Goal: Task Accomplishment & Management: Use online tool/utility

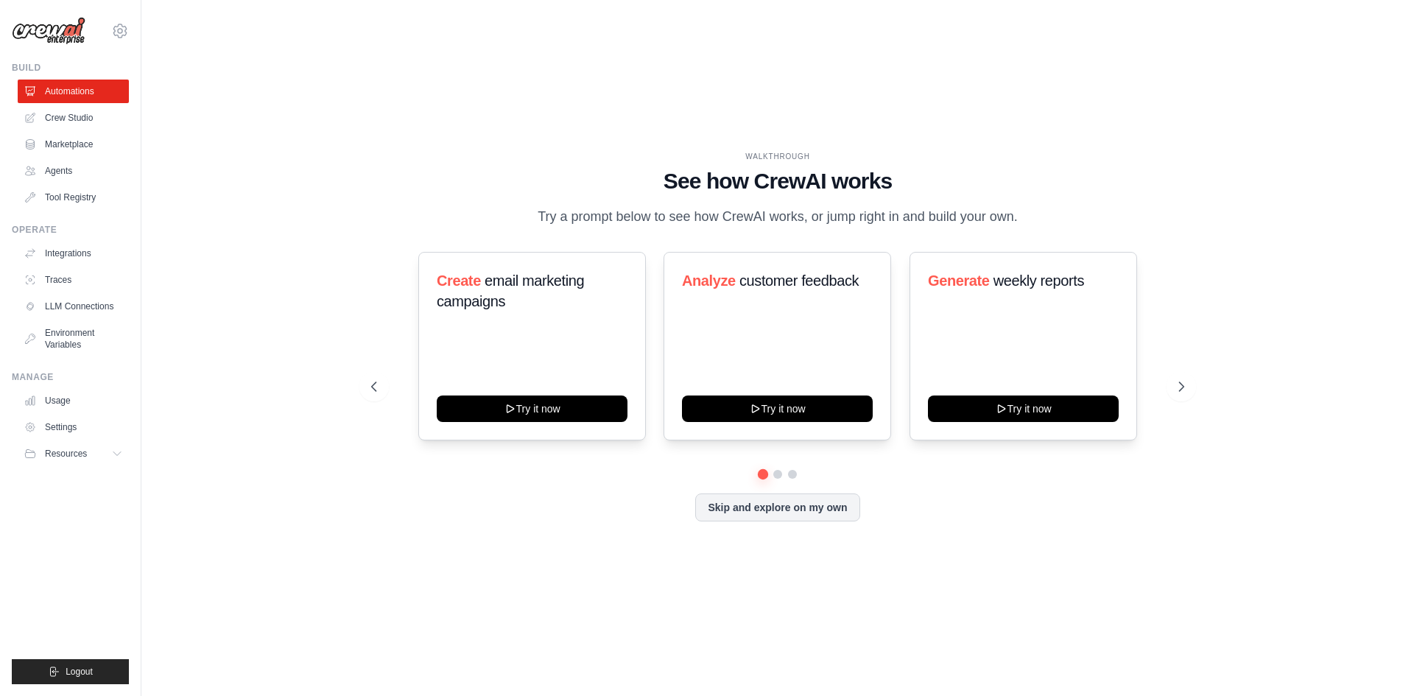
click at [376, 99] on div "WALKTHROUGH See how CrewAI works Try a prompt below to see how CrewAI works, or…" at bounding box center [778, 348] width 1226 height 667
click at [87, 144] on link "Marketplace" at bounding box center [73, 145] width 111 height 24
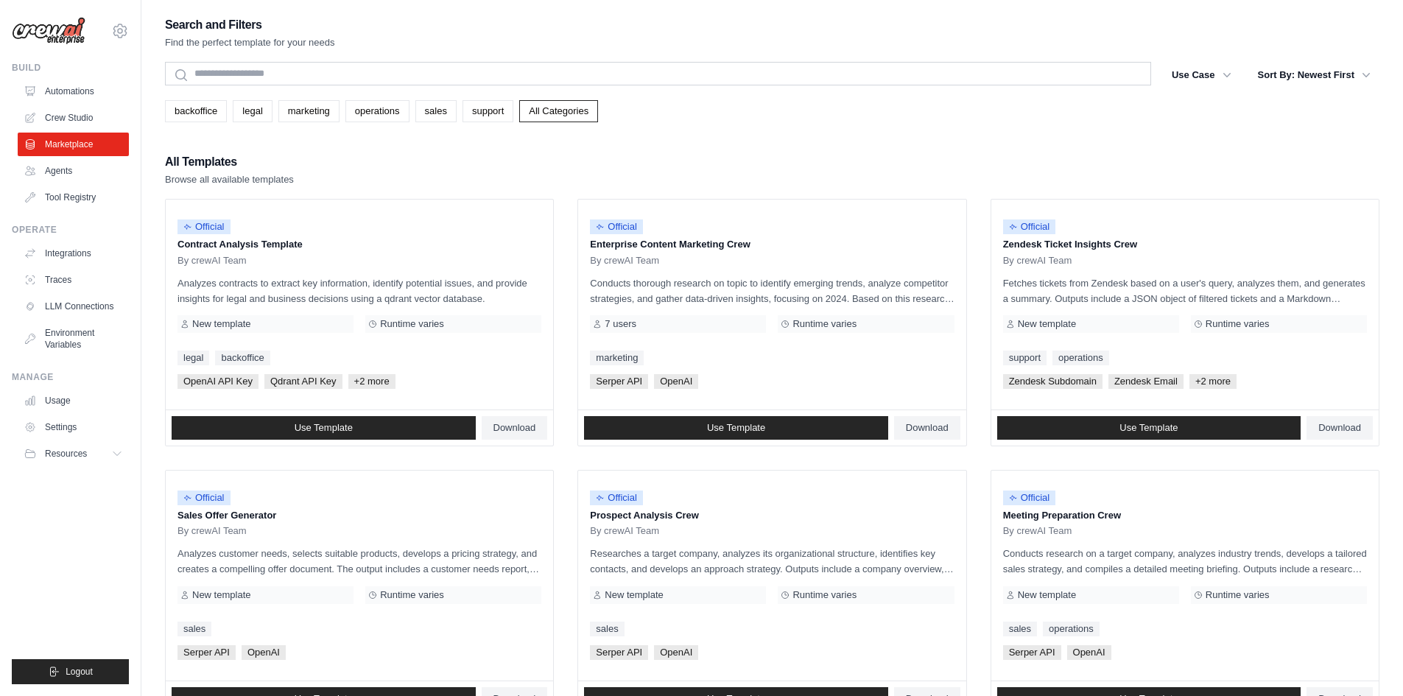
click at [591, 185] on div "All Templates Browse all available templates" at bounding box center [772, 169] width 1215 height 35
click at [872, 151] on div "Search and Filters Find the perfect template for your needs Search Use Case bac…" at bounding box center [772, 674] width 1215 height 1318
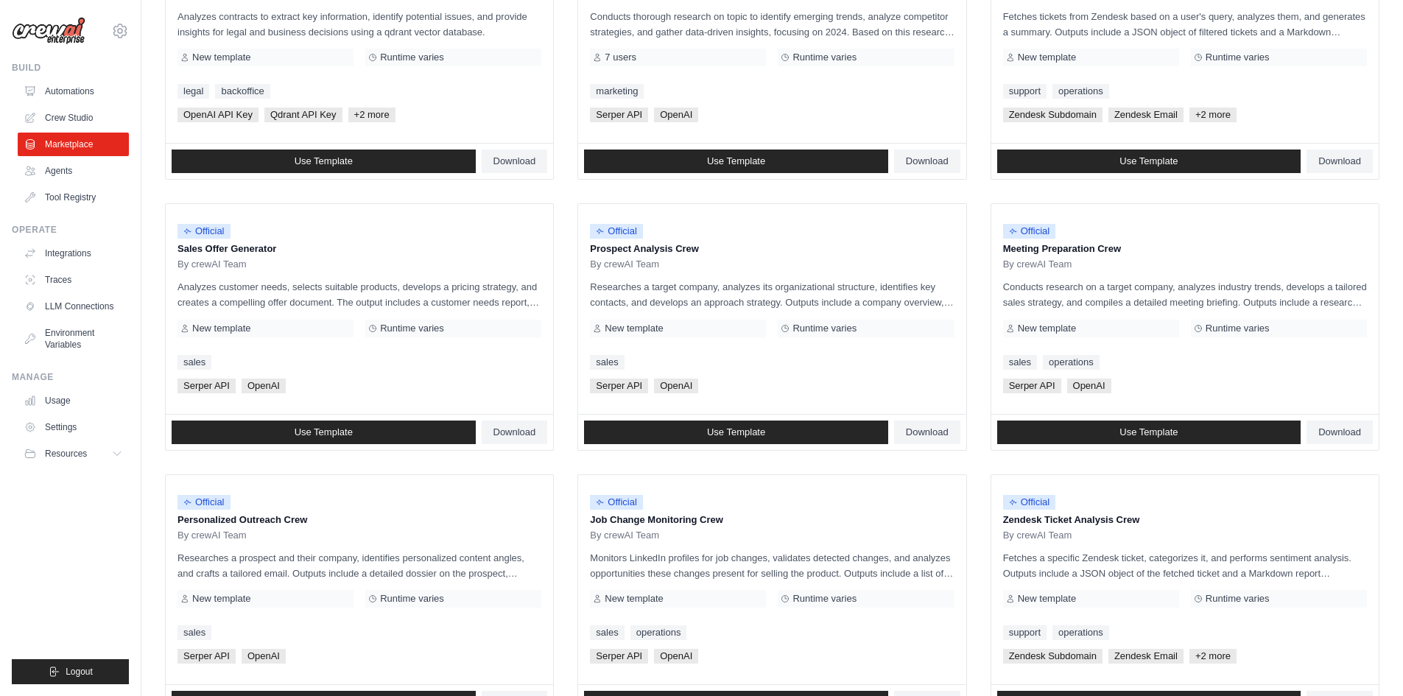
scroll to position [80, 0]
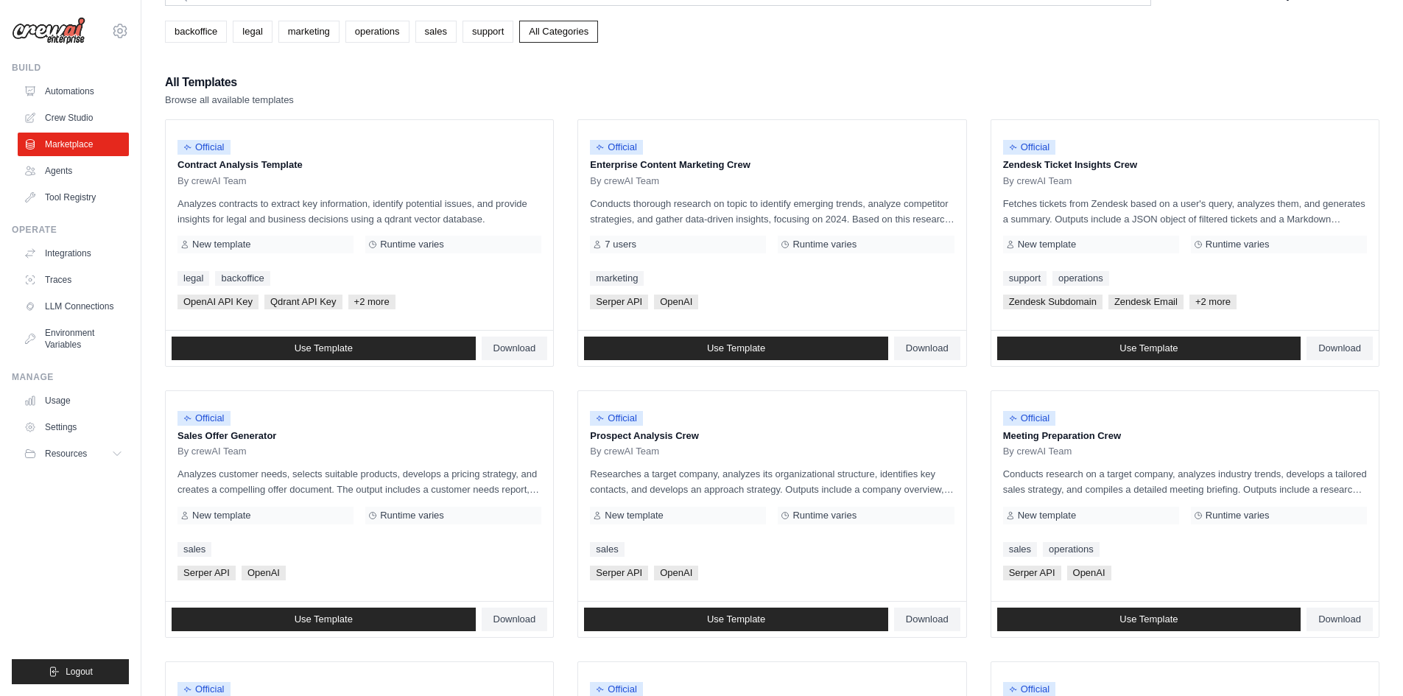
click at [526, 338] on link "Download" at bounding box center [515, 349] width 66 height 24
click at [218, 198] on p "Analyzes contracts to extract key information, identify potential issues, and p…" at bounding box center [360, 211] width 364 height 31
click at [277, 201] on p "Analyzes contracts to extract key information, identify potential issues, and p…" at bounding box center [360, 211] width 364 height 31
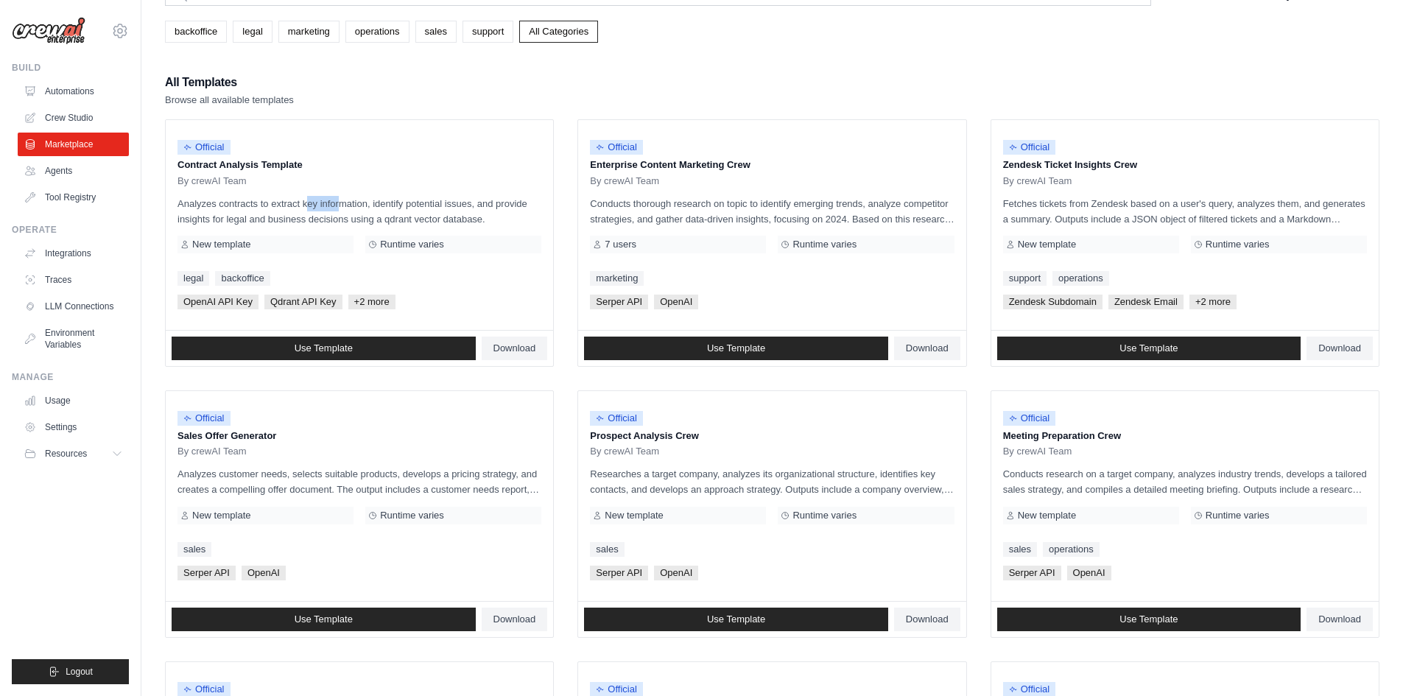
click at [277, 201] on p "Analyzes contracts to extract key information, identify potential issues, and p…" at bounding box center [360, 211] width 364 height 31
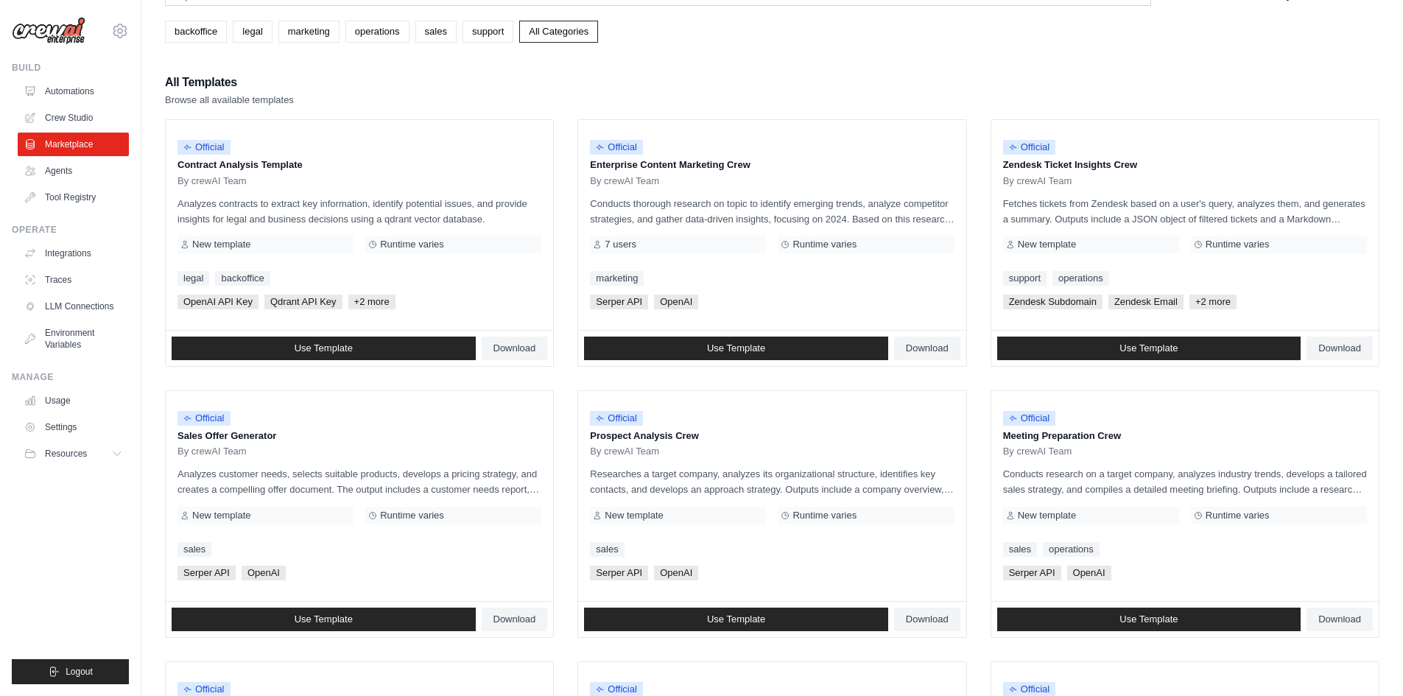
click at [277, 201] on p "Analyzes contracts to extract key information, identify potential issues, and p…" at bounding box center [360, 211] width 364 height 31
click at [66, 170] on link "Agents" at bounding box center [73, 171] width 111 height 24
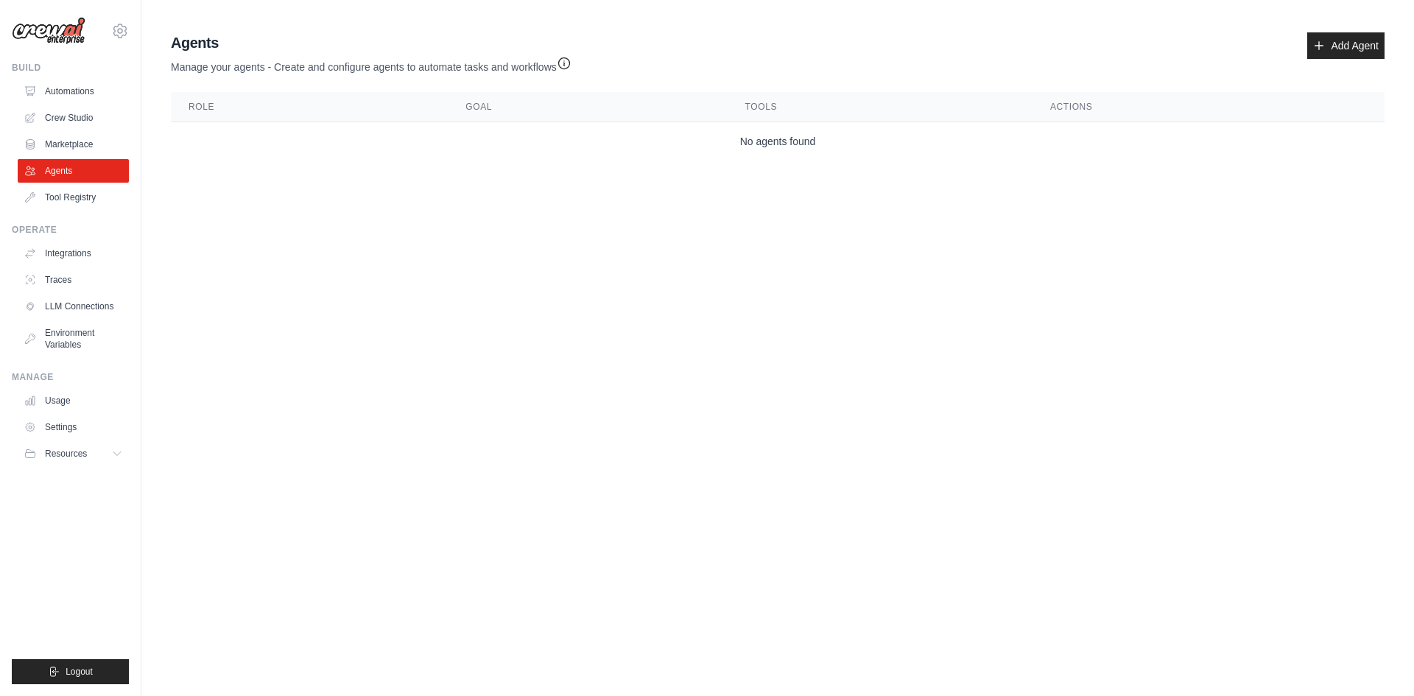
click at [66, 146] on link "Marketplace" at bounding box center [73, 145] width 111 height 24
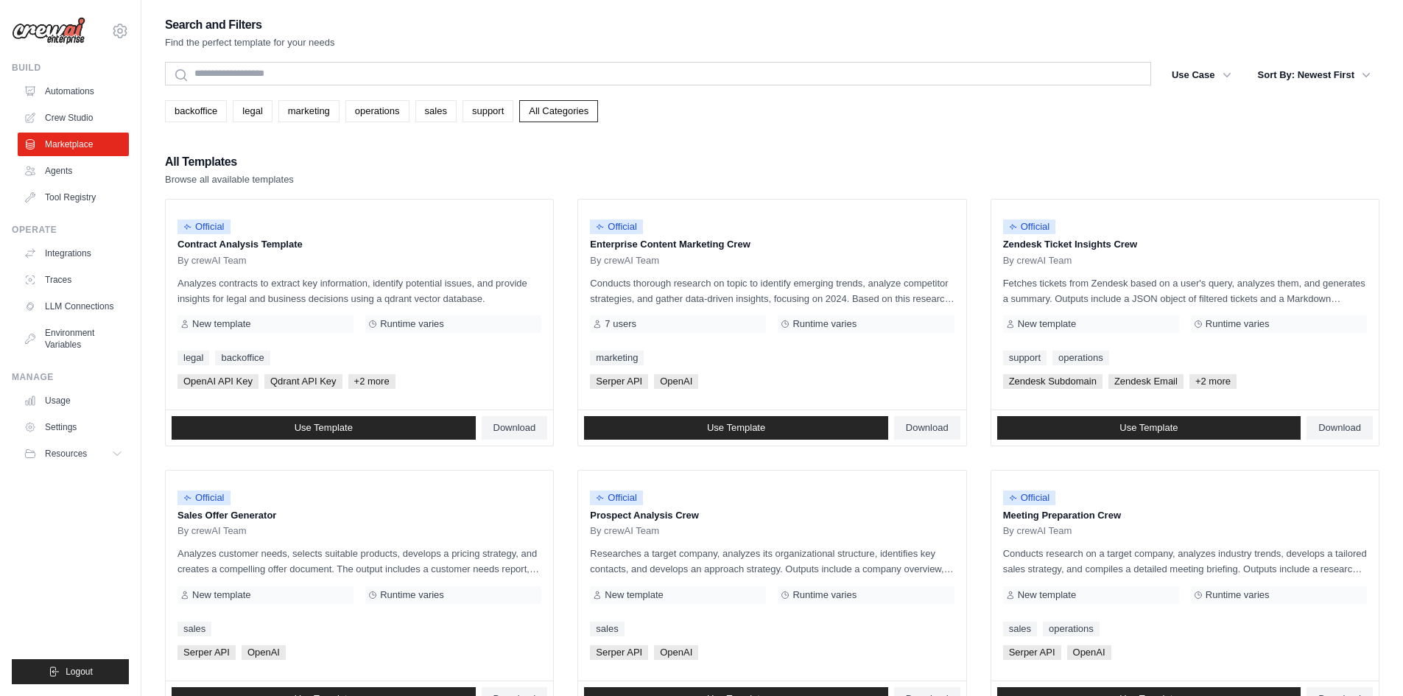
click at [52, 122] on link "Crew Studio" at bounding box center [73, 118] width 111 height 24
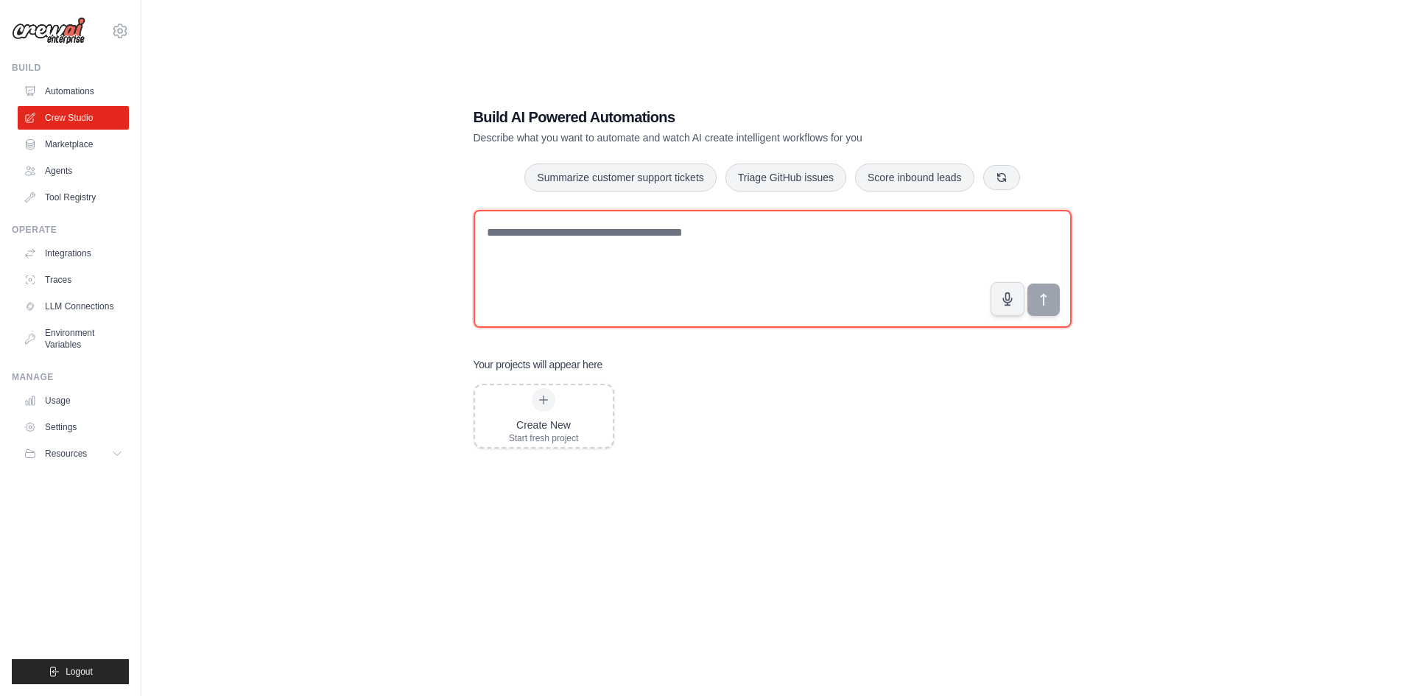
click at [637, 272] on textarea at bounding box center [773, 269] width 598 height 118
type textarea "*"
type textarea "**********"
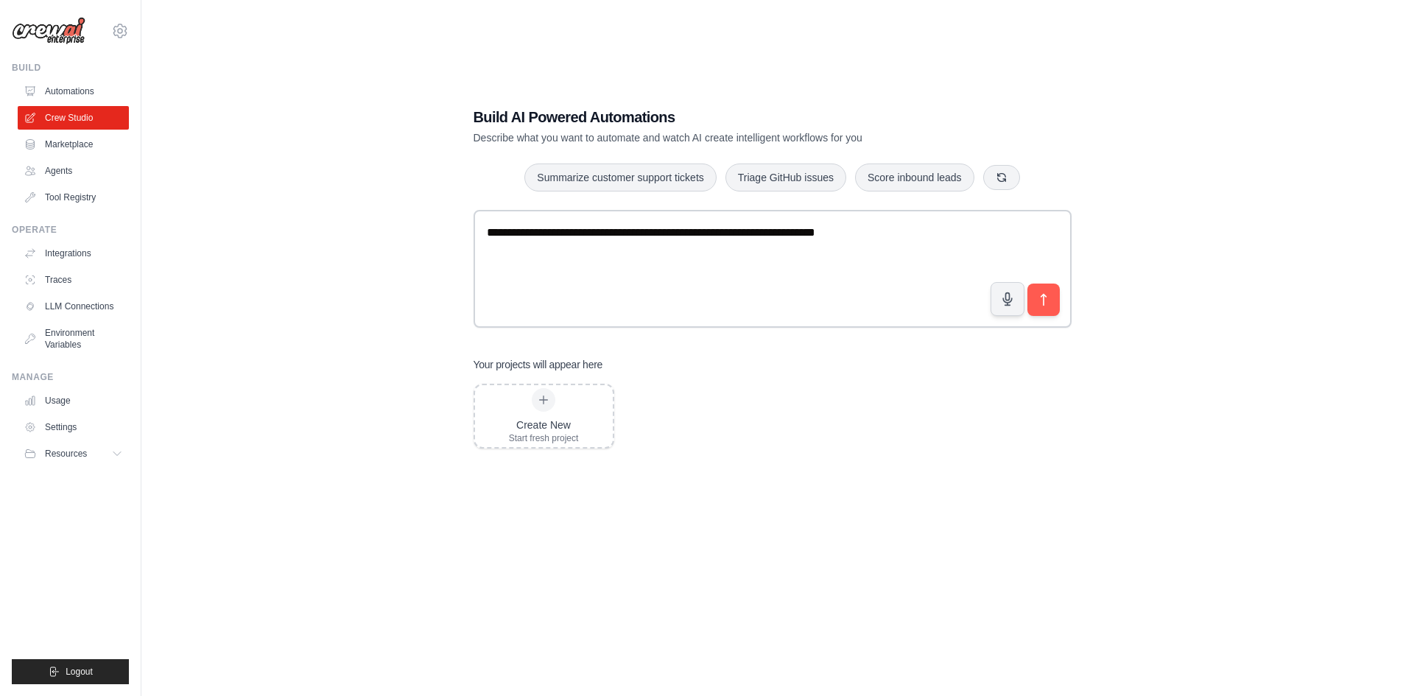
click at [1057, 303] on button "submit" at bounding box center [1044, 300] width 32 height 32
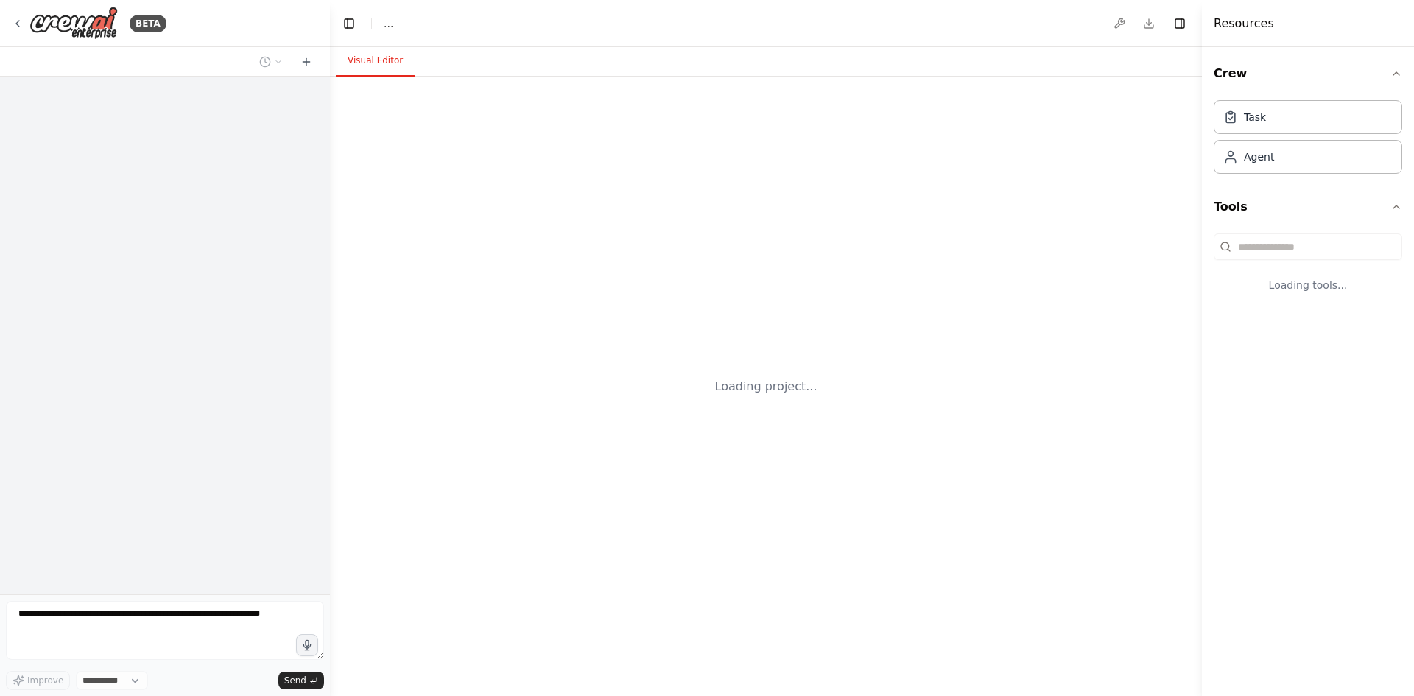
select select "****"
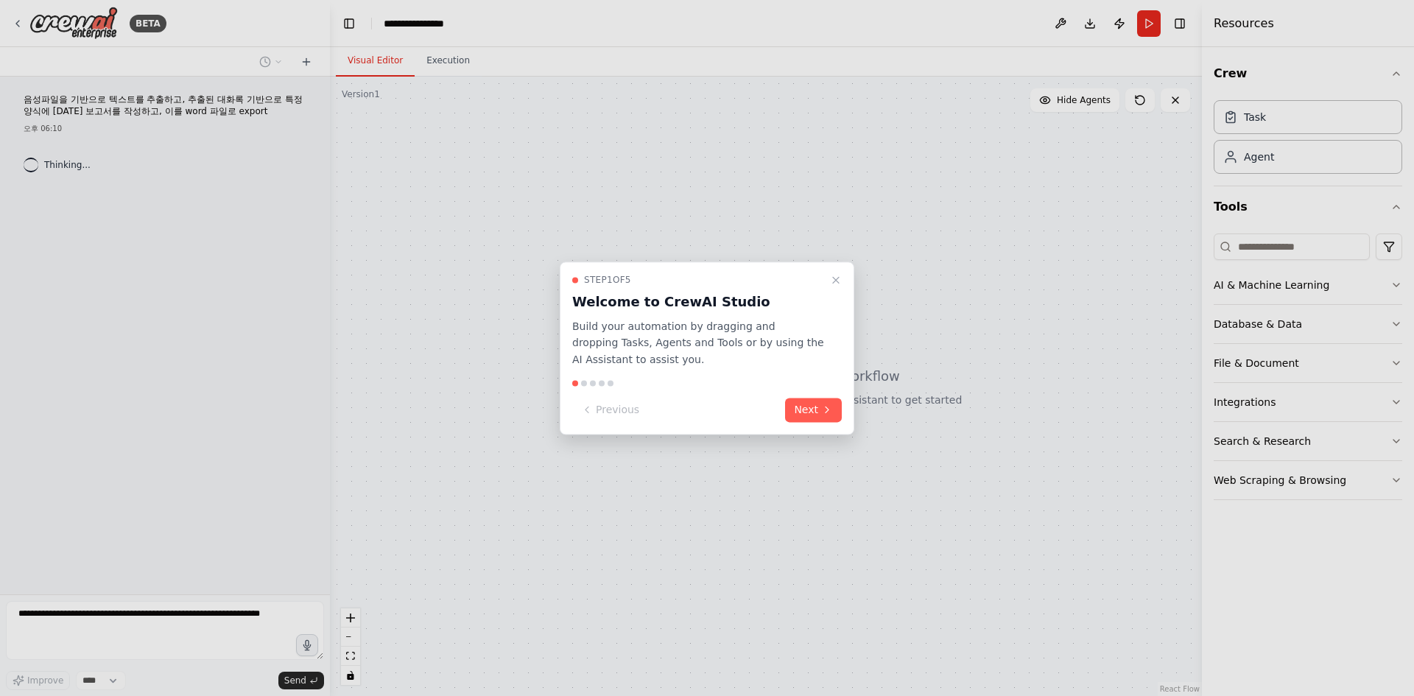
click at [804, 414] on button "Next" at bounding box center [813, 410] width 57 height 24
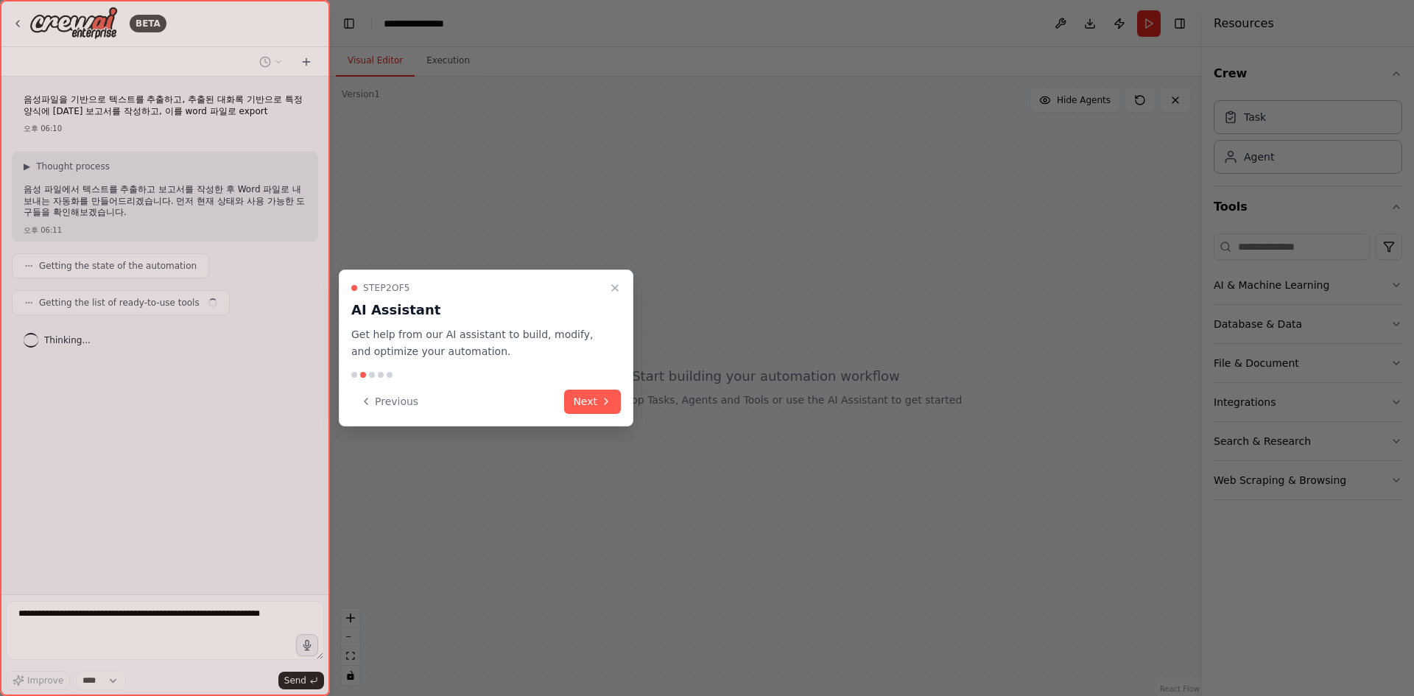
click at [600, 393] on button "Next" at bounding box center [592, 402] width 57 height 24
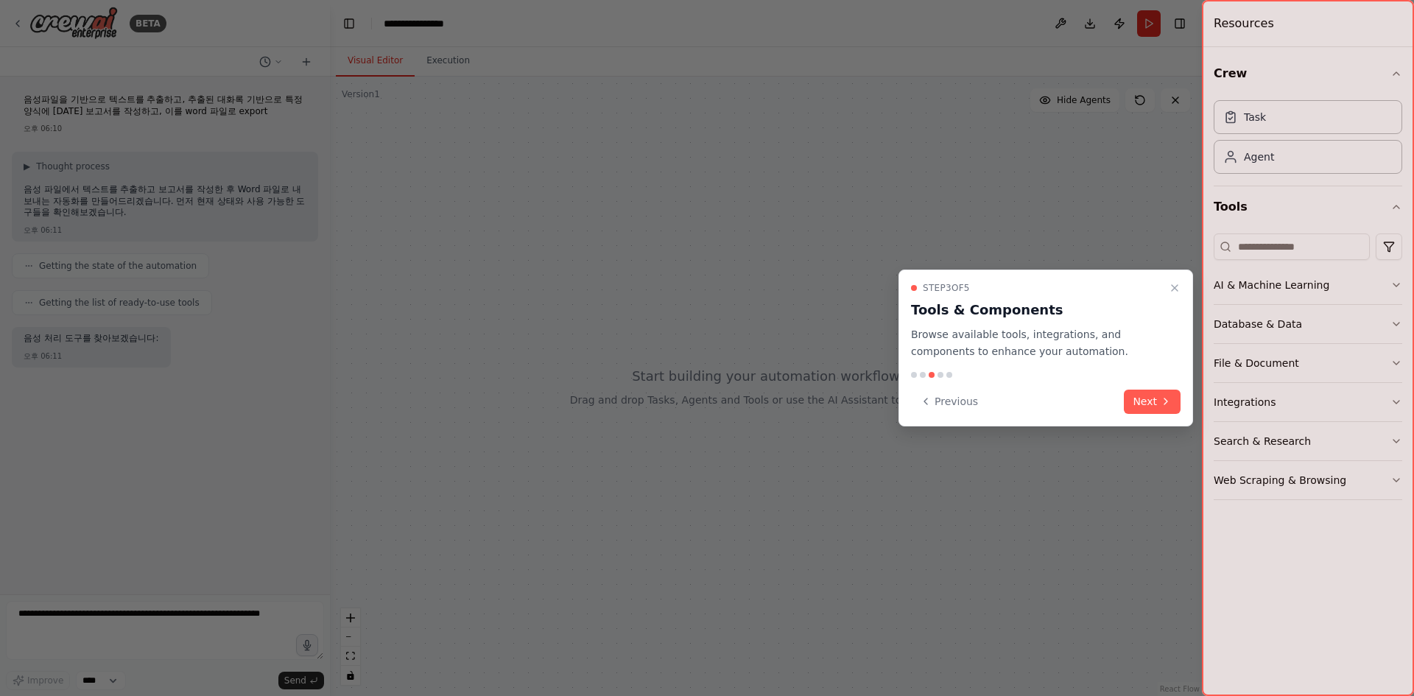
click at [1156, 403] on button "Next" at bounding box center [1152, 402] width 57 height 24
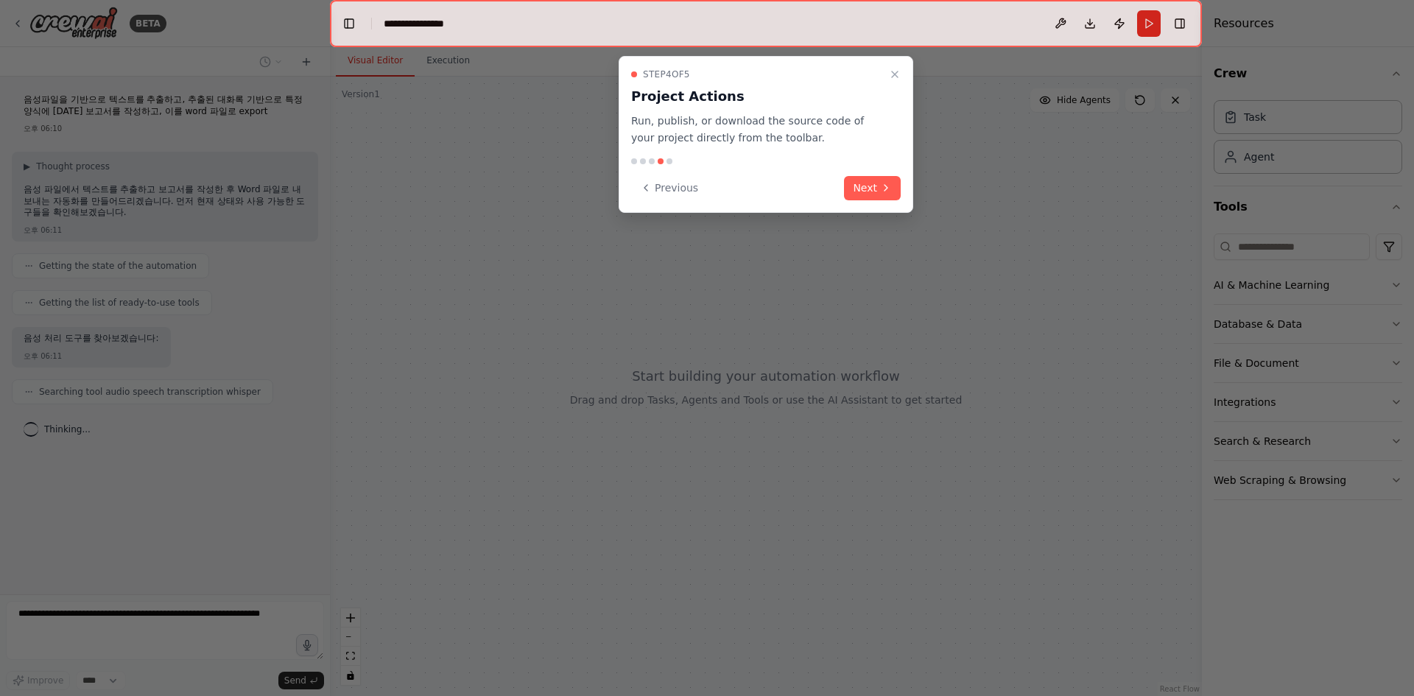
click at [872, 192] on button "Next" at bounding box center [872, 188] width 57 height 24
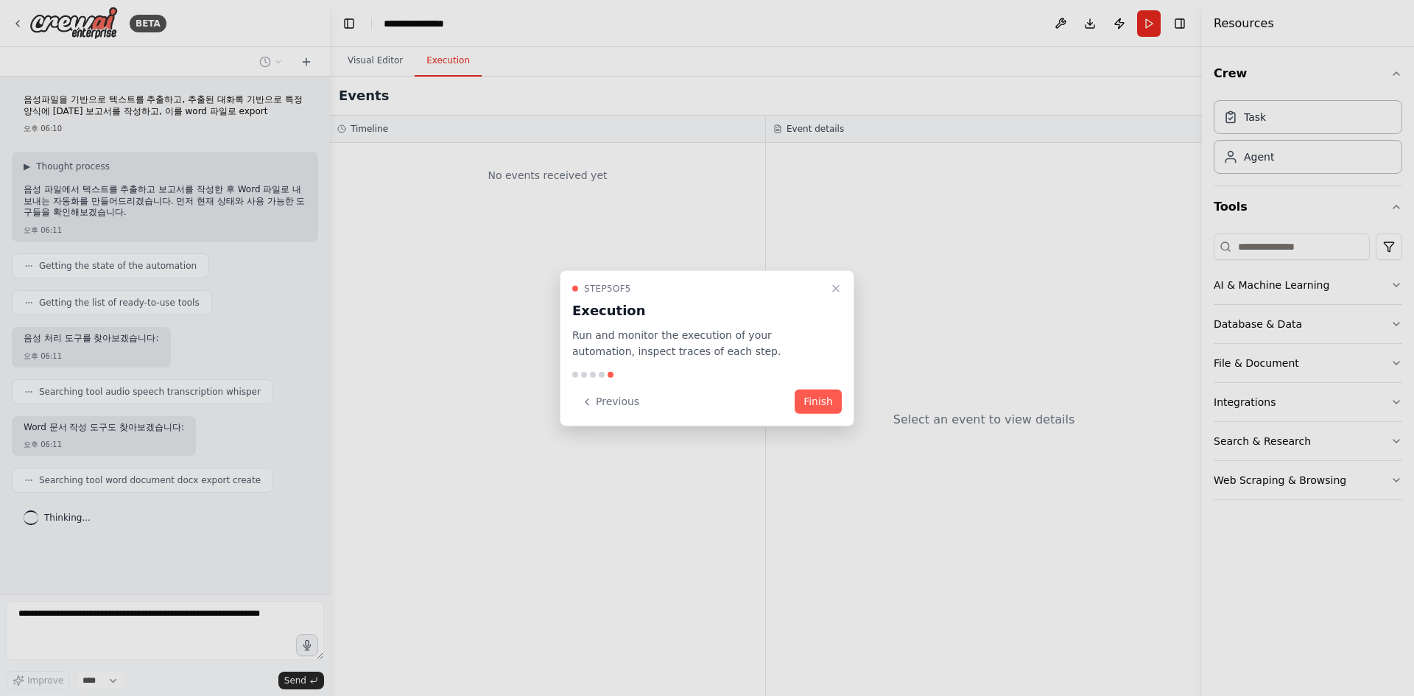
click at [826, 393] on button "Finish" at bounding box center [818, 402] width 47 height 24
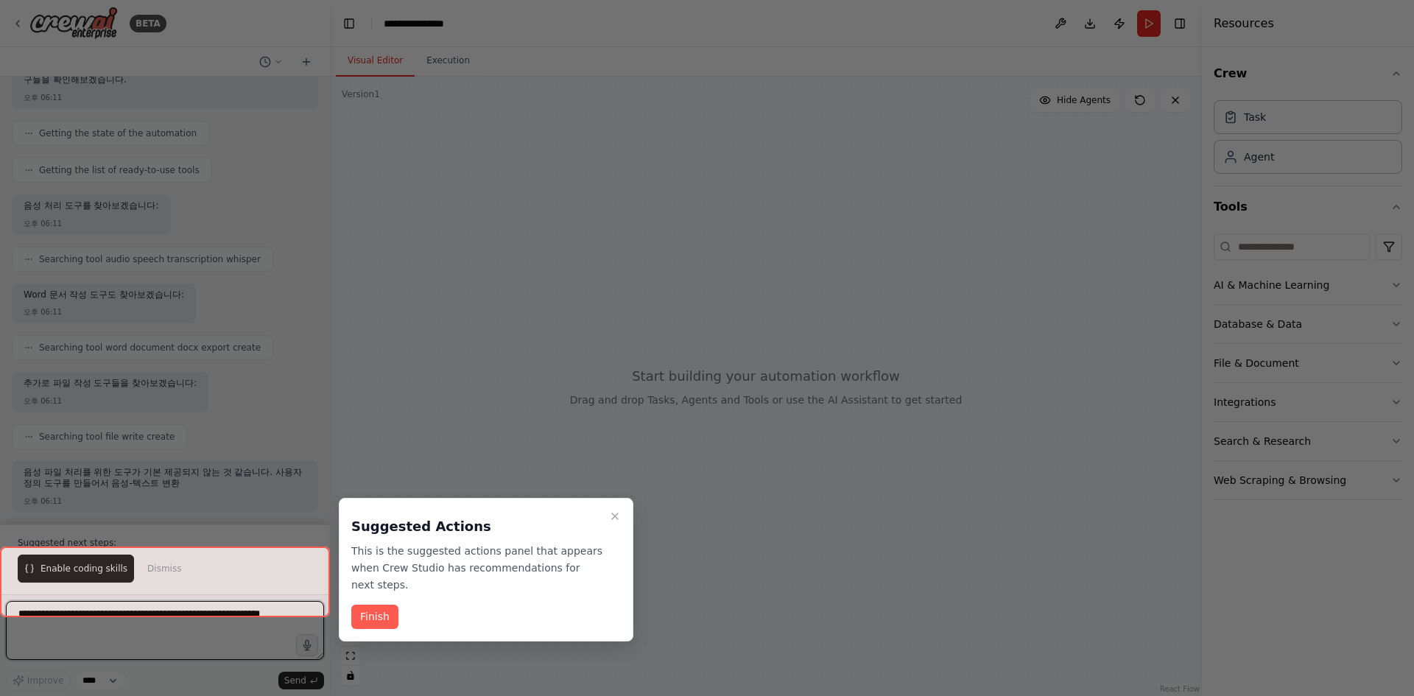
scroll to position [144, 0]
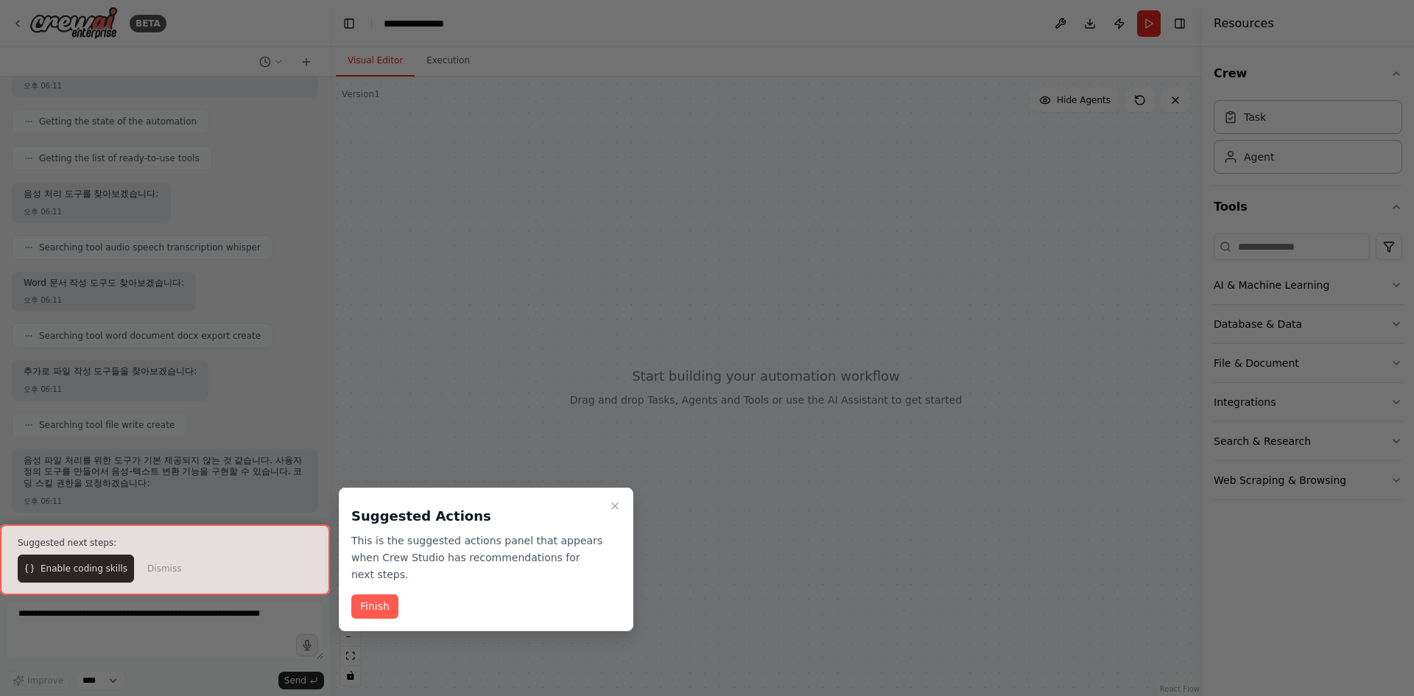
click at [382, 615] on button "Finish" at bounding box center [374, 606] width 47 height 24
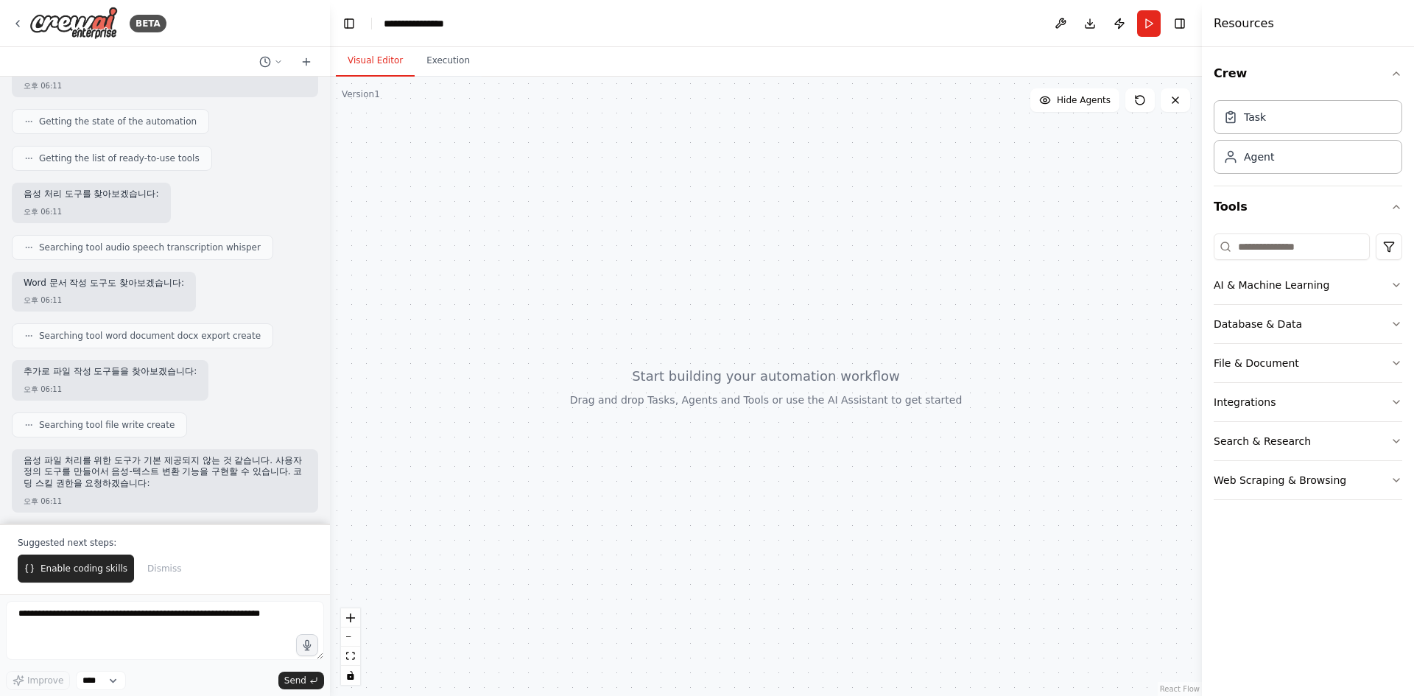
click at [83, 568] on span "Enable coding skills" at bounding box center [84, 569] width 87 height 12
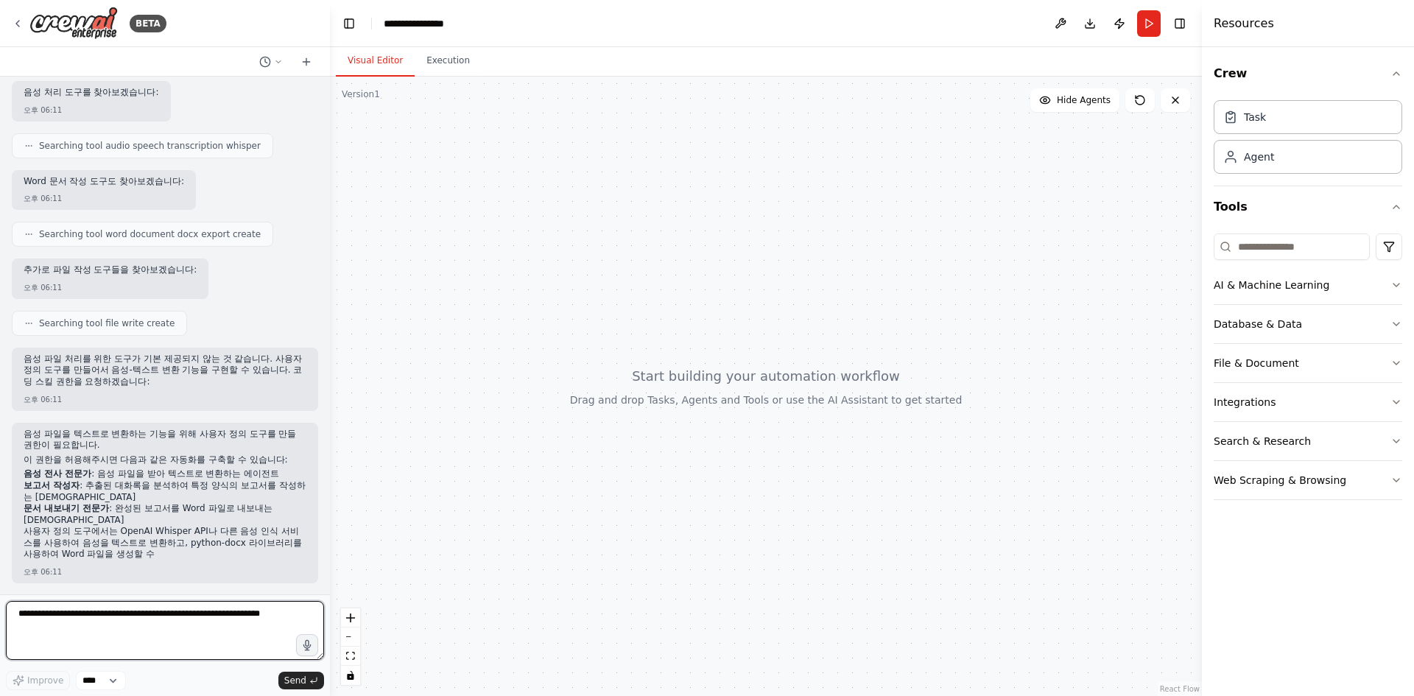
scroll to position [261, 0]
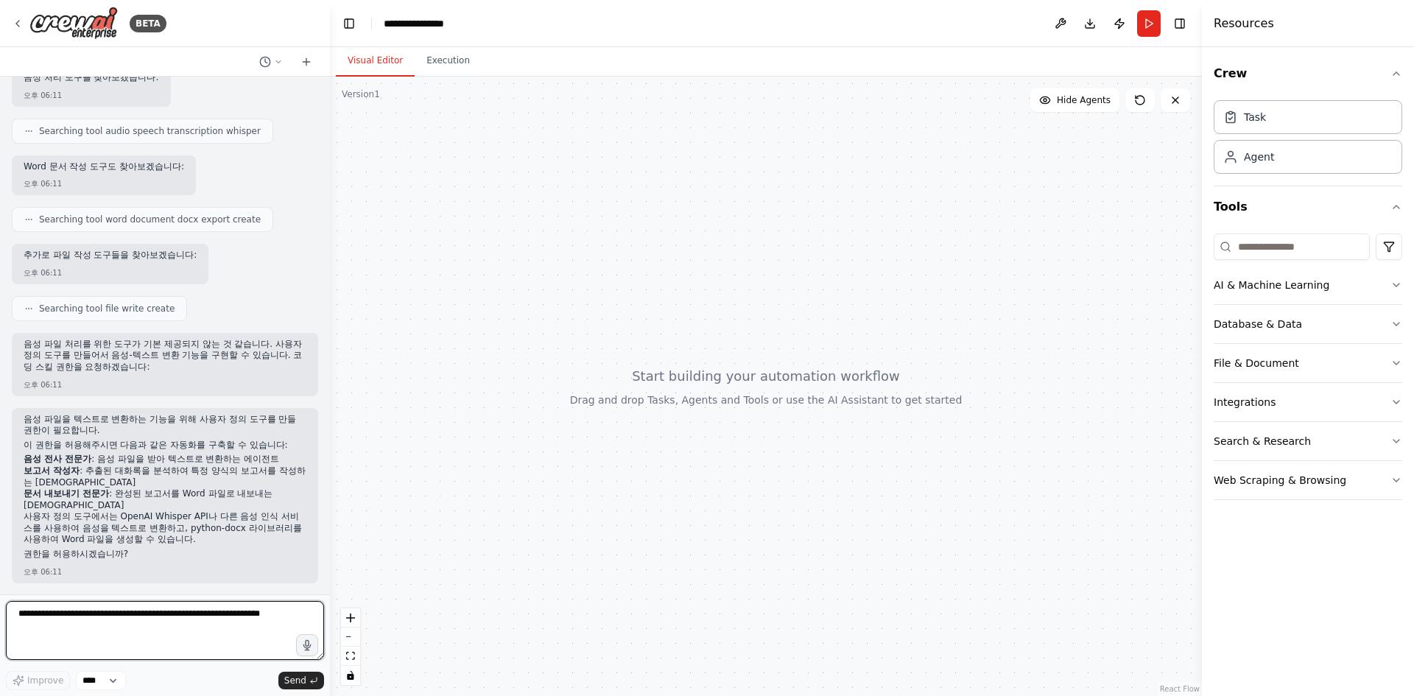
click at [168, 616] on textarea at bounding box center [165, 630] width 318 height 59
click at [117, 532] on div "음성파일을 기반으로 텍스트를 추출하고, 추출된 대화록 기반으로 특정 양식에 대한 보고서를 작성하고, 이를 word 파일로 export 오후 0…" at bounding box center [165, 336] width 330 height 518
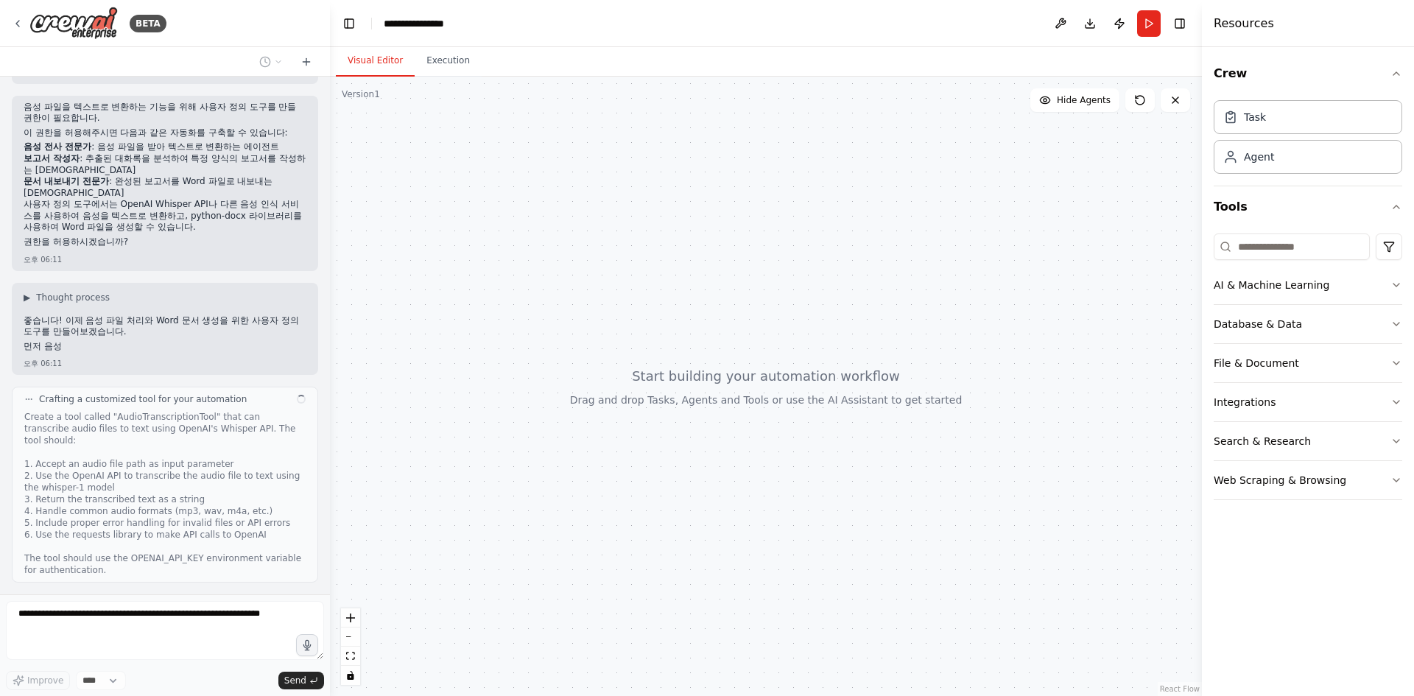
scroll to position [599, 0]
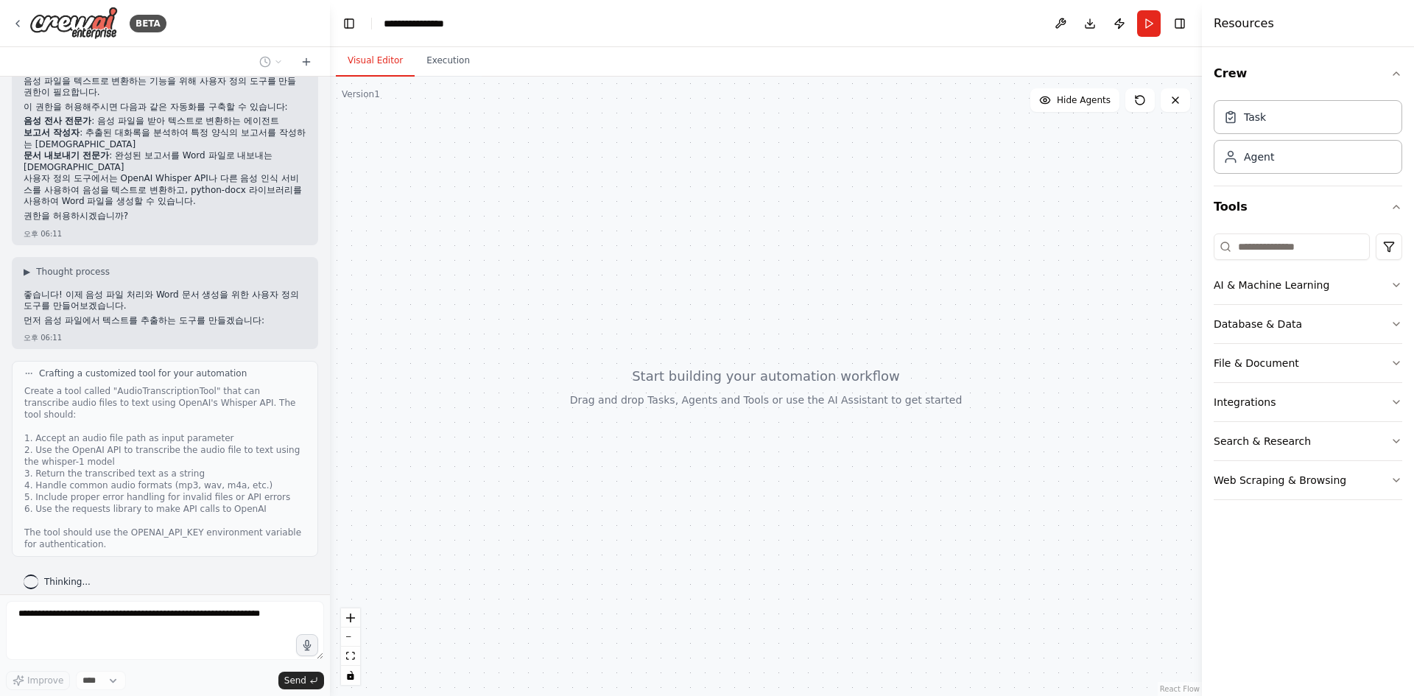
click at [1394, 291] on button "AI & Machine Learning" at bounding box center [1308, 285] width 189 height 38
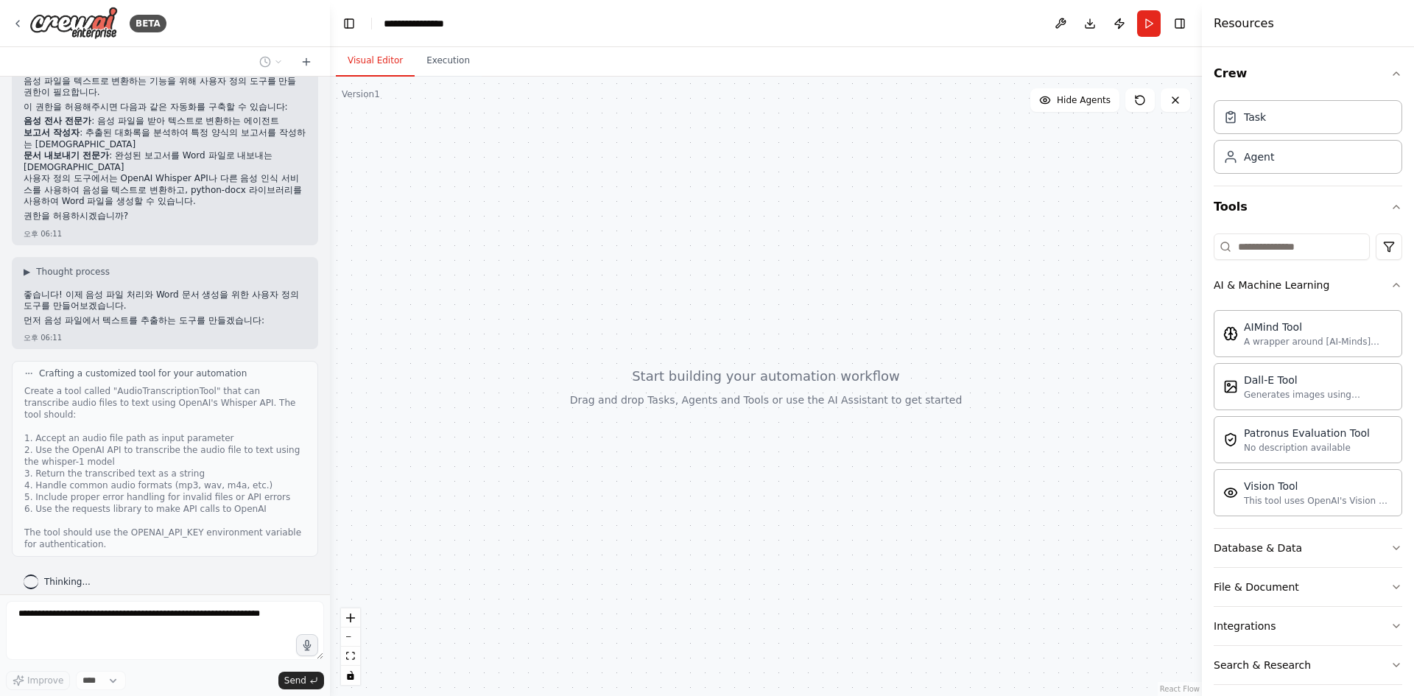
click at [1394, 286] on div "Crew Task Agent Tools AI & Machine Learning AIMind Tool A wrapper around [AI-Mi…" at bounding box center [1308, 371] width 212 height 649
click at [1391, 287] on icon "button" at bounding box center [1397, 285] width 12 height 12
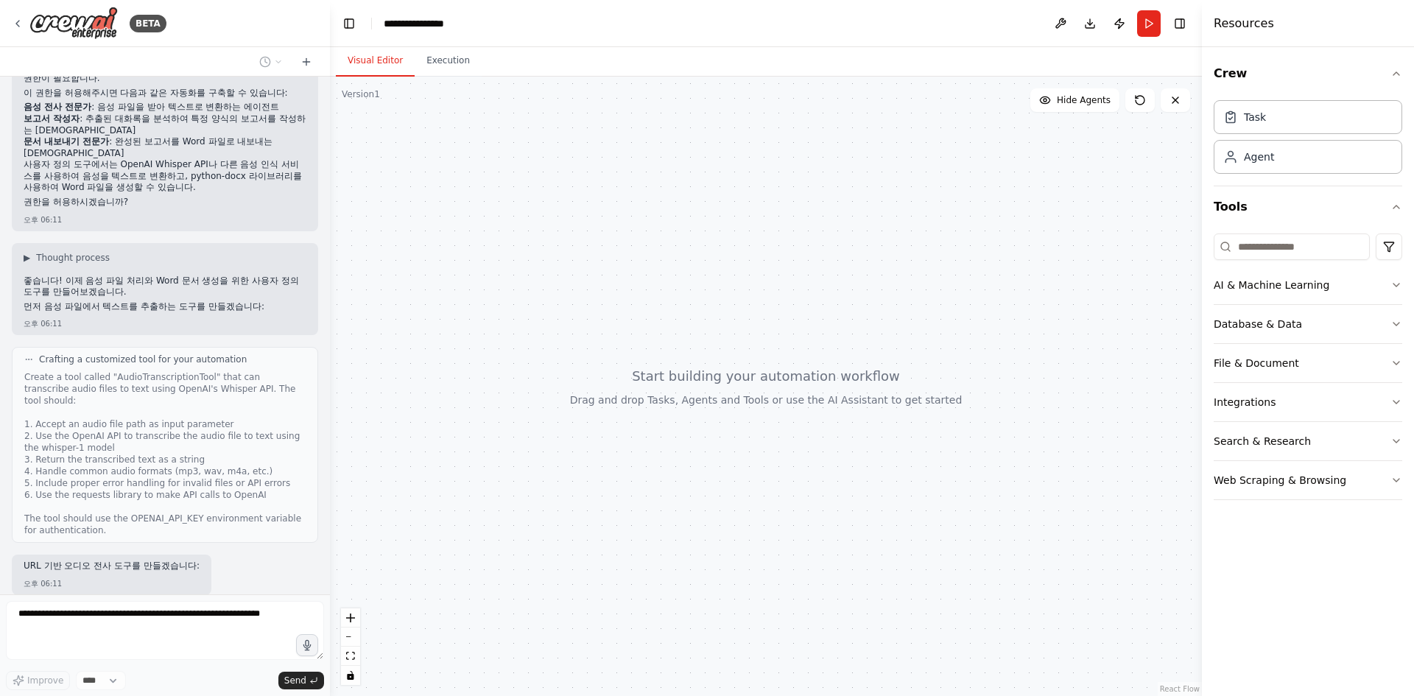
scroll to position [894, 0]
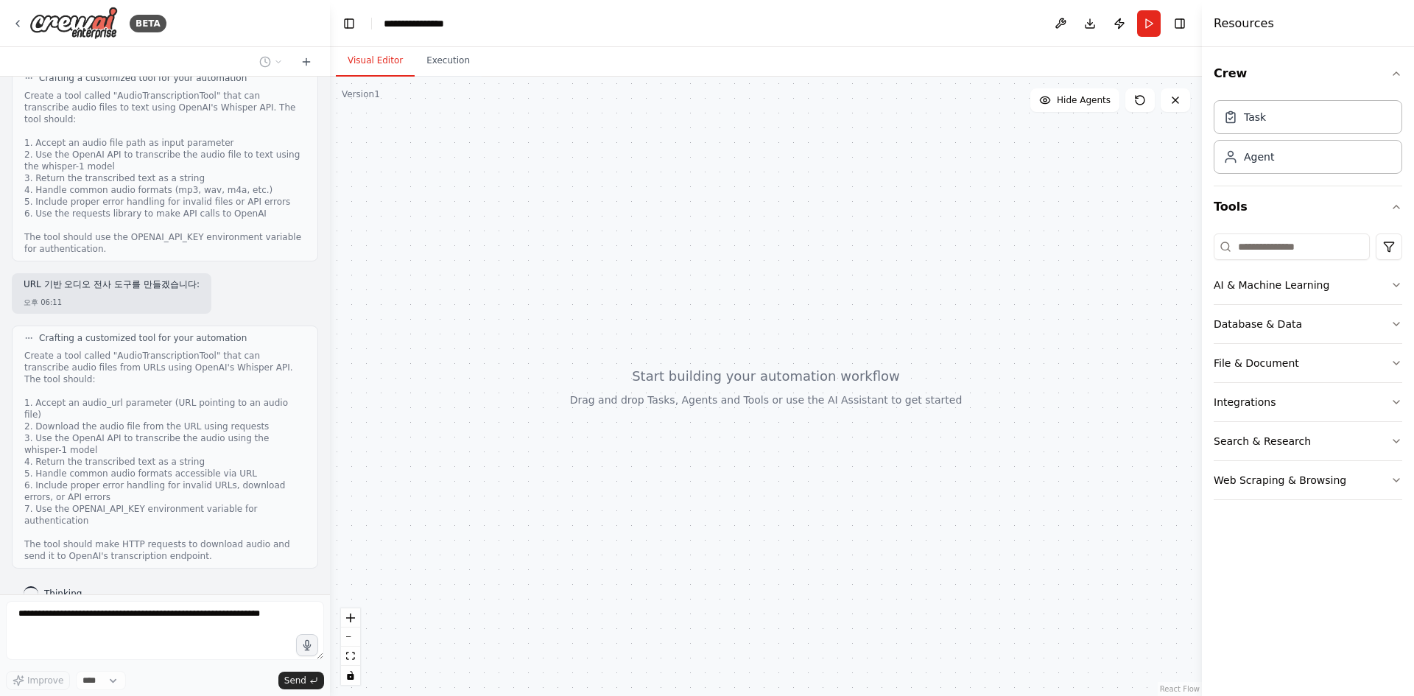
click at [1380, 326] on button "Database & Data" at bounding box center [1308, 324] width 189 height 38
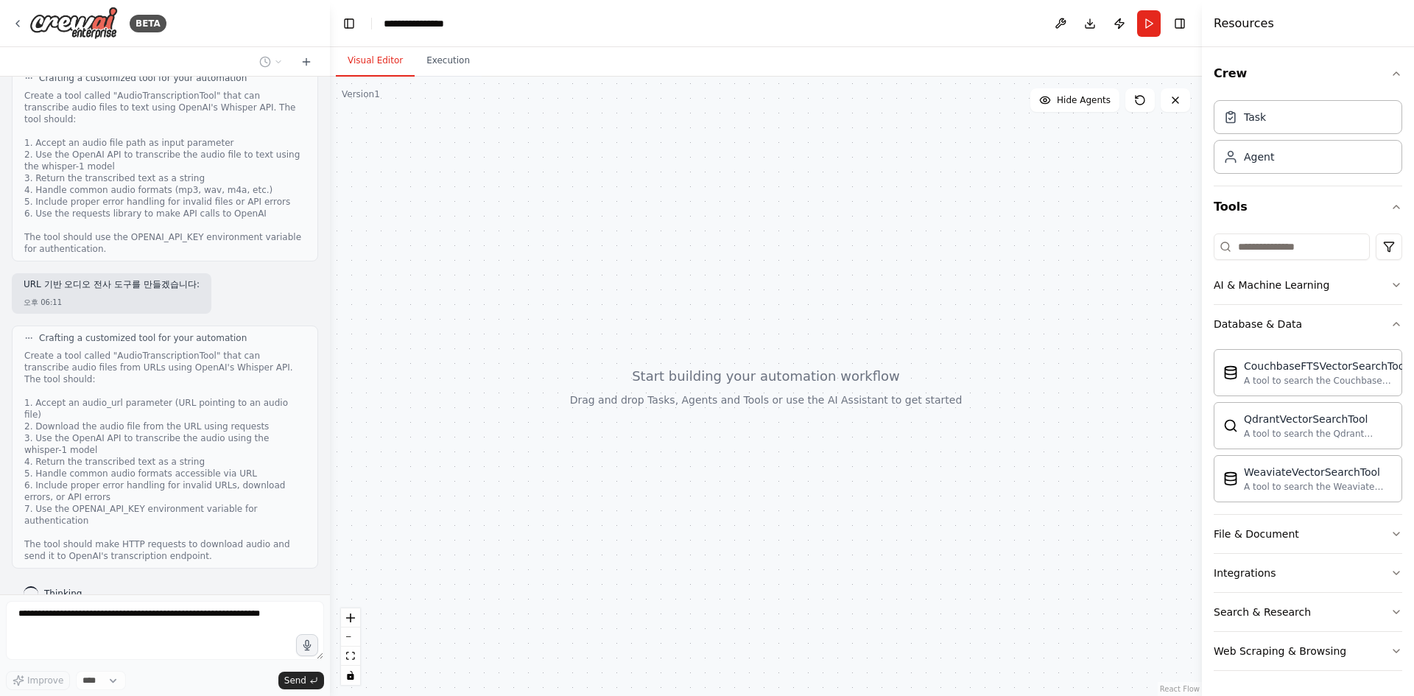
scroll to position [978, 0]
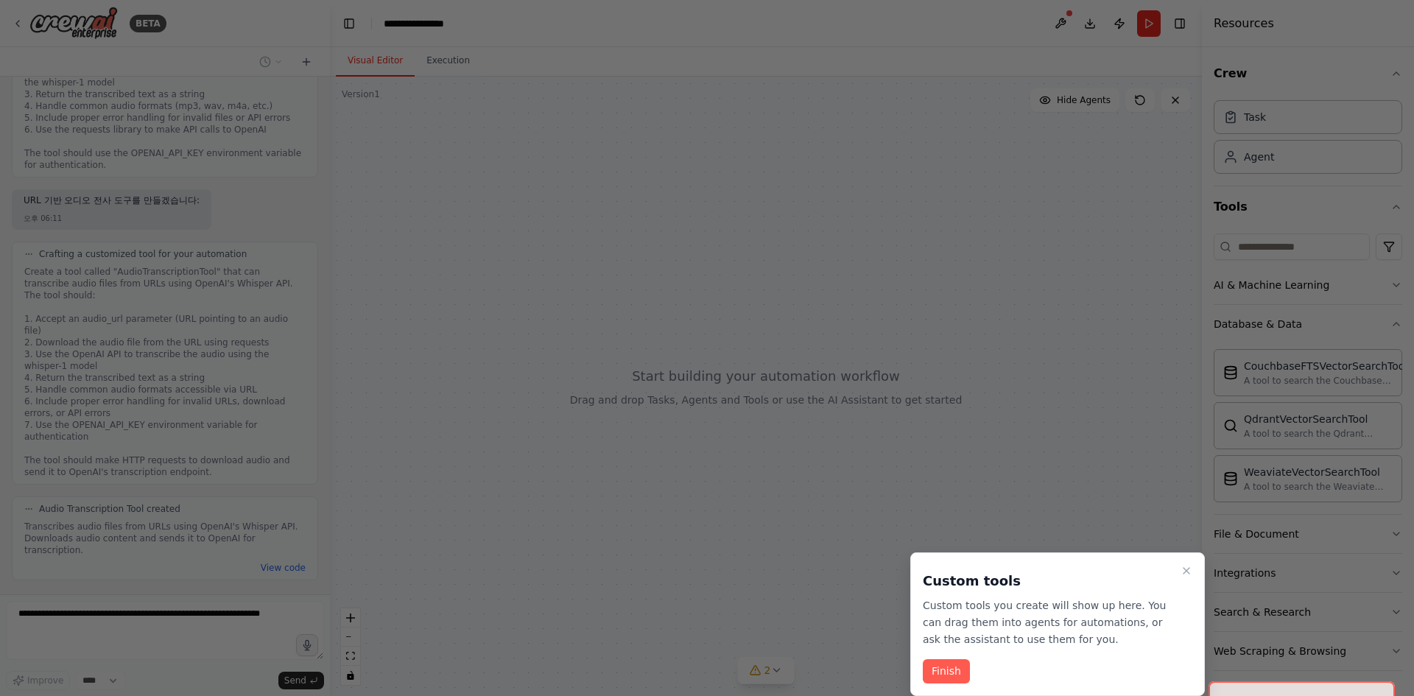
click at [950, 673] on button "Finish" at bounding box center [946, 671] width 47 height 24
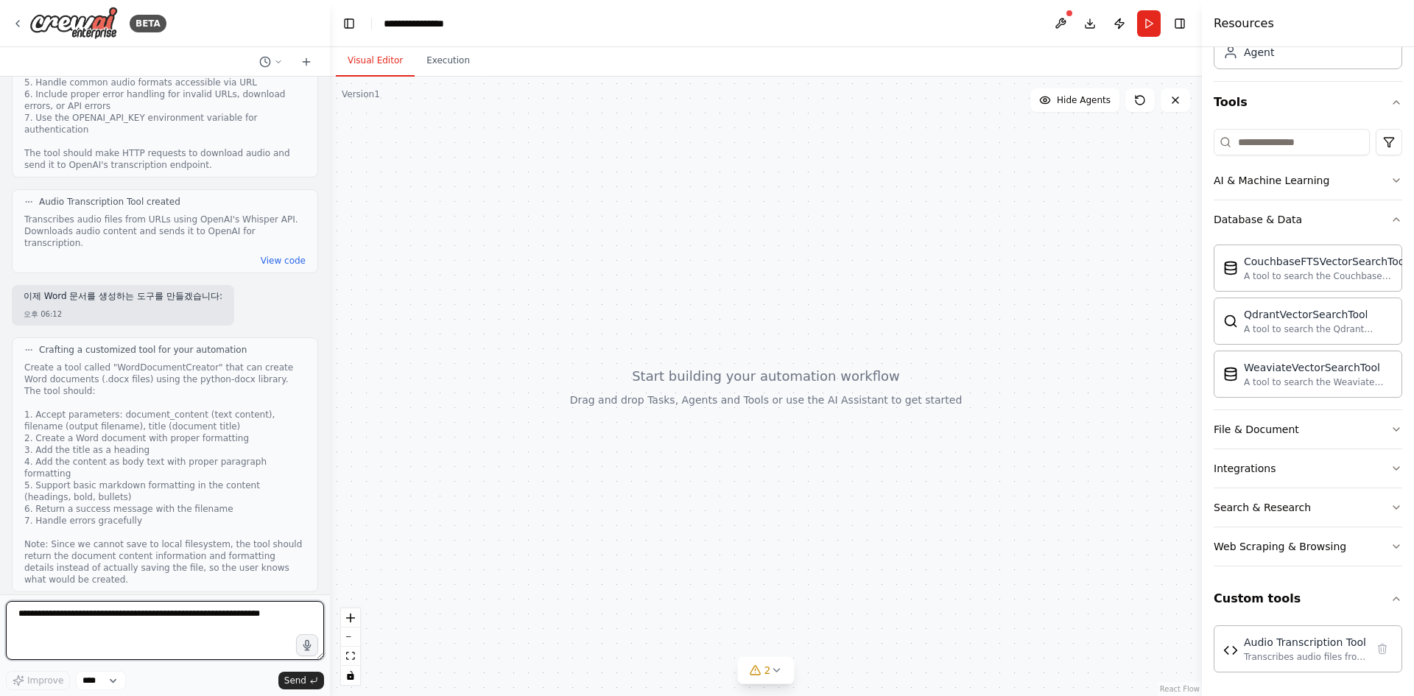
scroll to position [1592, 0]
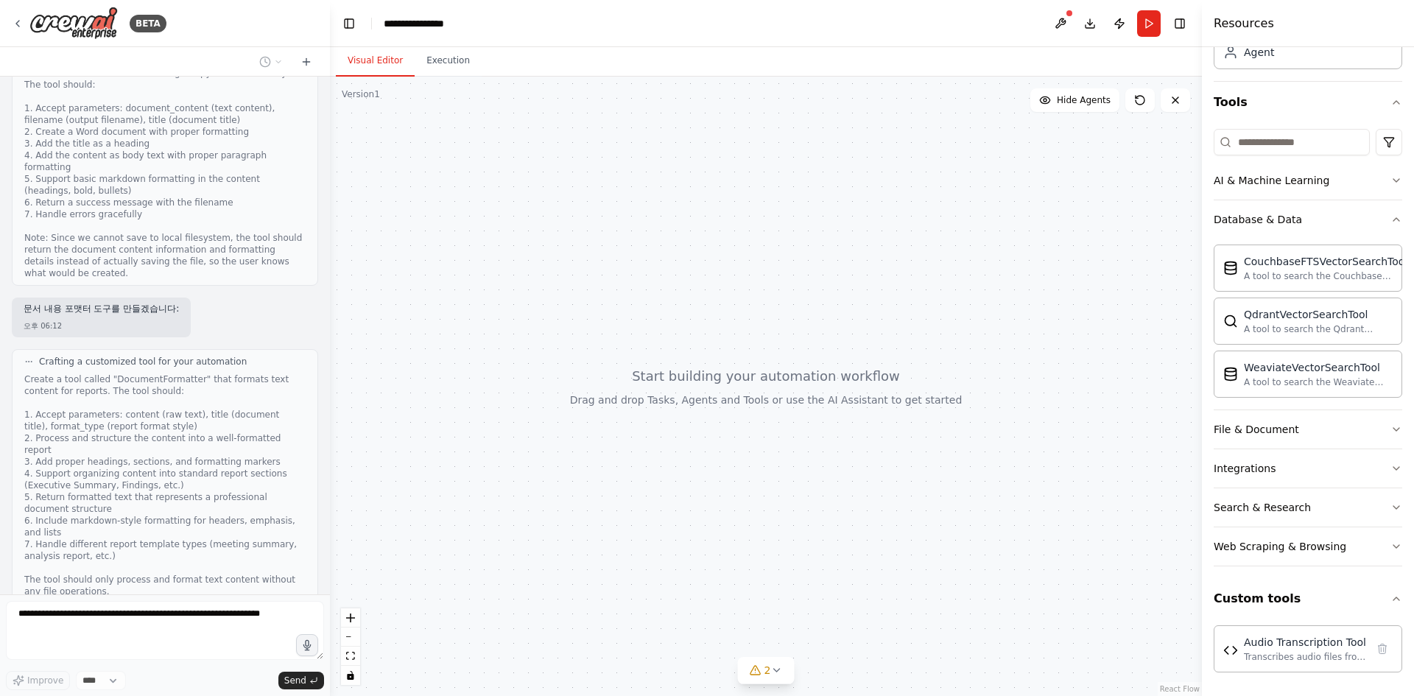
click at [1288, 438] on button "File & Document" at bounding box center [1308, 429] width 189 height 38
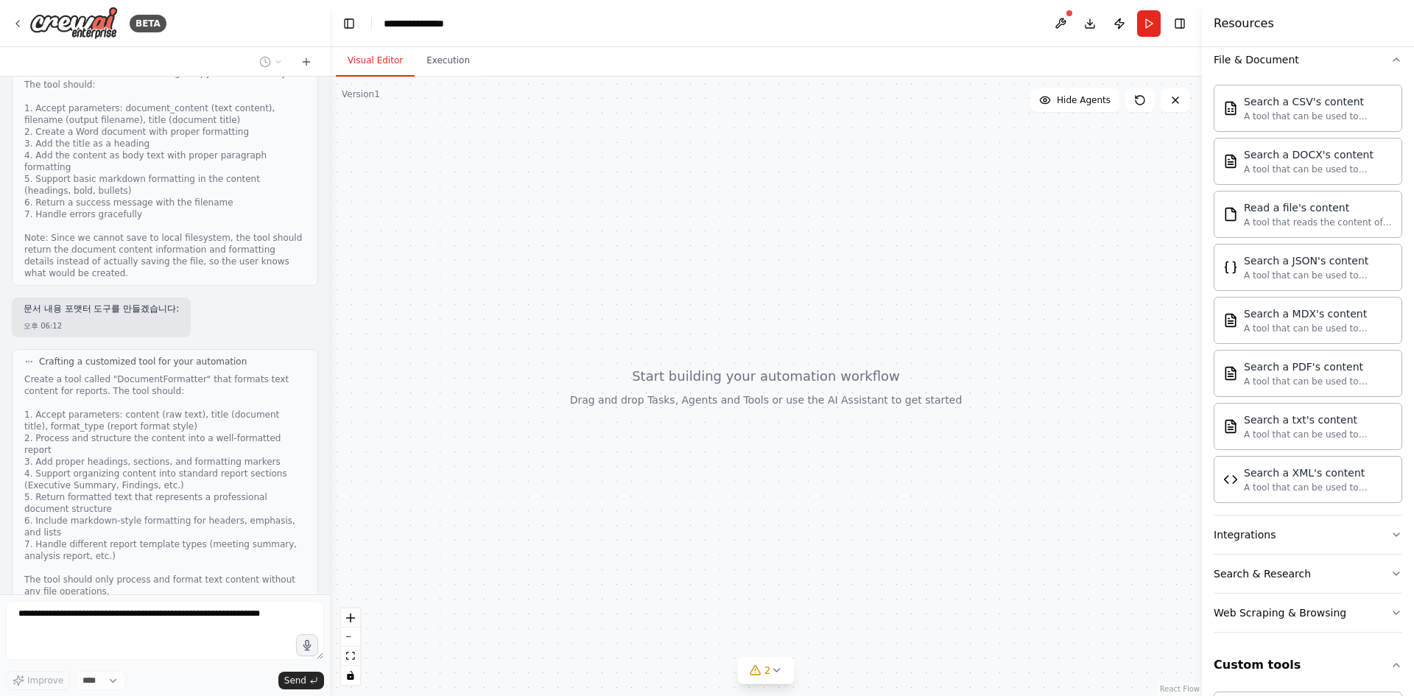
scroll to position [541, 0]
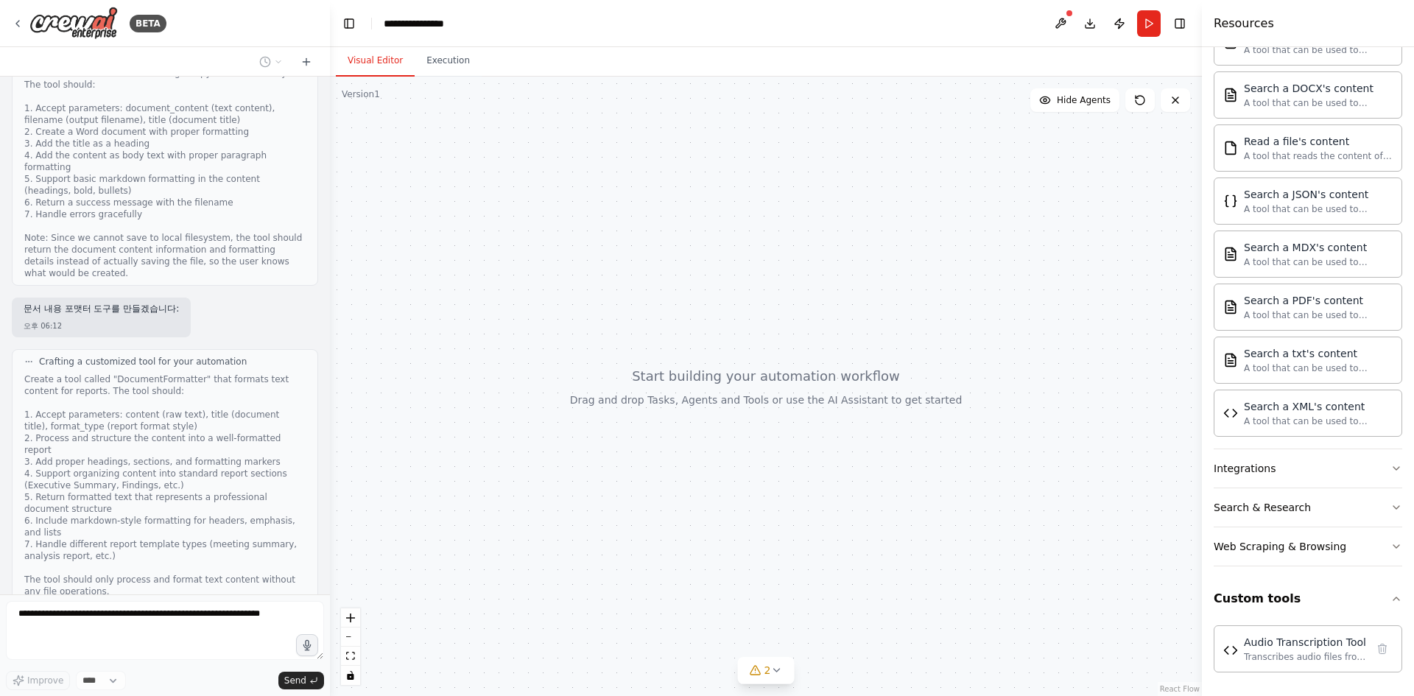
click at [1319, 473] on button "Integrations" at bounding box center [1308, 468] width 189 height 38
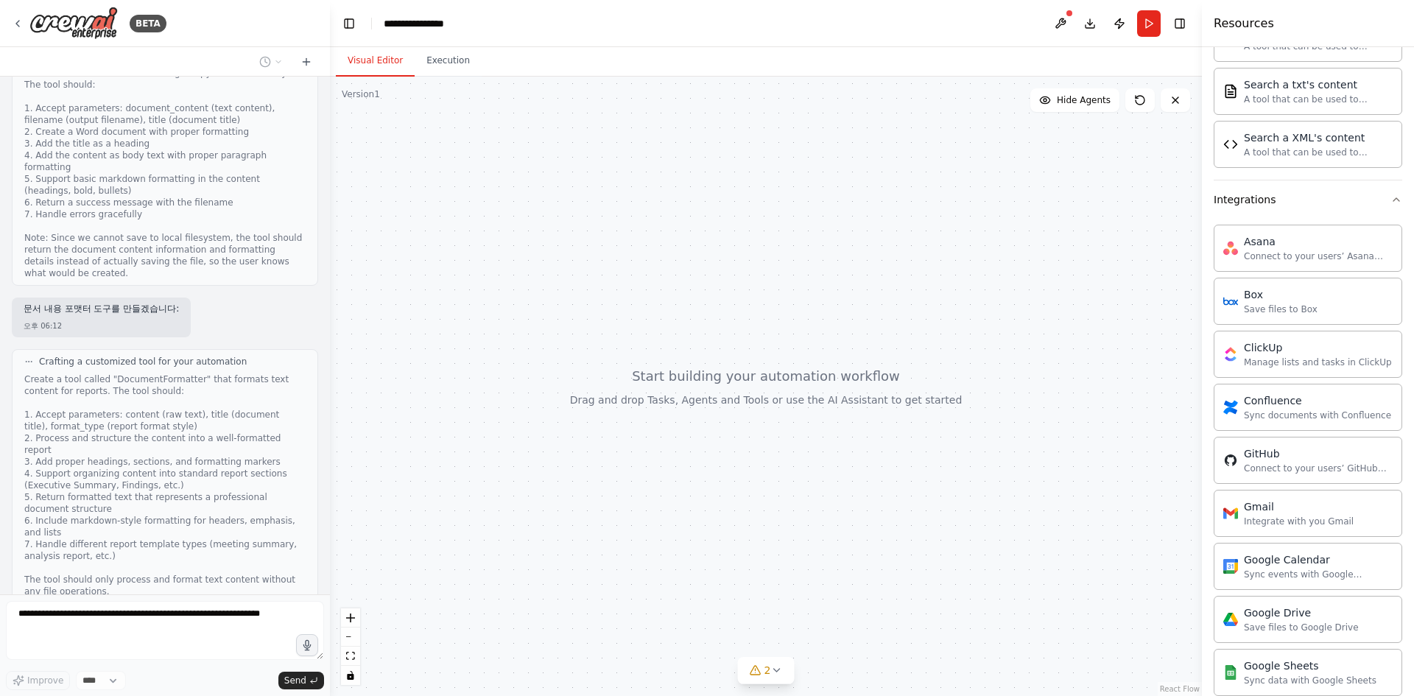
scroll to position [933, 0]
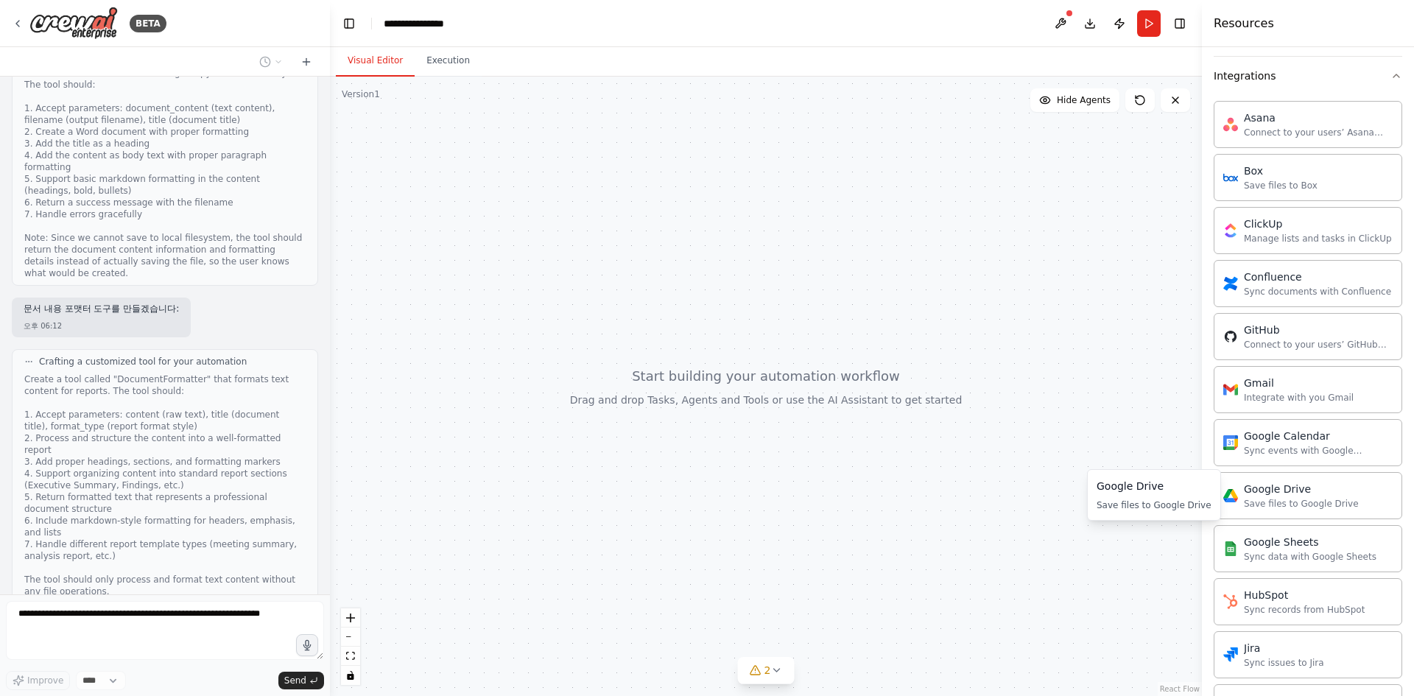
click at [1270, 503] on div "Save files to Google Drive" at bounding box center [1301, 504] width 115 height 12
click at [857, 410] on div at bounding box center [766, 386] width 872 height 619
click at [771, 666] on icon at bounding box center [777, 670] width 12 height 12
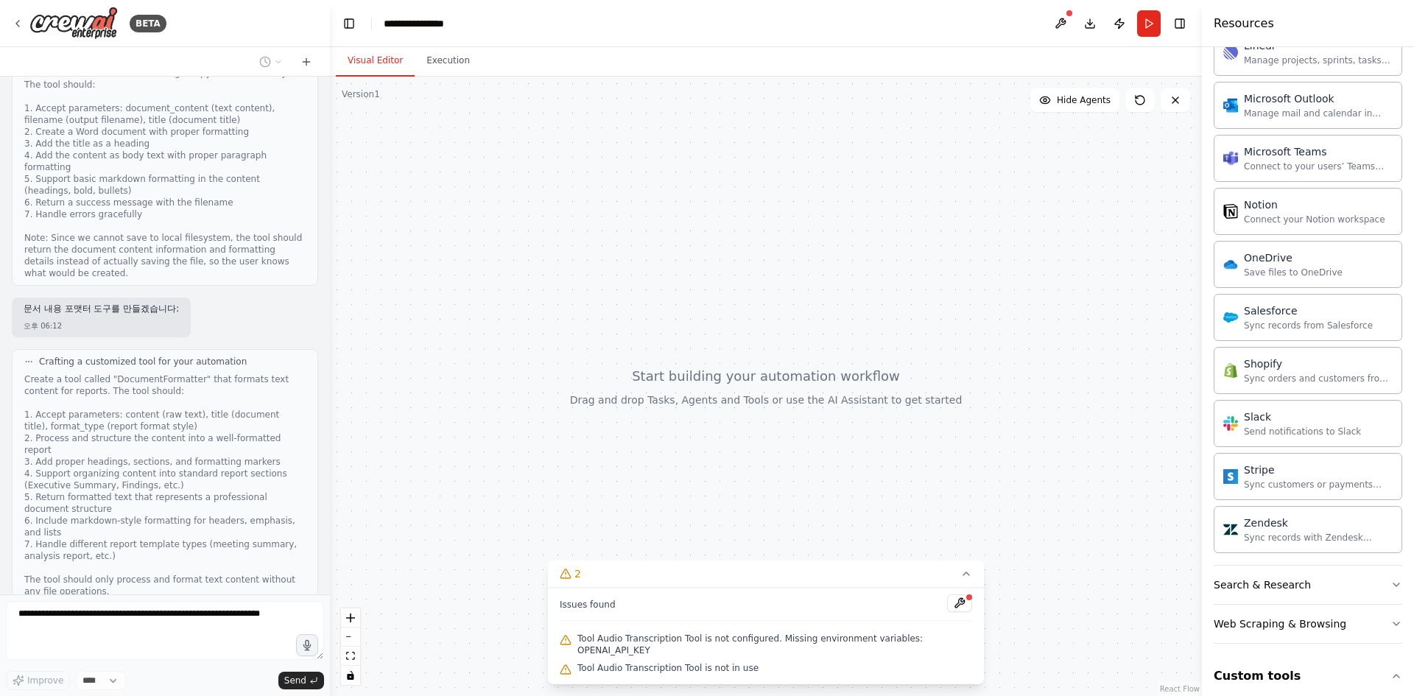
scroll to position [1666, 0]
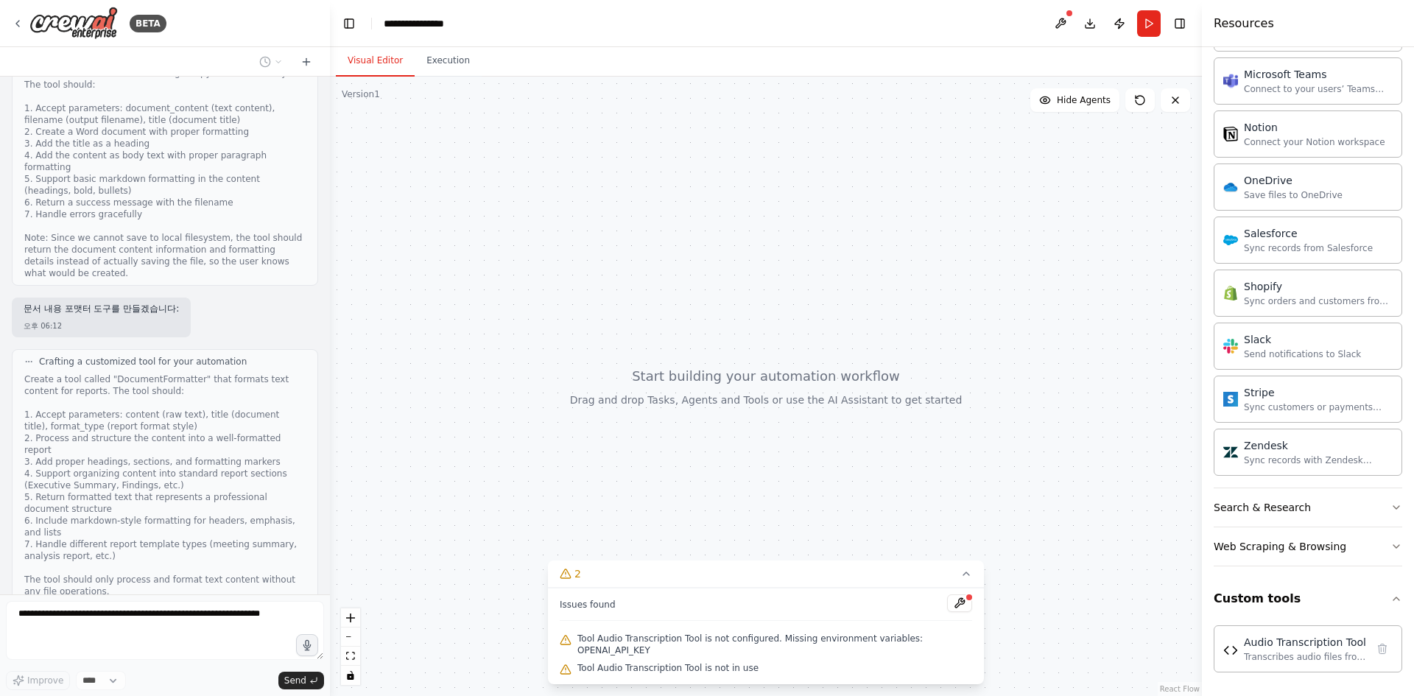
click at [1327, 516] on button "Search & Research" at bounding box center [1308, 507] width 189 height 38
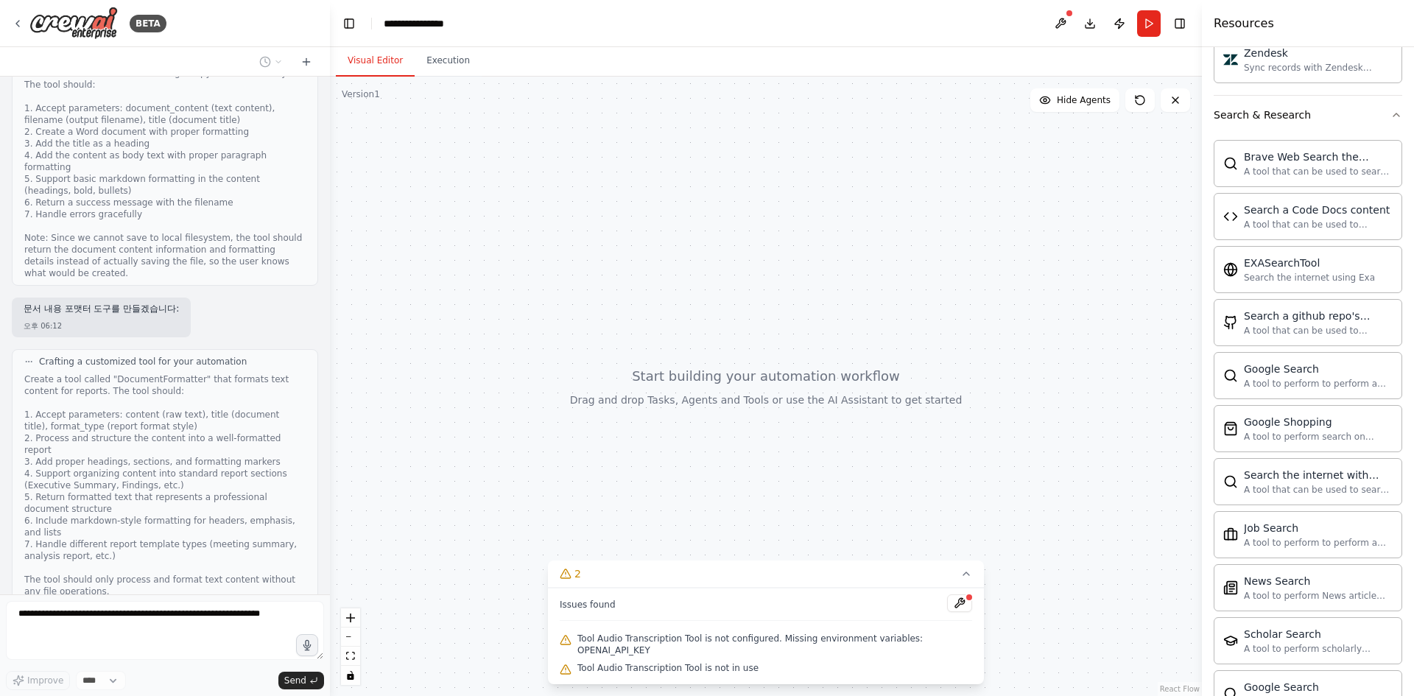
scroll to position [2421, 0]
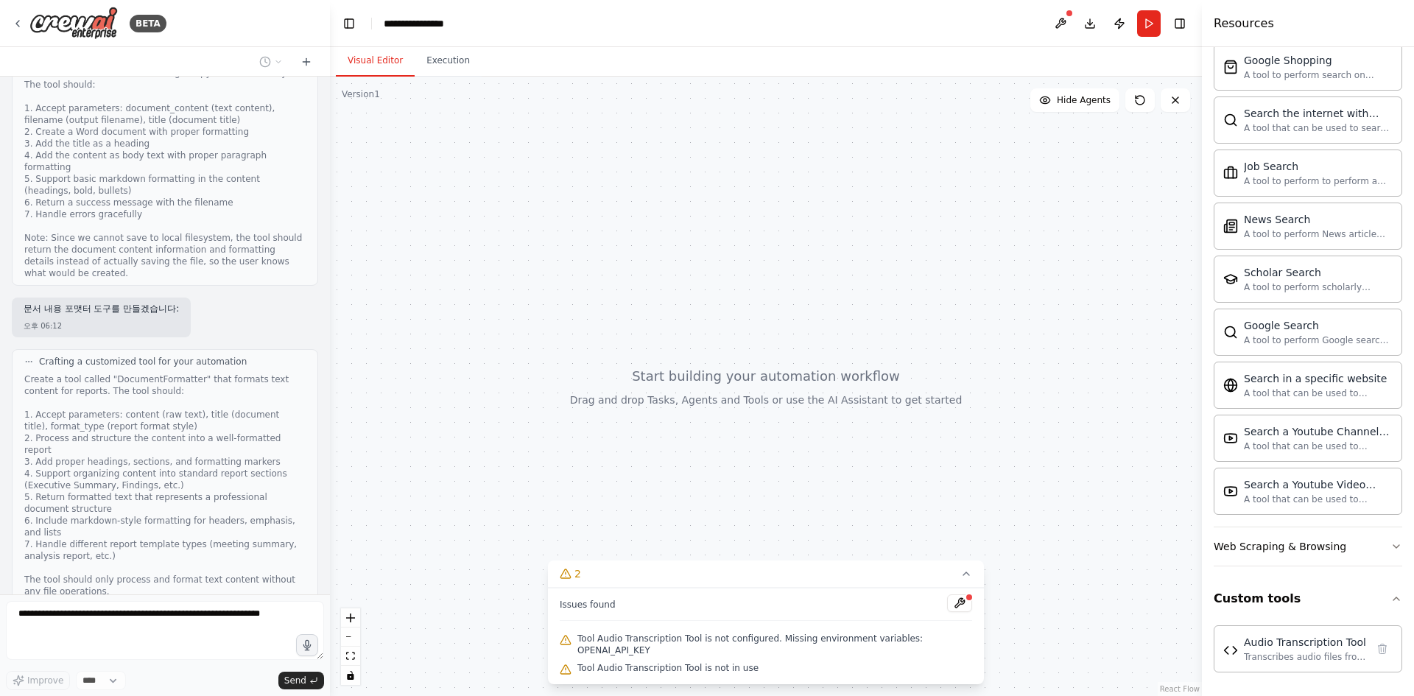
click at [1360, 540] on button "Web Scraping & Browsing" at bounding box center [1308, 546] width 189 height 38
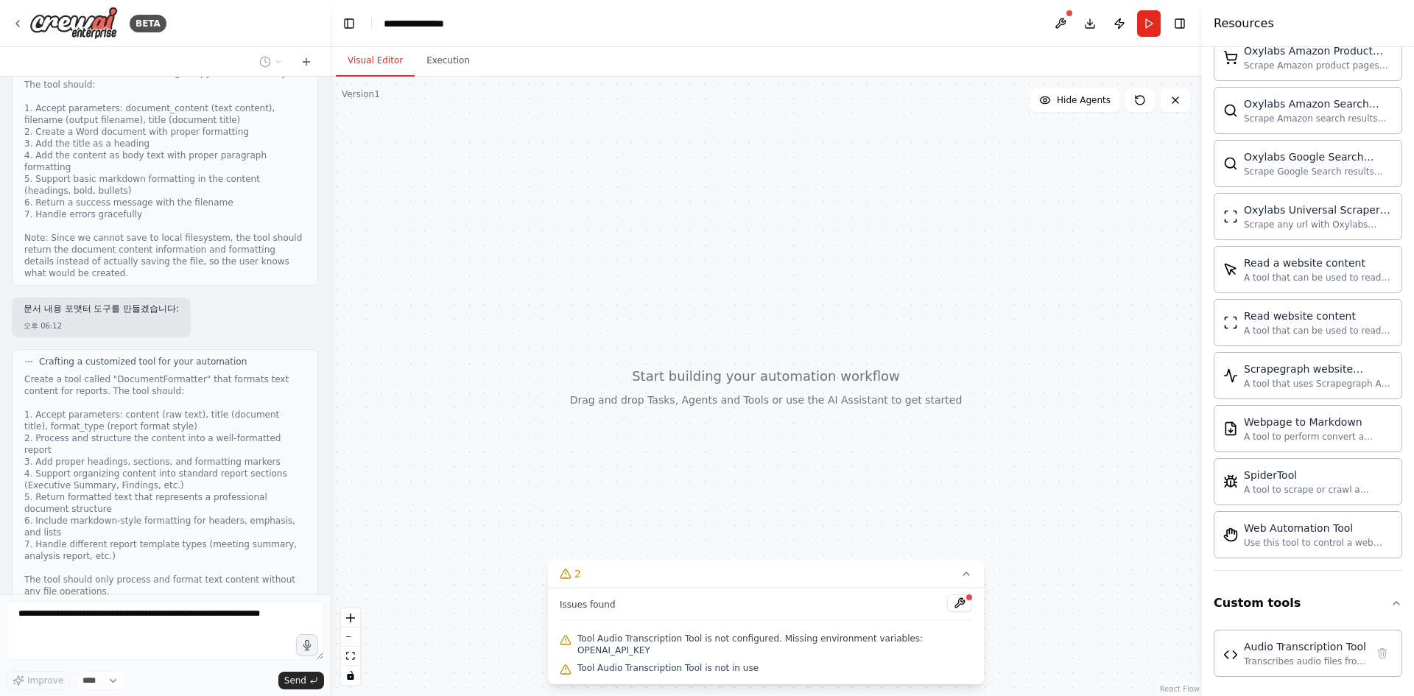
scroll to position [3228, 0]
click at [969, 583] on button "2" at bounding box center [766, 574] width 436 height 27
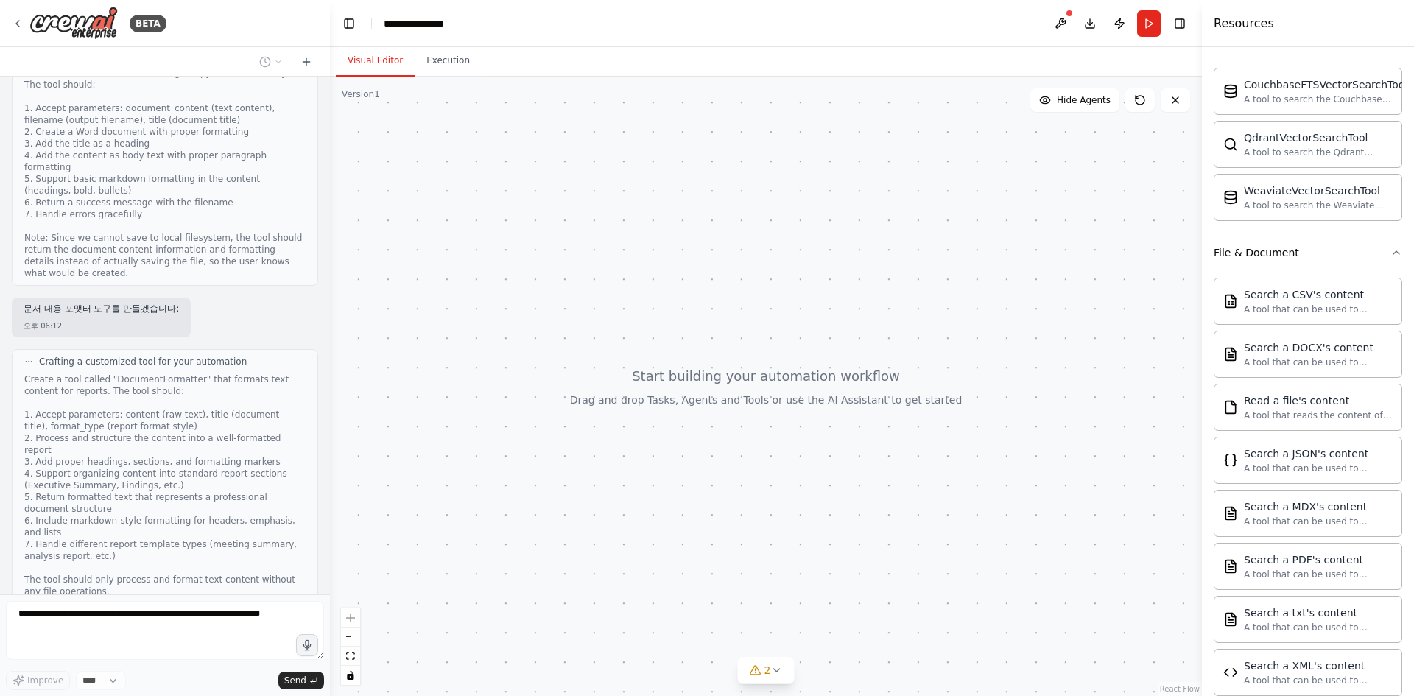
scroll to position [1699, 0]
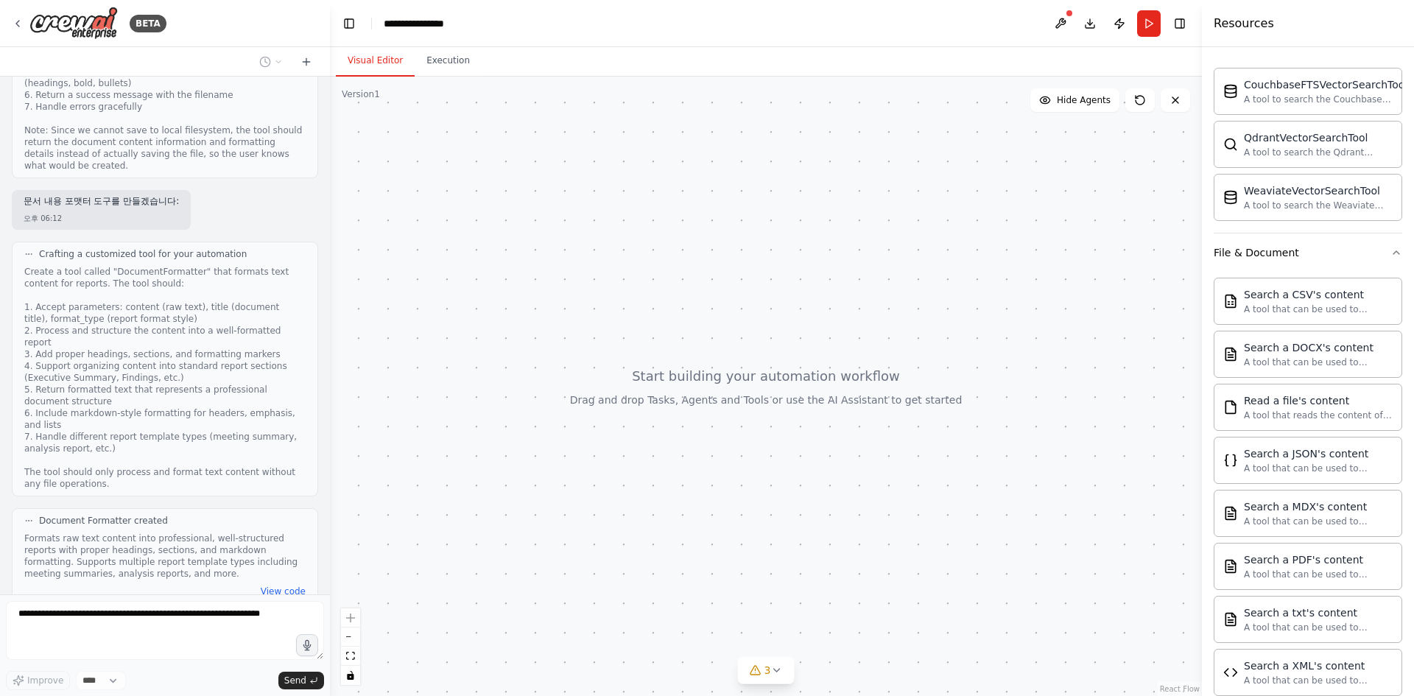
click at [440, 64] on button "Execution" at bounding box center [448, 61] width 67 height 31
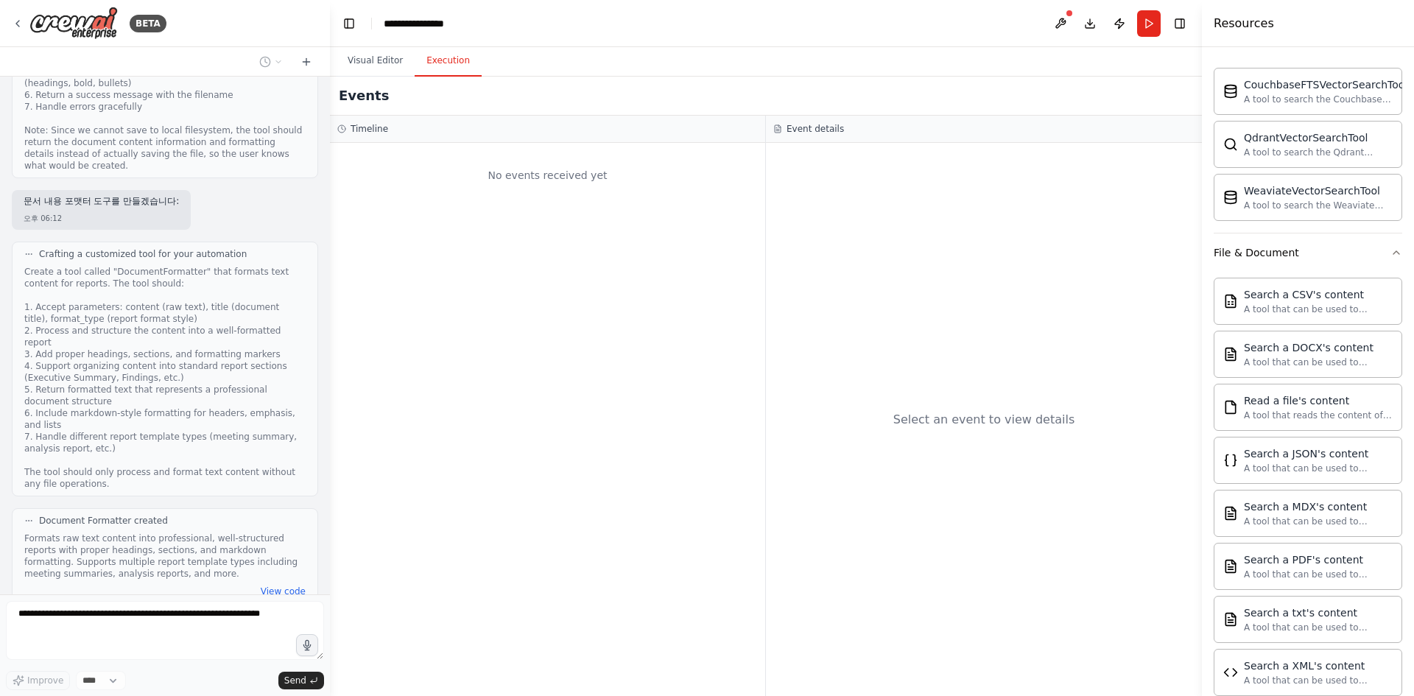
click at [385, 63] on button "Visual Editor" at bounding box center [375, 61] width 79 height 31
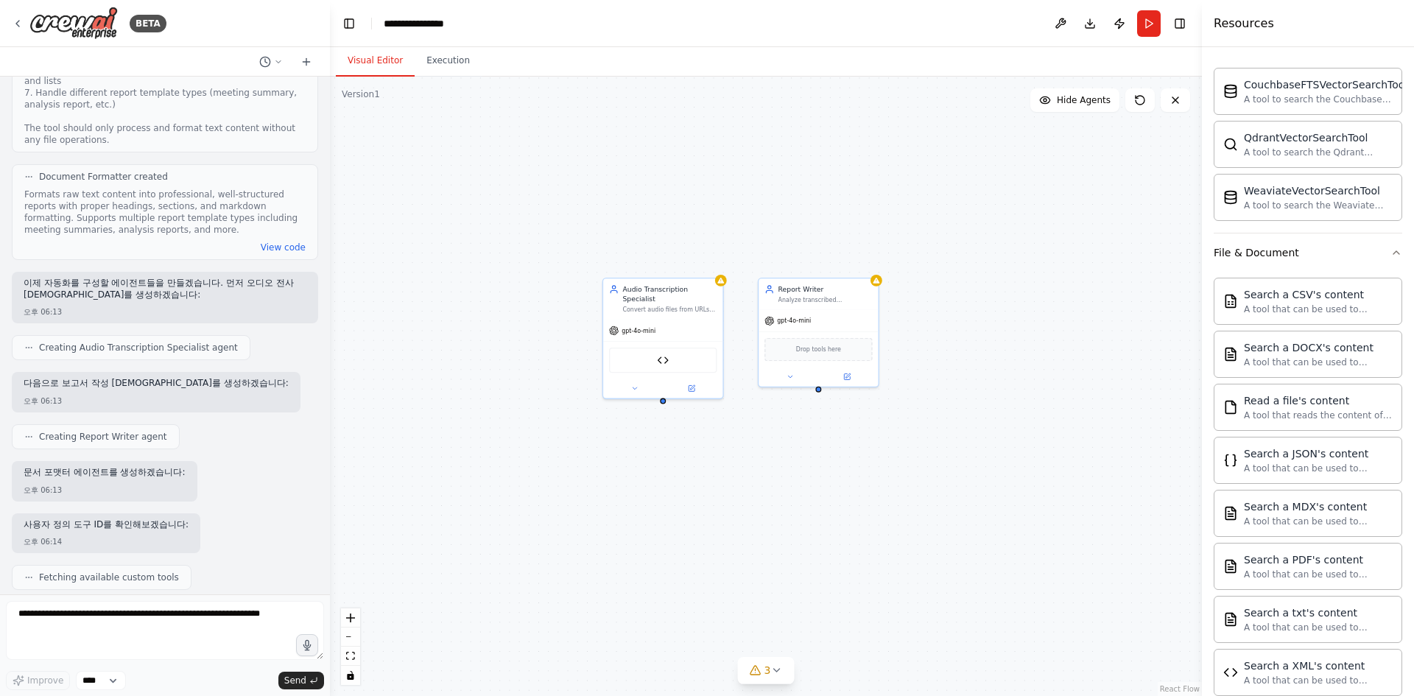
scroll to position [2119, 0]
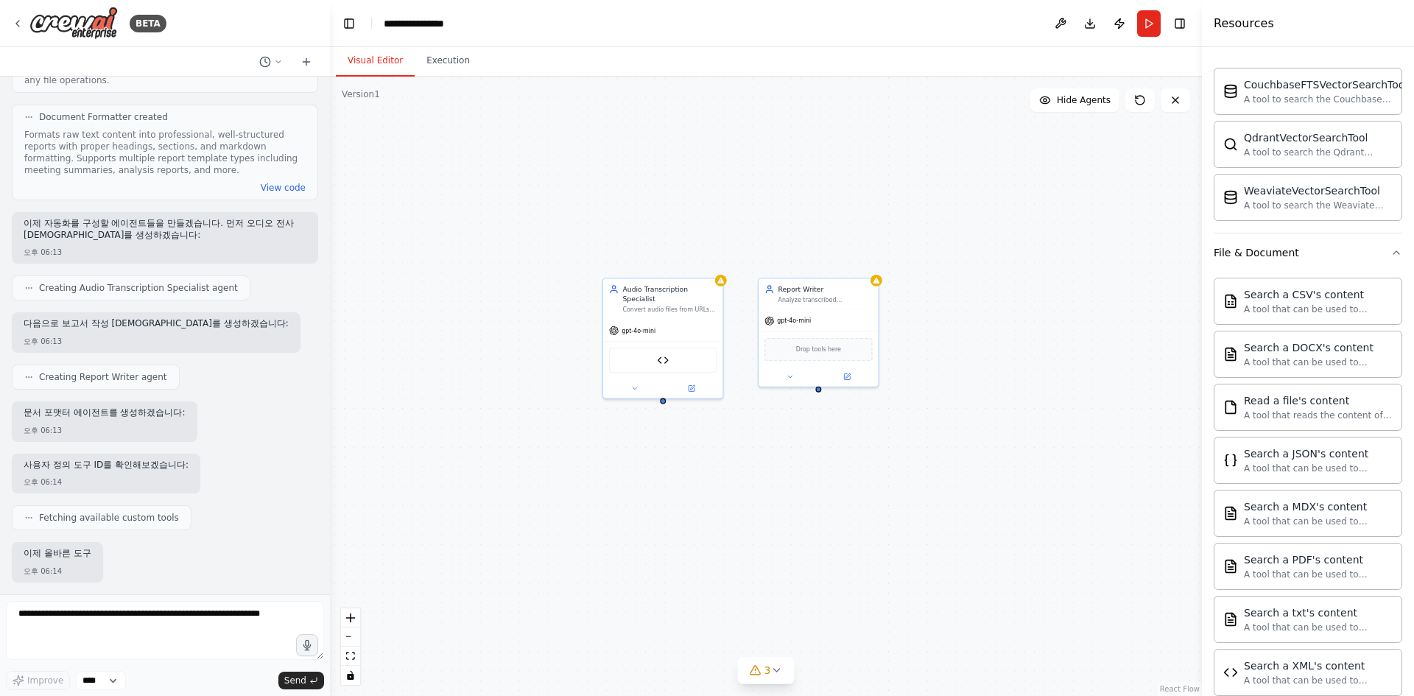
drag, startPoint x: 956, startPoint y: 294, endPoint x: 998, endPoint y: 422, distance: 134.9
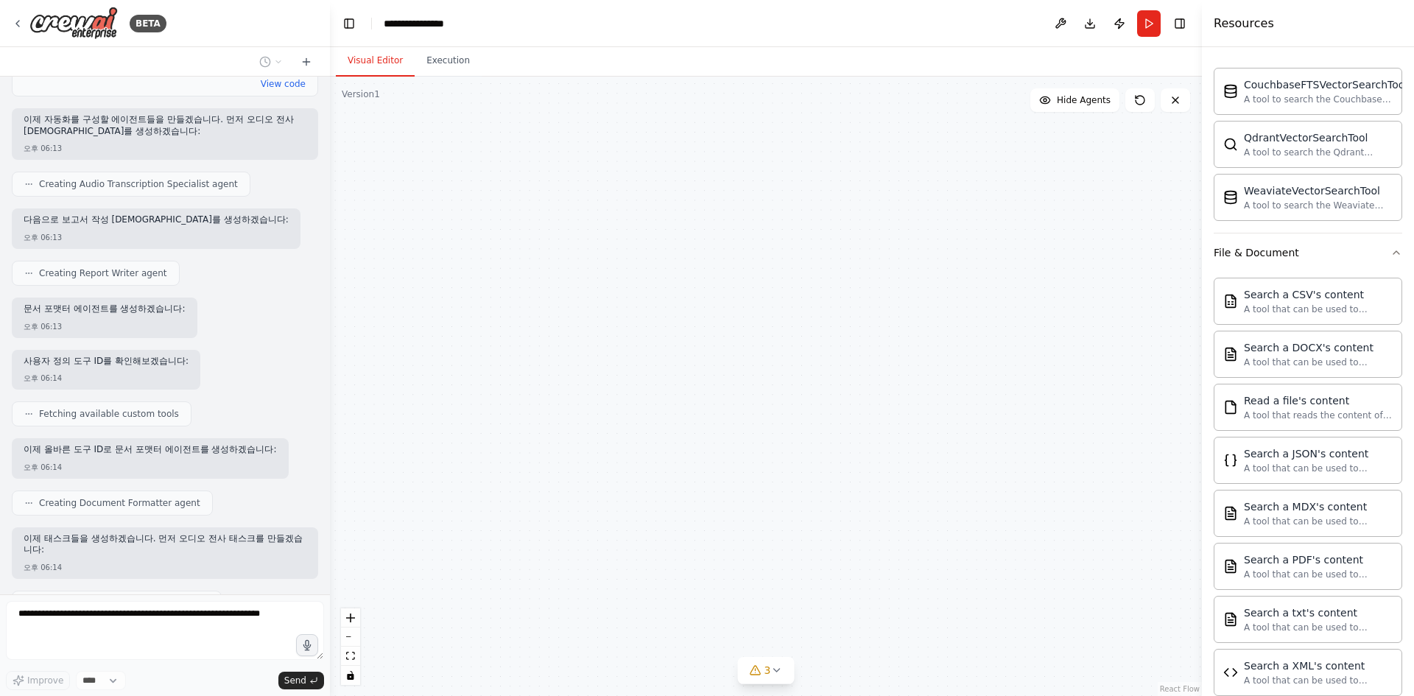
scroll to position [2219, 0]
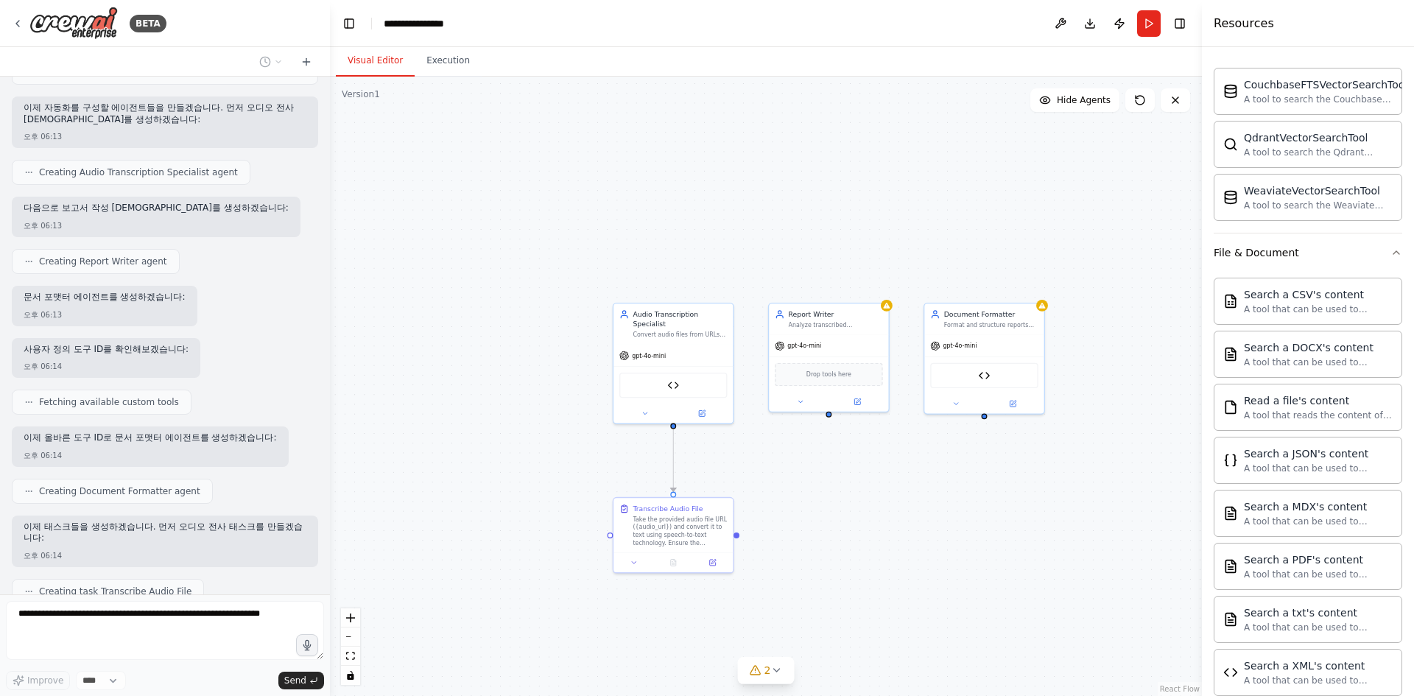
click at [1391, 258] on icon "button" at bounding box center [1397, 253] width 12 height 12
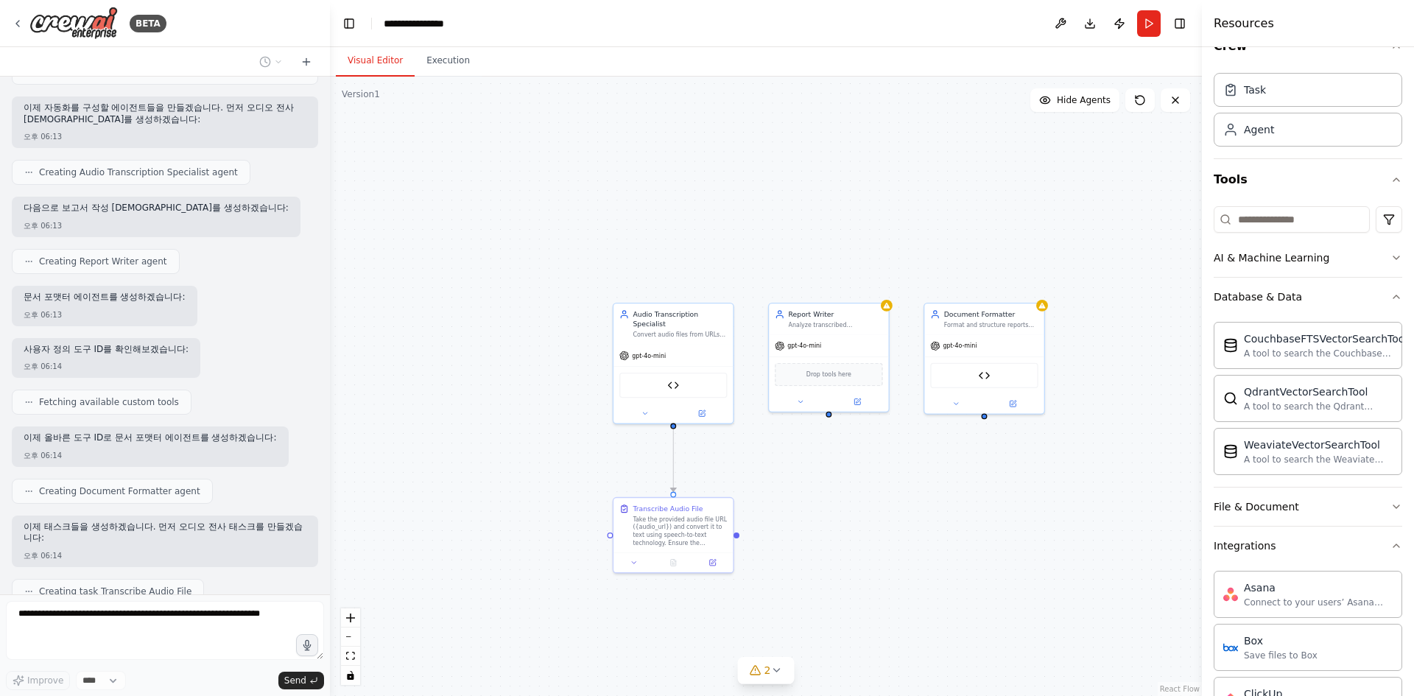
scroll to position [0, 0]
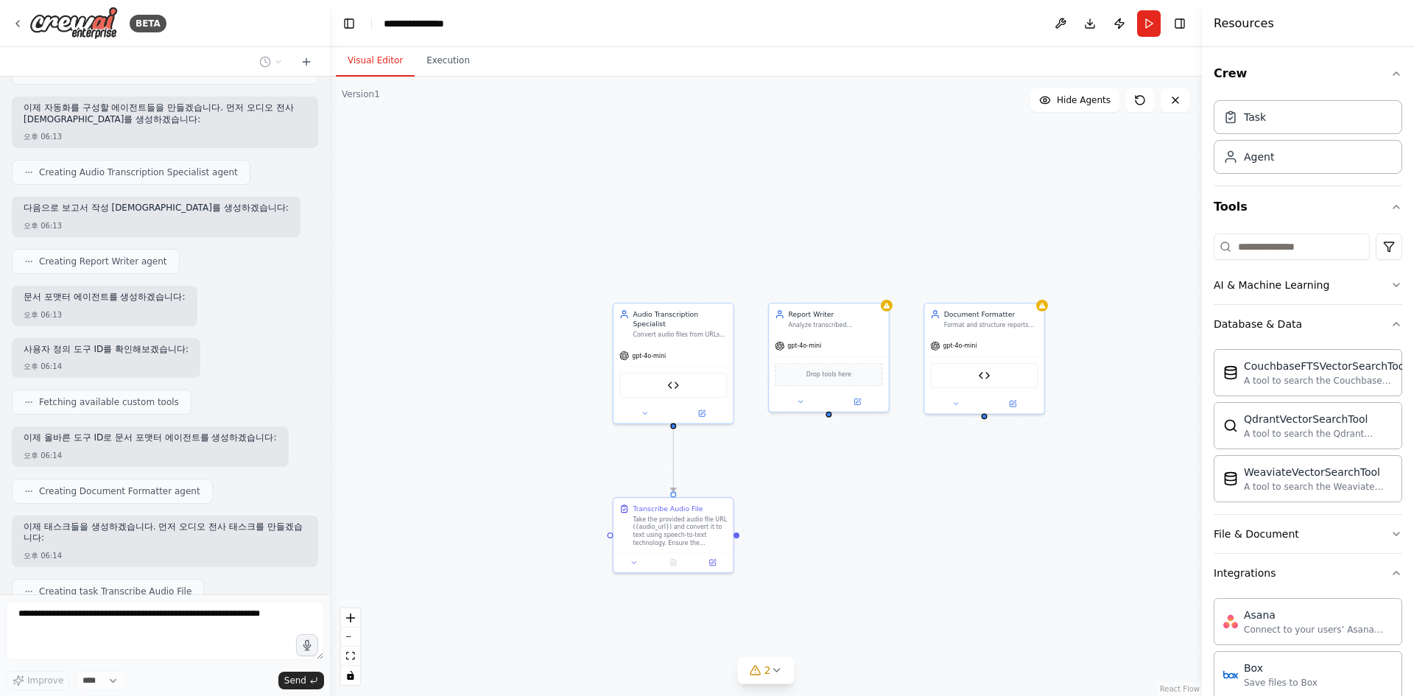
click at [1391, 326] on div "Crew Task Agent Tools AI & Machine Learning Database & Data CouchbaseFTSVectorS…" at bounding box center [1308, 371] width 212 height 649
click at [1377, 320] on button "Database & Data" at bounding box center [1308, 324] width 189 height 38
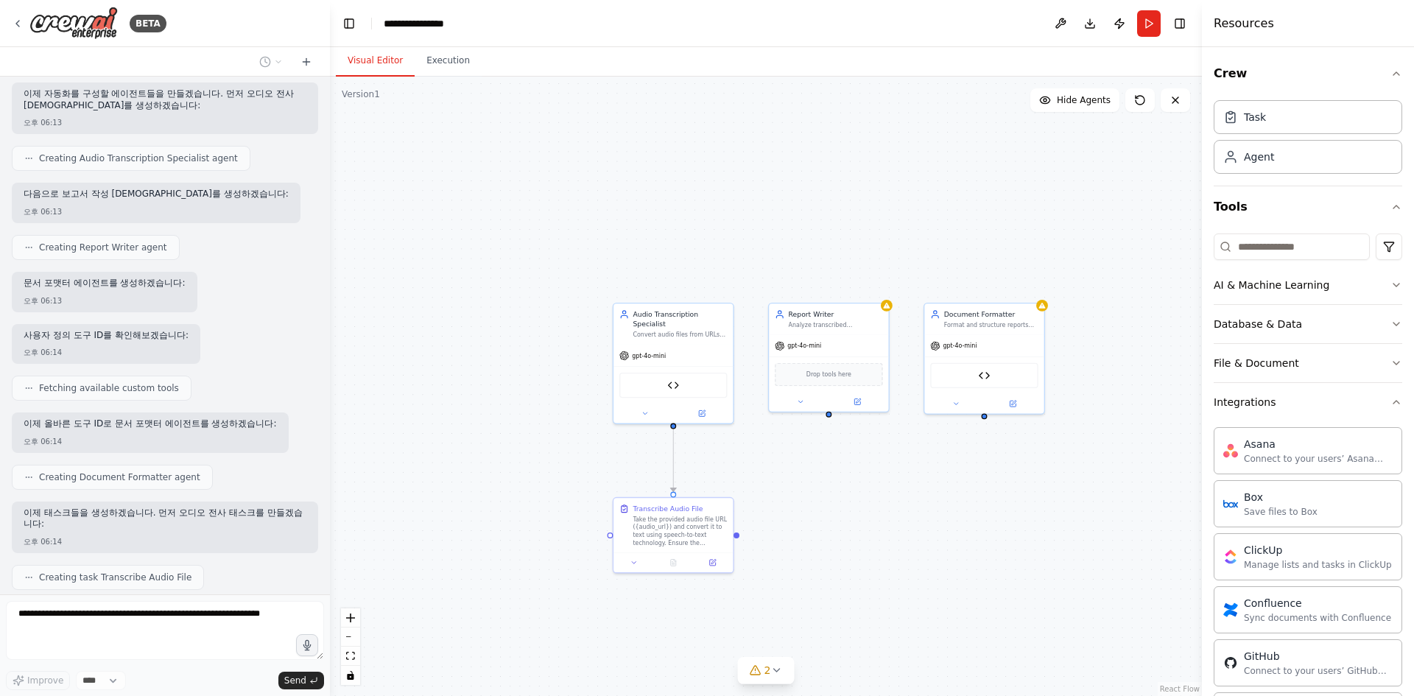
scroll to position [2308, 0]
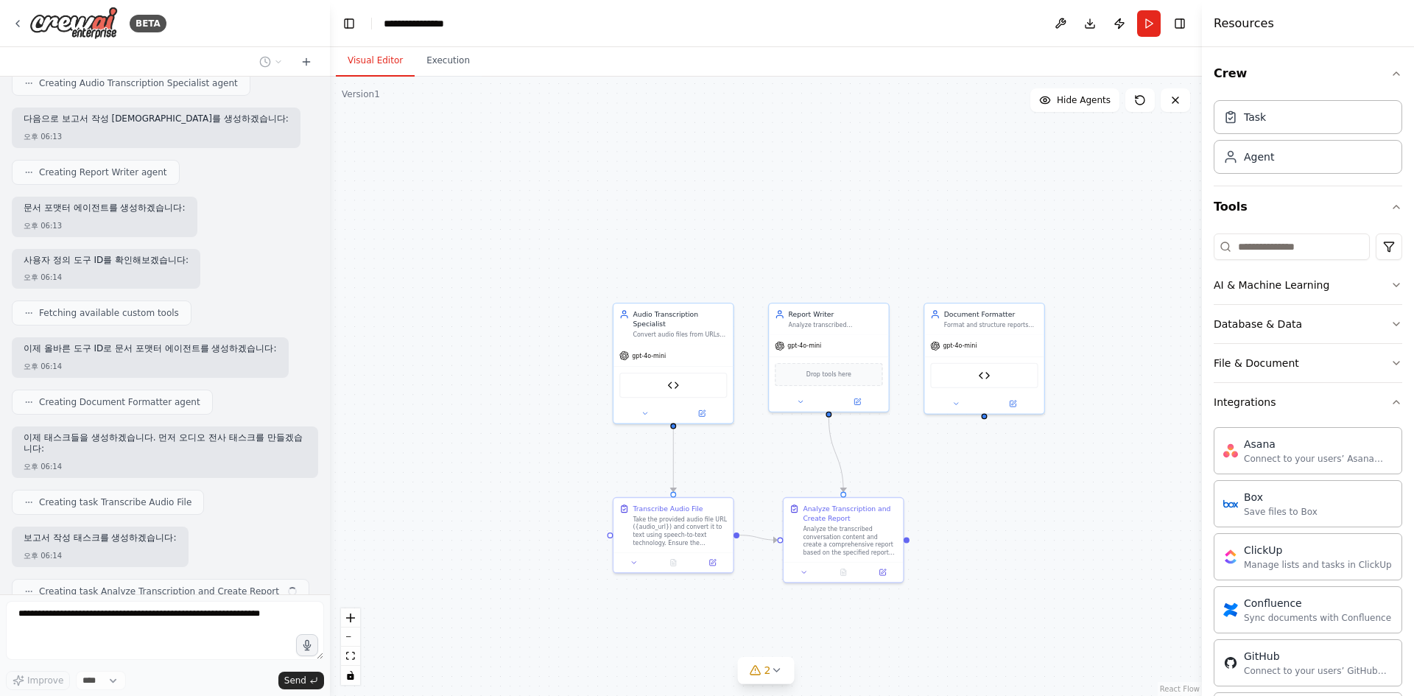
click at [1391, 404] on icon "button" at bounding box center [1397, 402] width 12 height 12
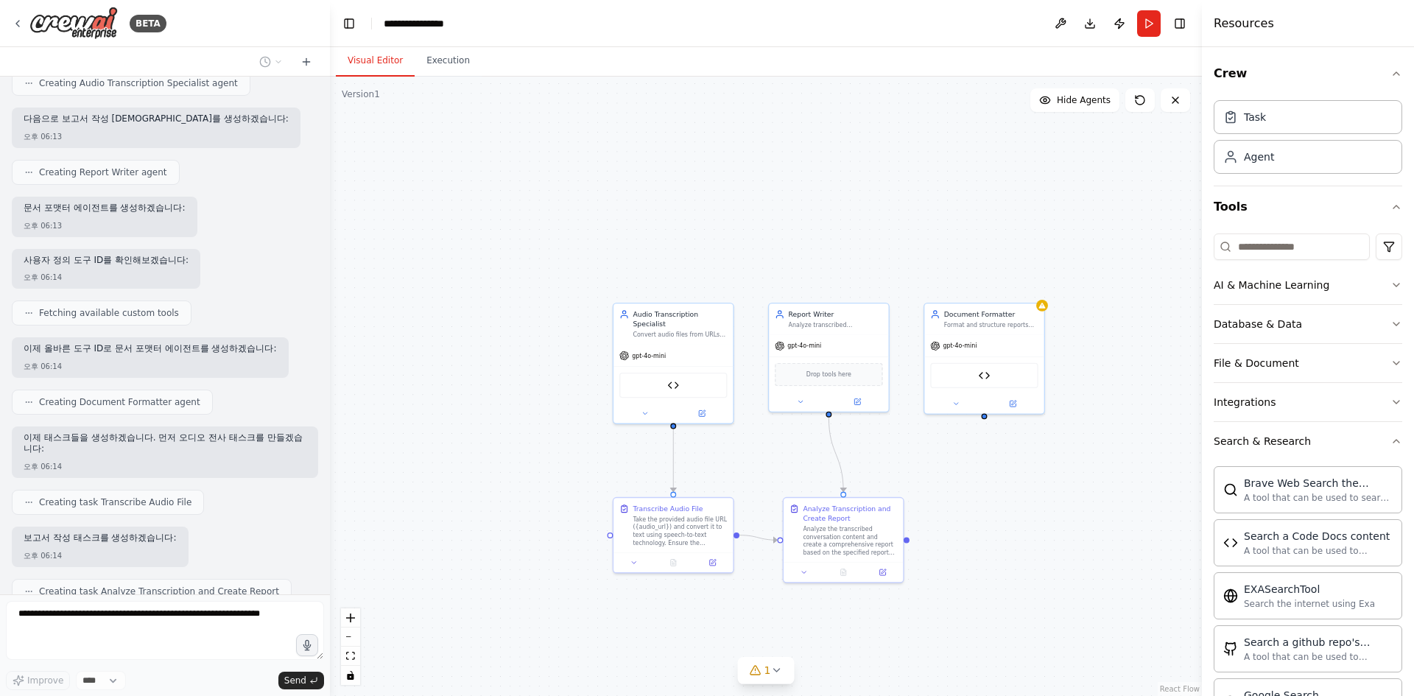
click at [1391, 437] on icon "button" at bounding box center [1397, 441] width 12 height 12
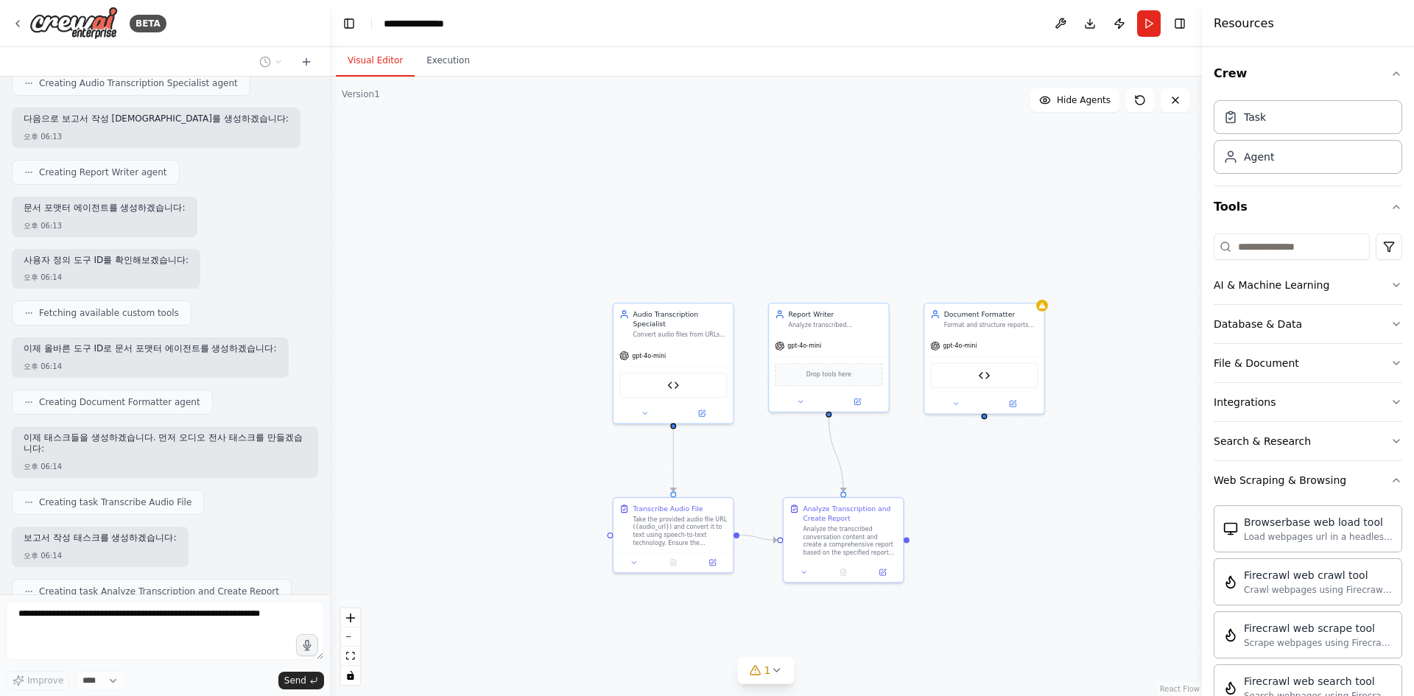
click at [1391, 476] on icon "button" at bounding box center [1397, 480] width 12 height 12
click at [1392, 537] on icon "button" at bounding box center [1397, 533] width 12 height 12
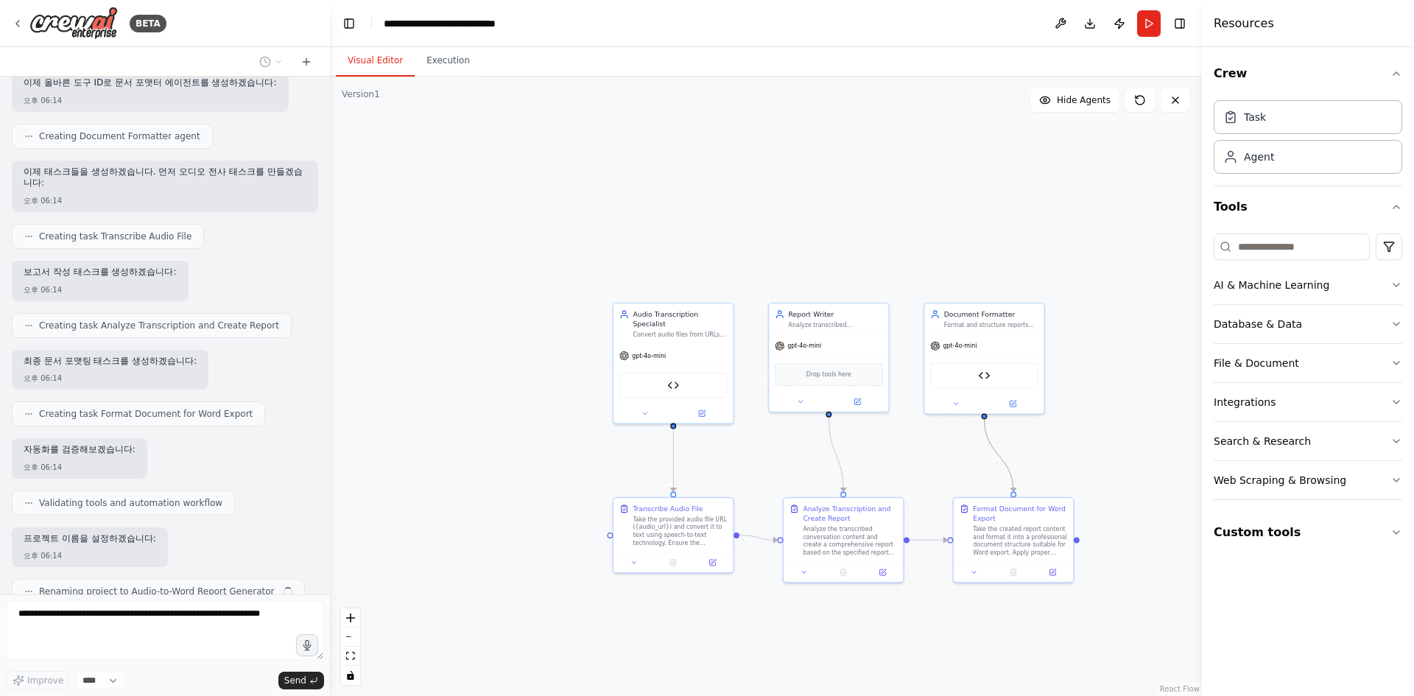
scroll to position [2574, 0]
click at [679, 534] on div "Take the provided audio file URL ({audio_url}) and convert it to text using spe…" at bounding box center [680, 531] width 94 height 31
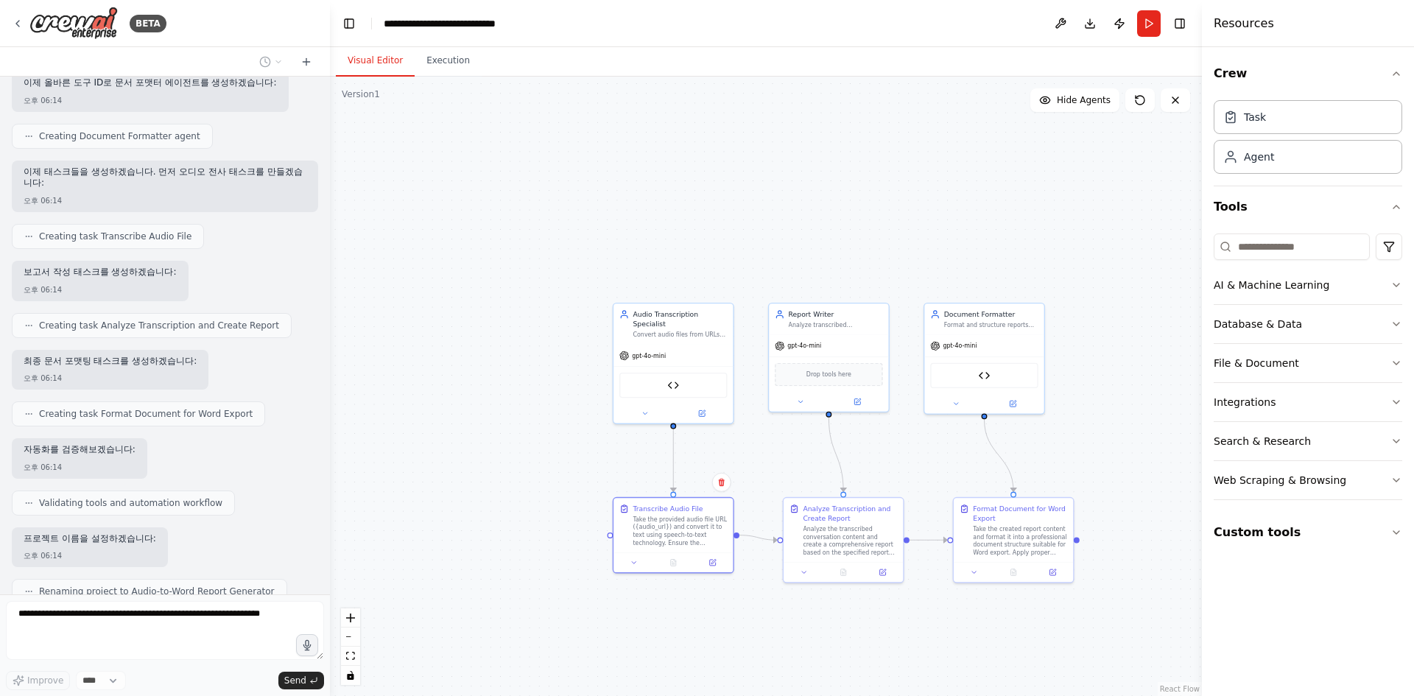
click at [713, 560] on icon at bounding box center [714, 562] width 4 height 4
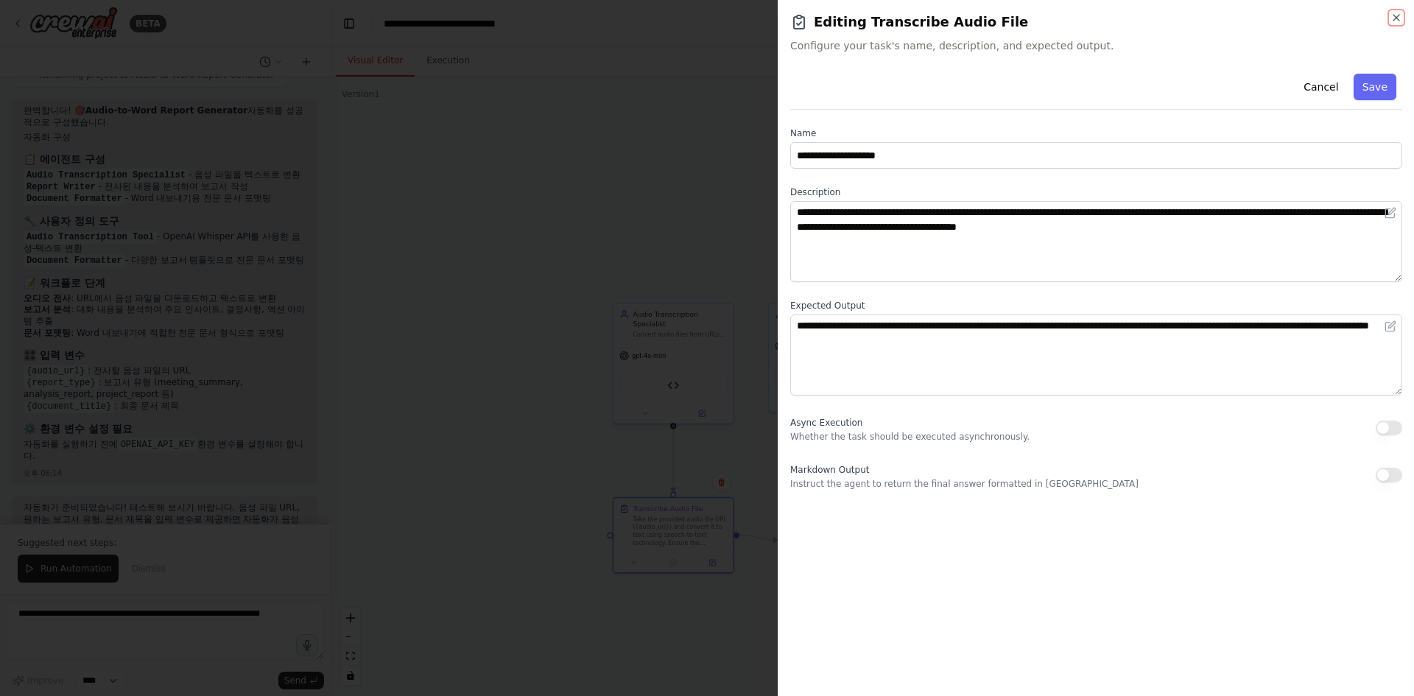
scroll to position [3101, 0]
click at [1377, 21] on h2 "Editing Transcribe Audio File" at bounding box center [1096, 22] width 612 height 21
click at [1397, 15] on icon "button" at bounding box center [1397, 18] width 12 height 12
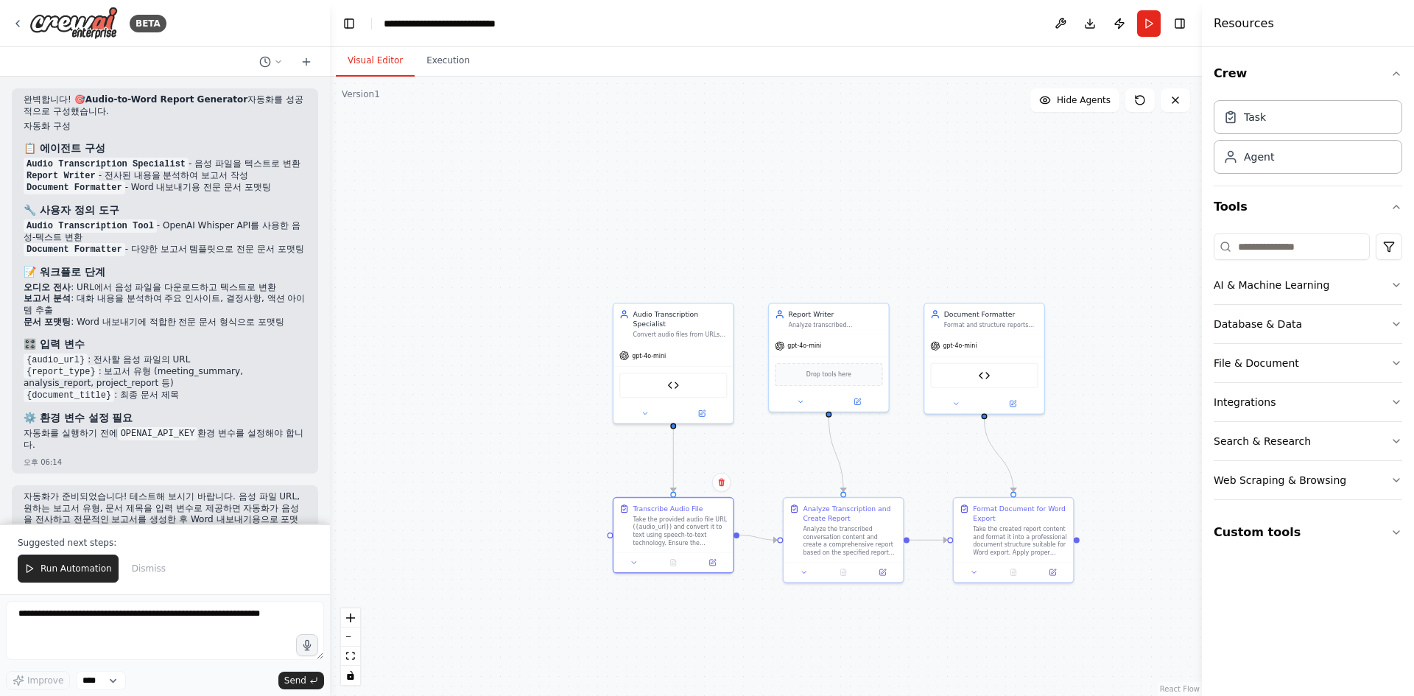
click at [853, 541] on div "Analyze the transcribed conversation content and create a comprehensive report …" at bounding box center [850, 540] width 94 height 31
click at [1254, 120] on div "Task" at bounding box center [1255, 117] width 22 height 15
click at [801, 569] on icon at bounding box center [805, 573] width 8 height 8
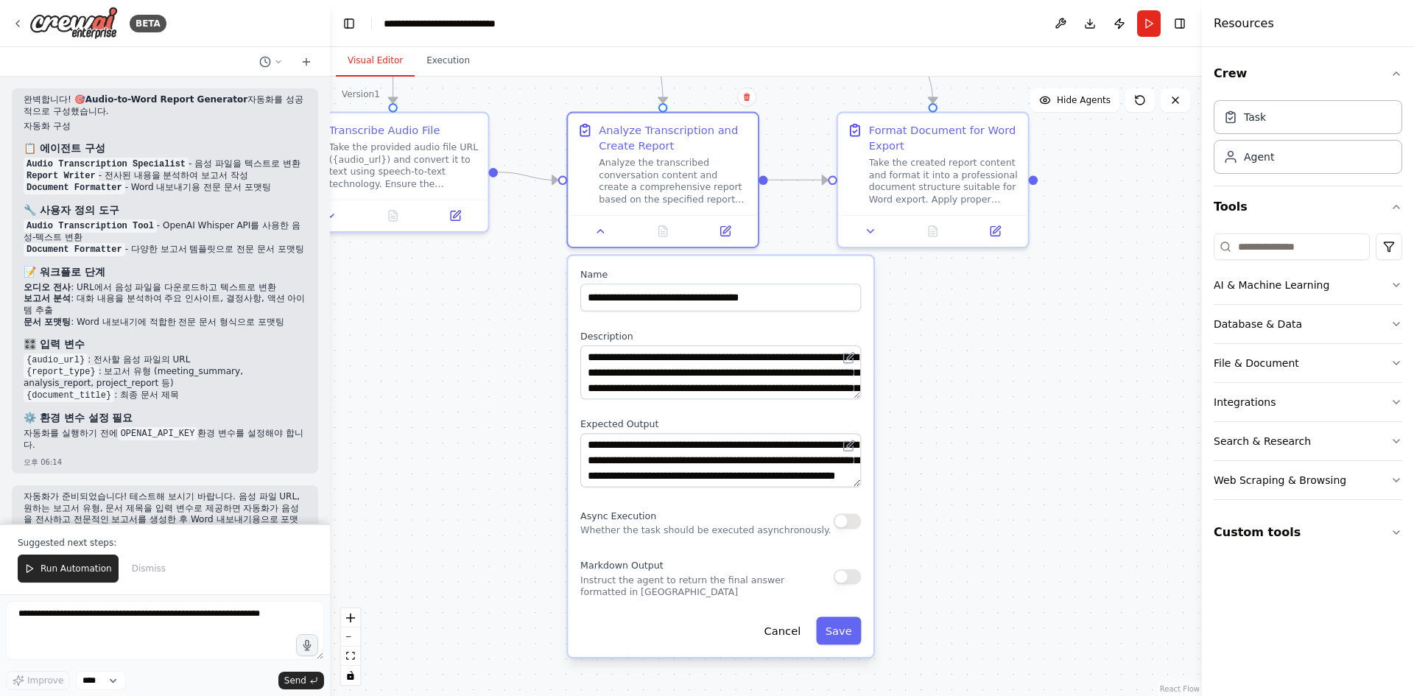
drag, startPoint x: 1070, startPoint y: 627, endPoint x: 943, endPoint y: 306, distance: 344.8
click at [943, 306] on div ".deletable-edge-delete-btn { width: 20px; height: 20px; border: 0px solid #ffff…" at bounding box center [766, 386] width 872 height 619
click at [606, 236] on button at bounding box center [600, 231] width 53 height 18
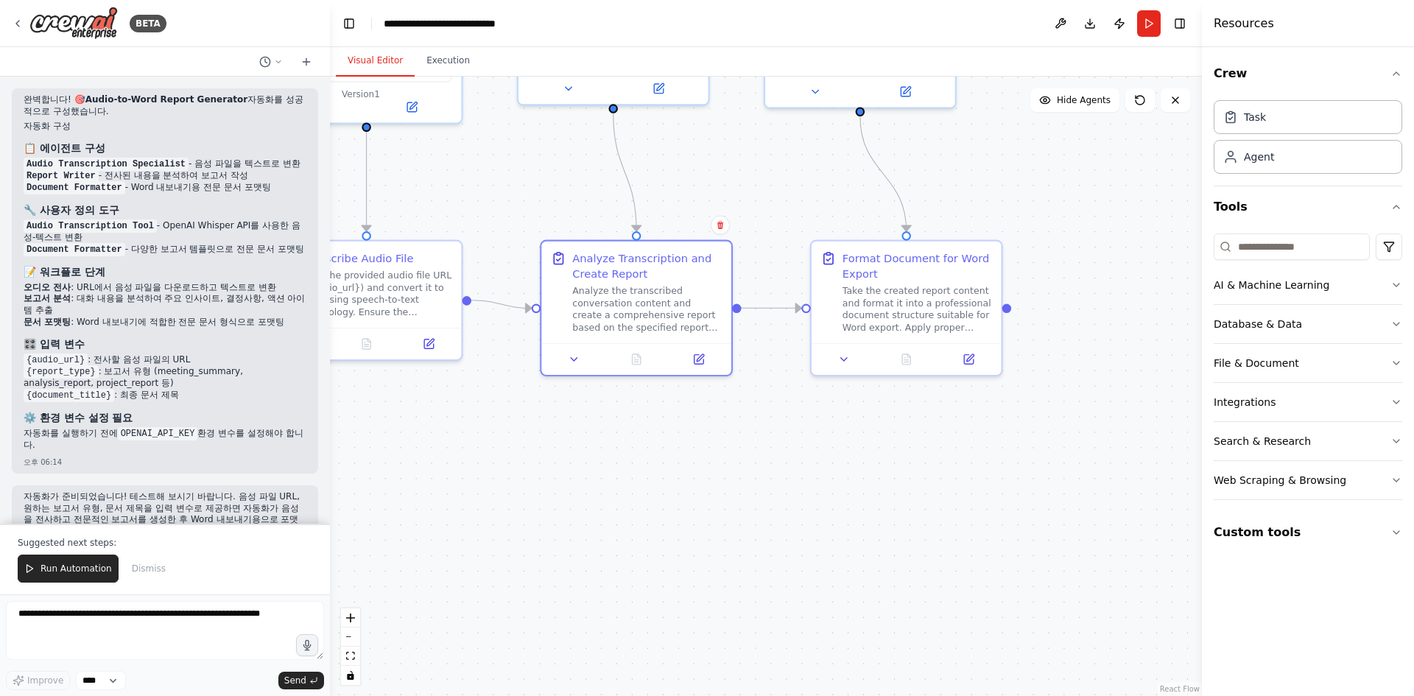
drag, startPoint x: 981, startPoint y: 363, endPoint x: 944, endPoint y: 539, distance: 179.9
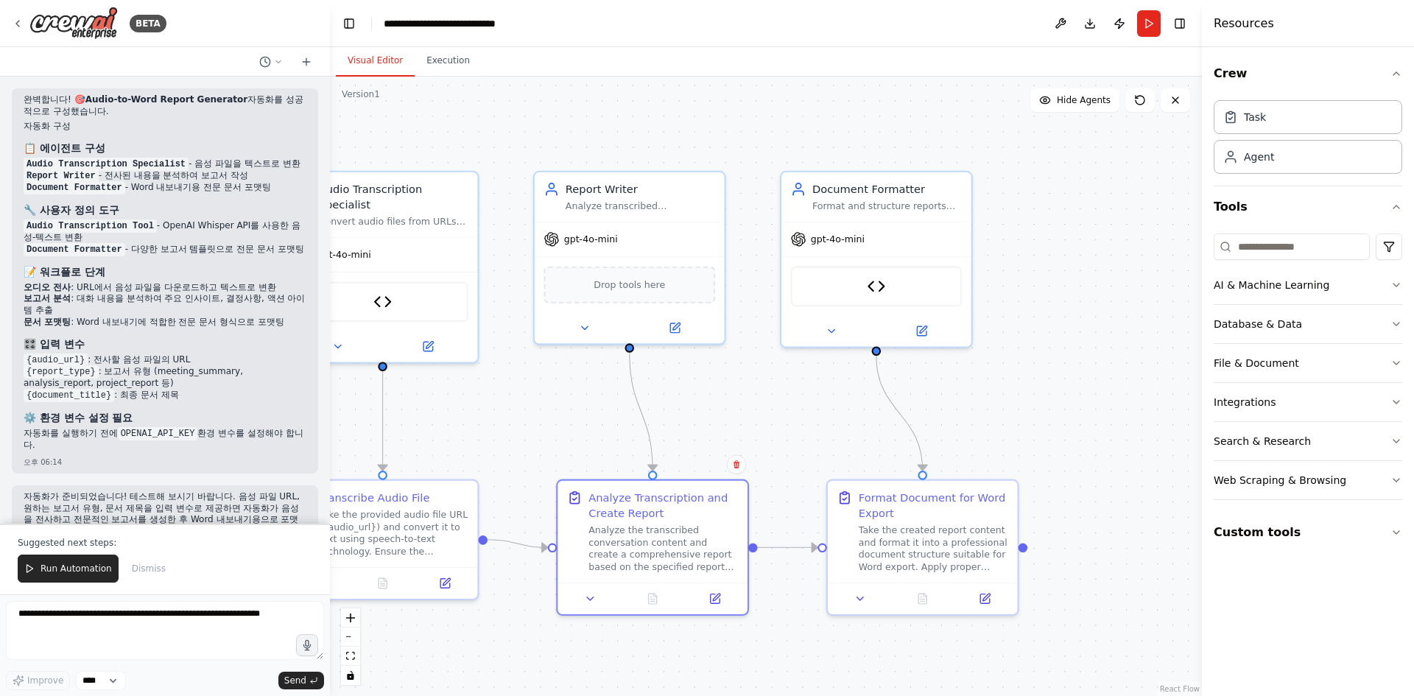
drag, startPoint x: 754, startPoint y: 274, endPoint x: 781, endPoint y: 468, distance: 195.6
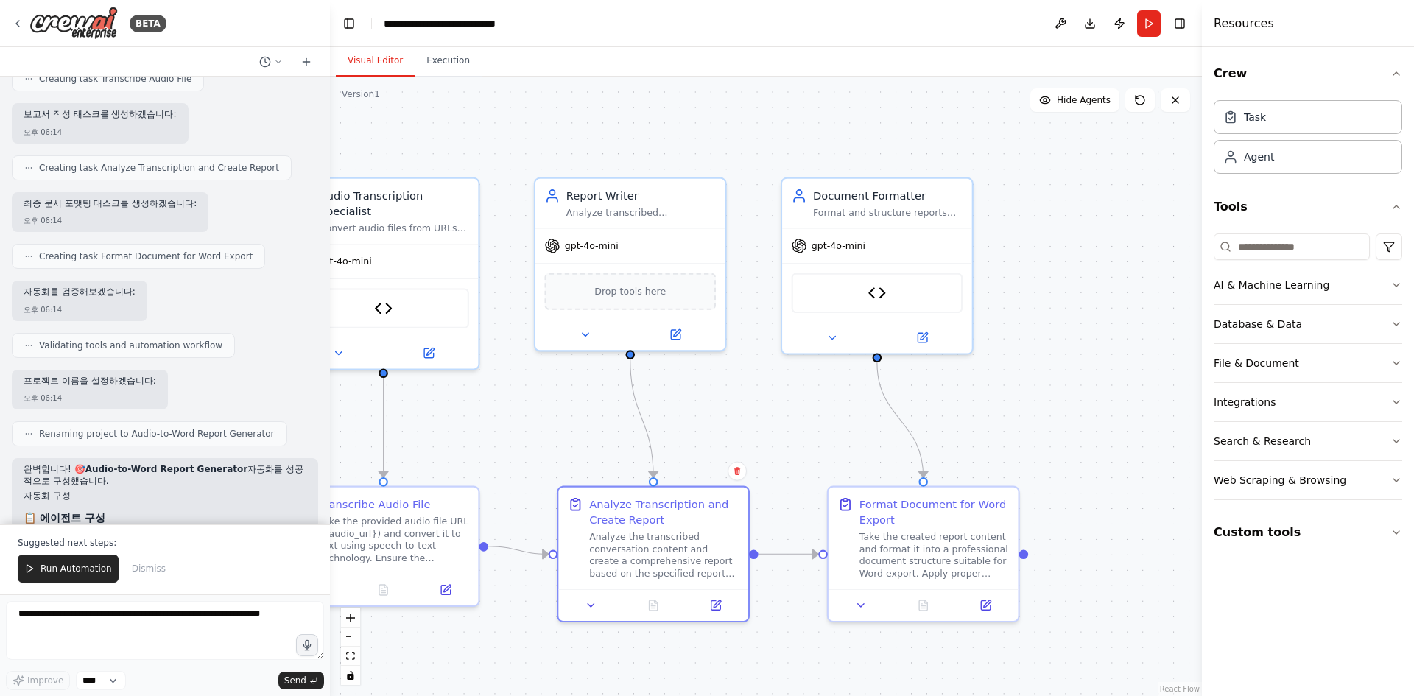
scroll to position [2709, 0]
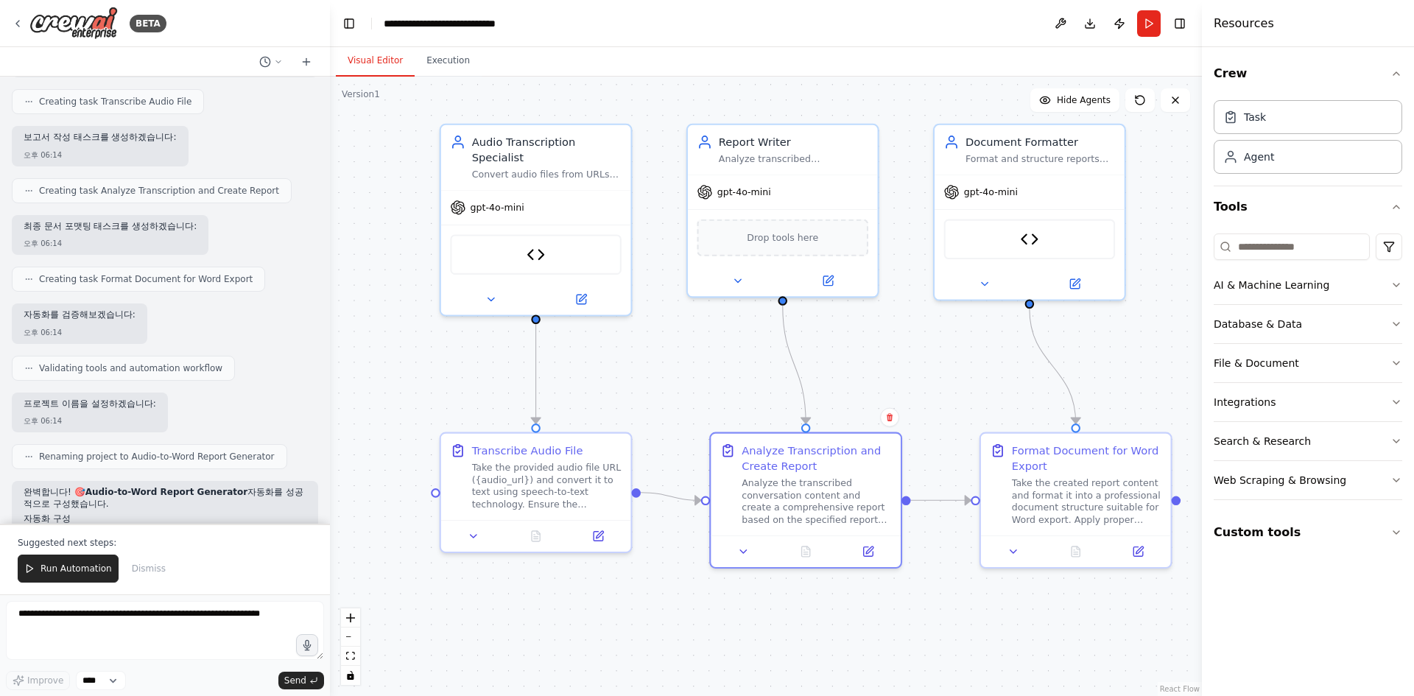
drag, startPoint x: 619, startPoint y: 466, endPoint x: 747, endPoint y: 418, distance: 136.8
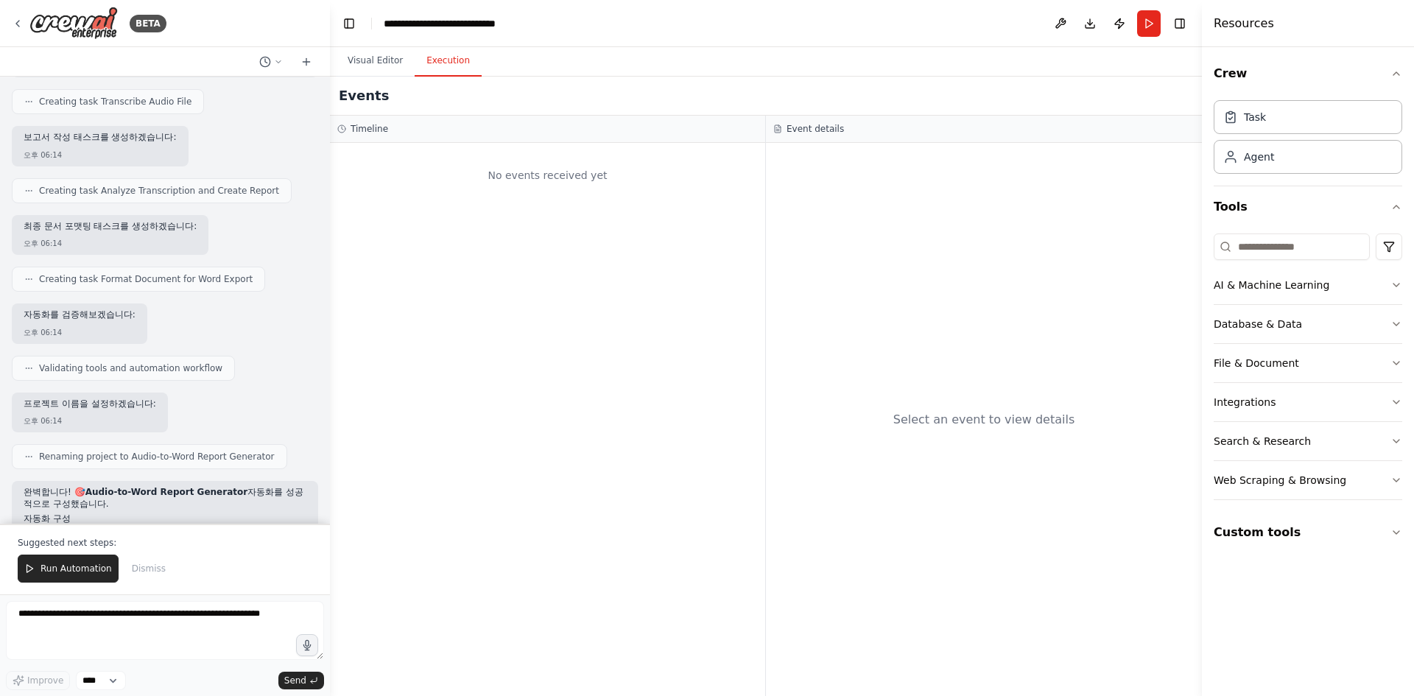
click at [444, 56] on button "Execution" at bounding box center [448, 61] width 67 height 31
click at [538, 195] on div "No events received yet" at bounding box center [547, 175] width 421 height 50
click at [567, 183] on div "No events received yet" at bounding box center [547, 175] width 421 height 50
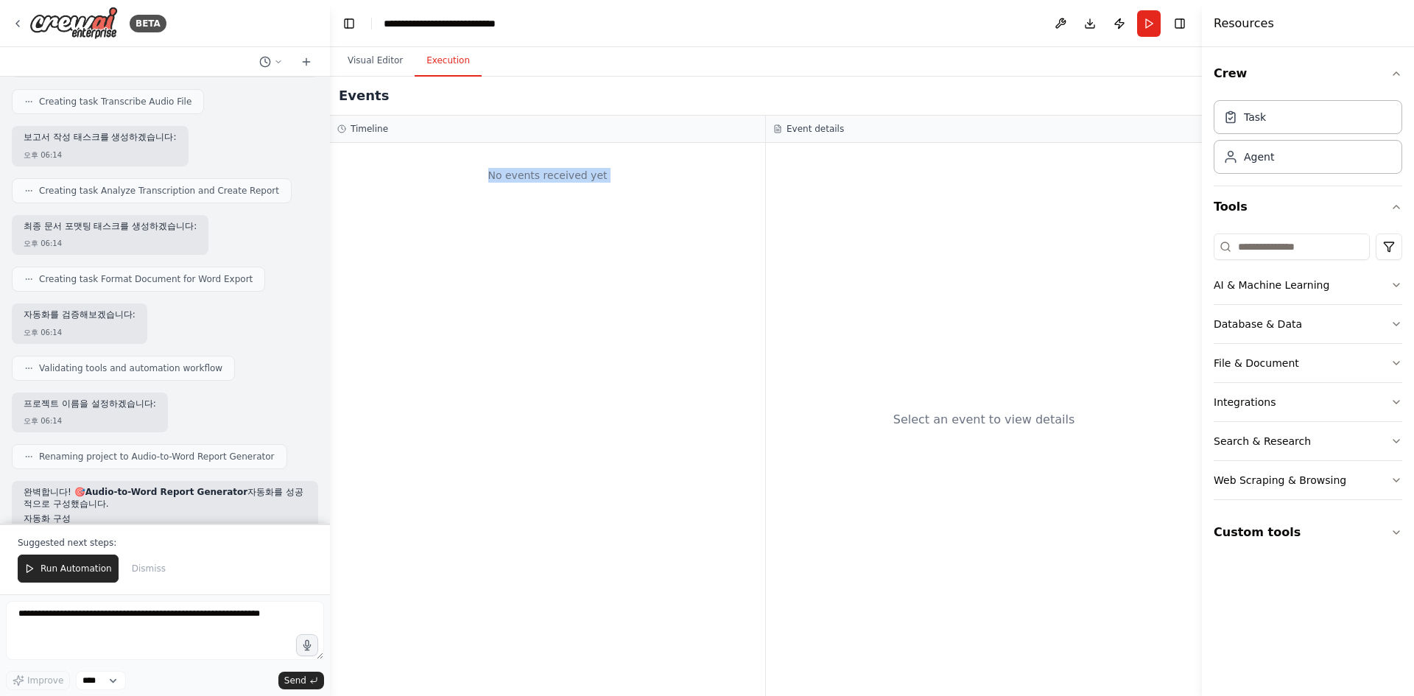
click at [567, 183] on div "No events received yet" at bounding box center [547, 175] width 421 height 50
click at [583, 267] on div "No events received yet" at bounding box center [547, 419] width 435 height 553
click at [570, 287] on div "No events received yet" at bounding box center [547, 419] width 435 height 553
click at [41, 572] on span "Run Automation" at bounding box center [76, 569] width 71 height 12
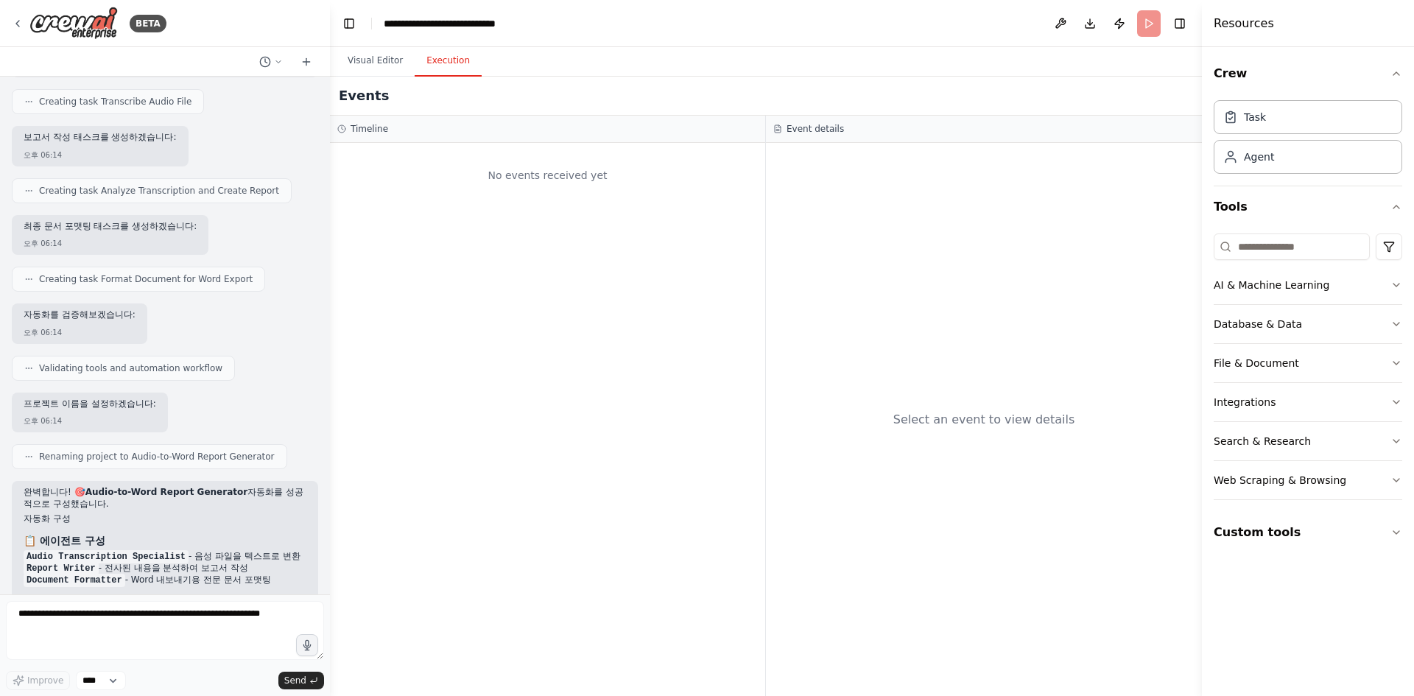
scroll to position [3030, 0]
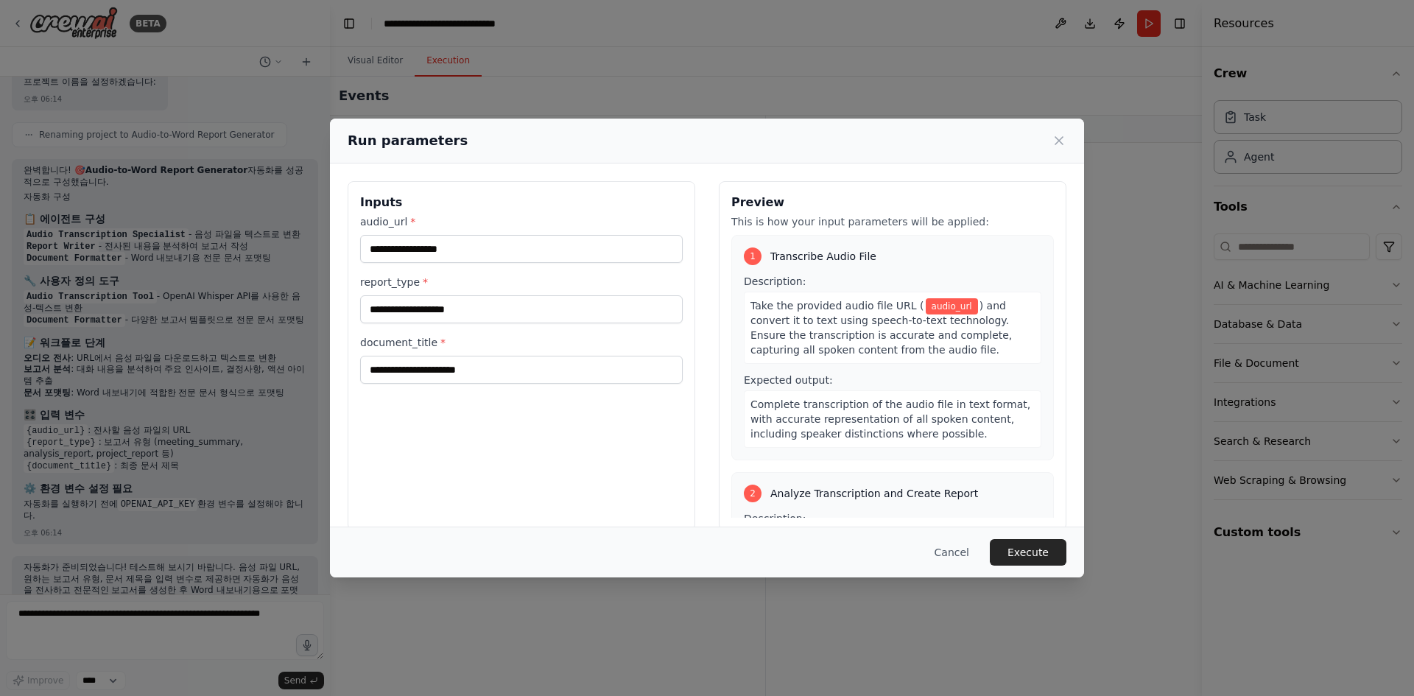
click at [1053, 139] on icon at bounding box center [1059, 140] width 15 height 15
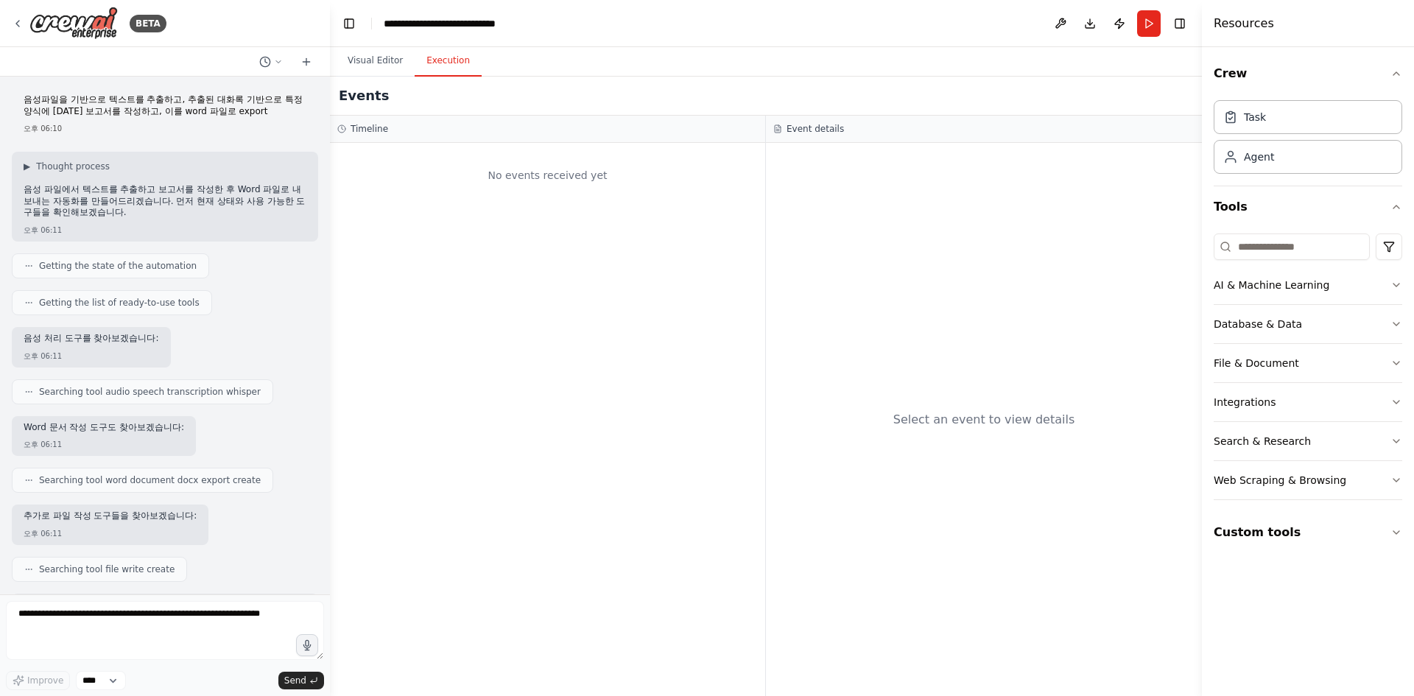
scroll to position [197, 0]
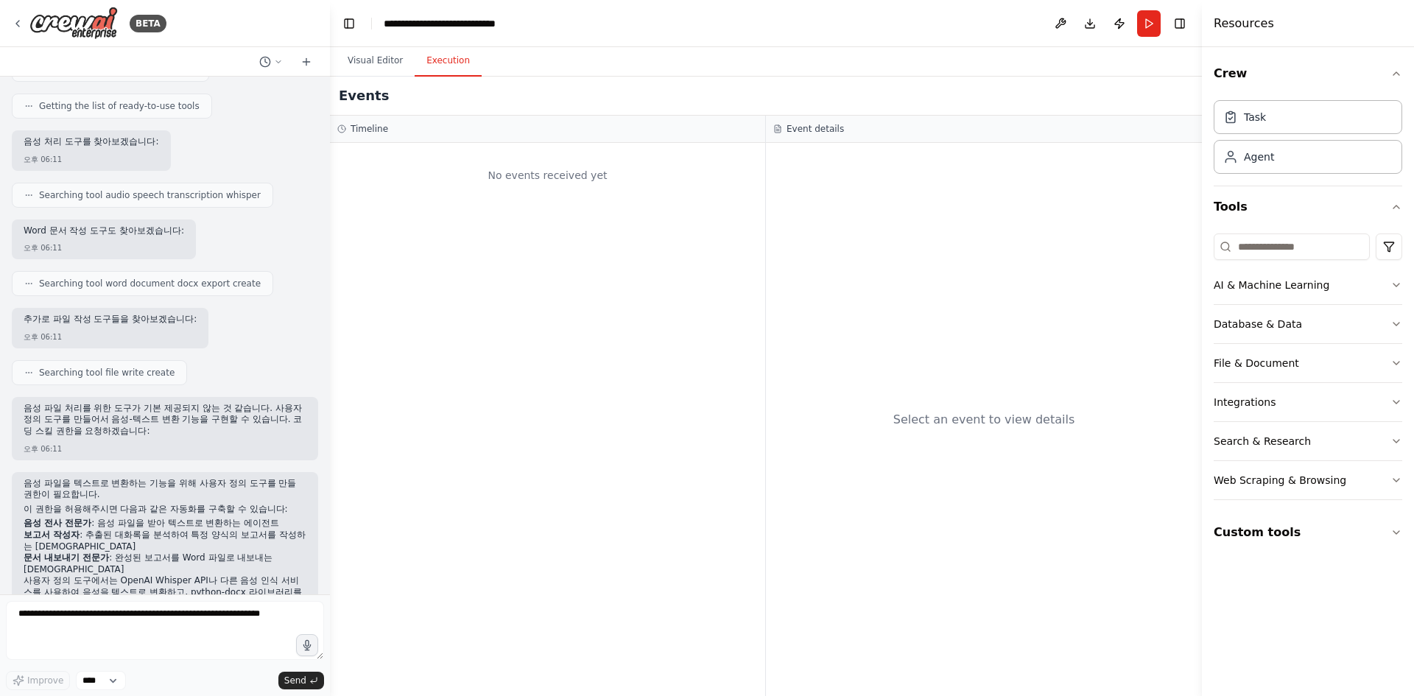
click at [368, 57] on button "Visual Editor" at bounding box center [375, 61] width 79 height 31
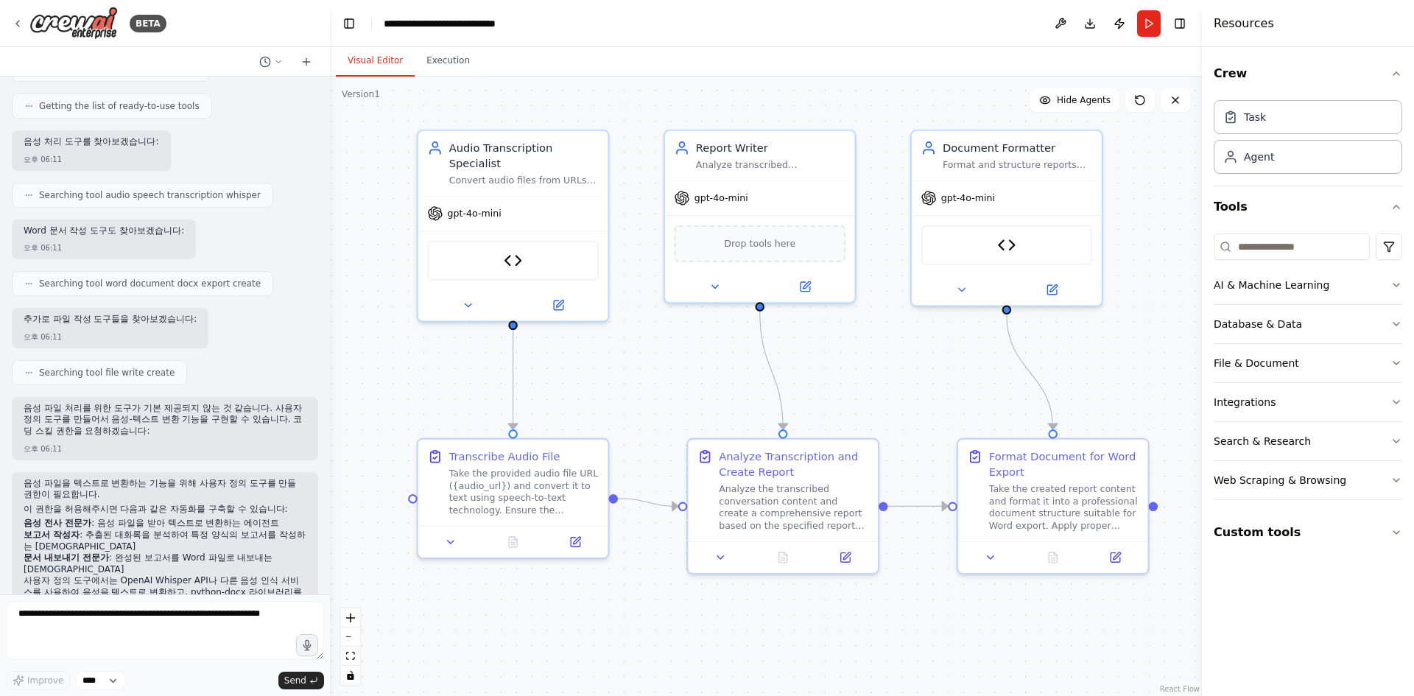
click at [439, 54] on button "Execution" at bounding box center [448, 61] width 67 height 31
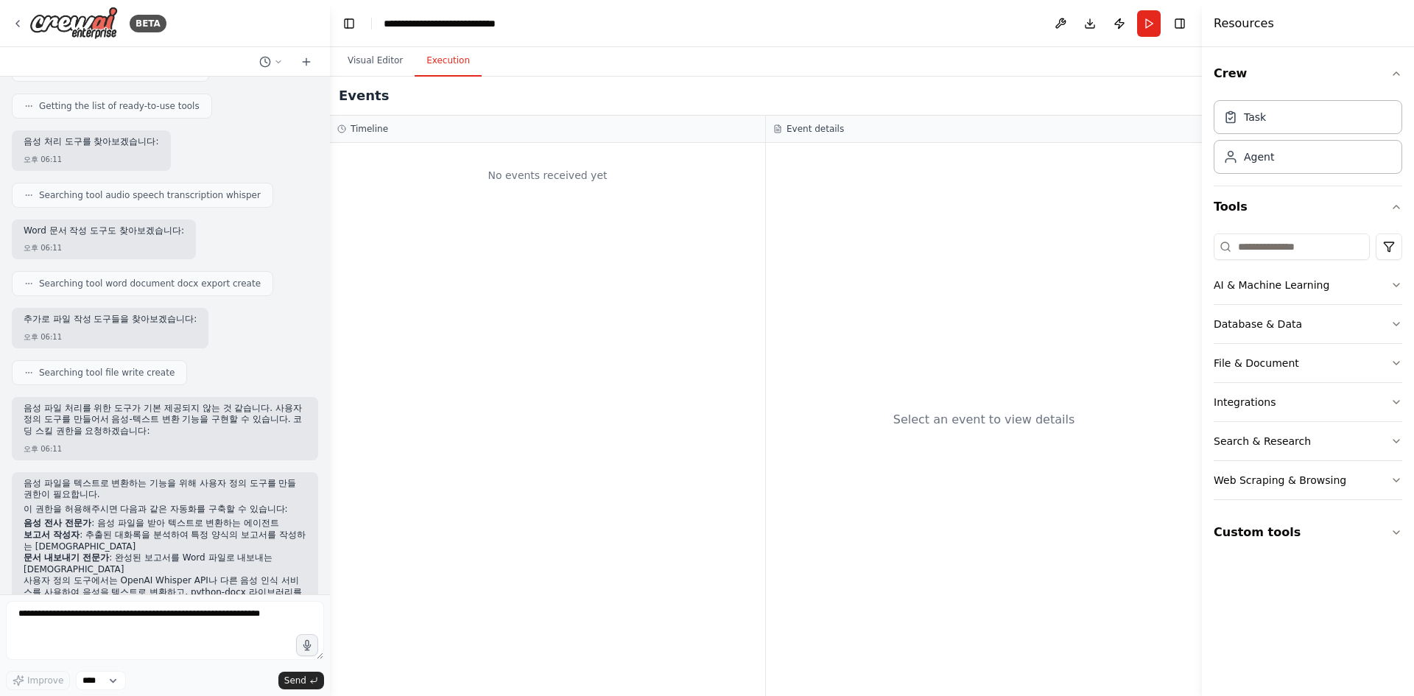
click at [385, 57] on button "Visual Editor" at bounding box center [375, 61] width 79 height 31
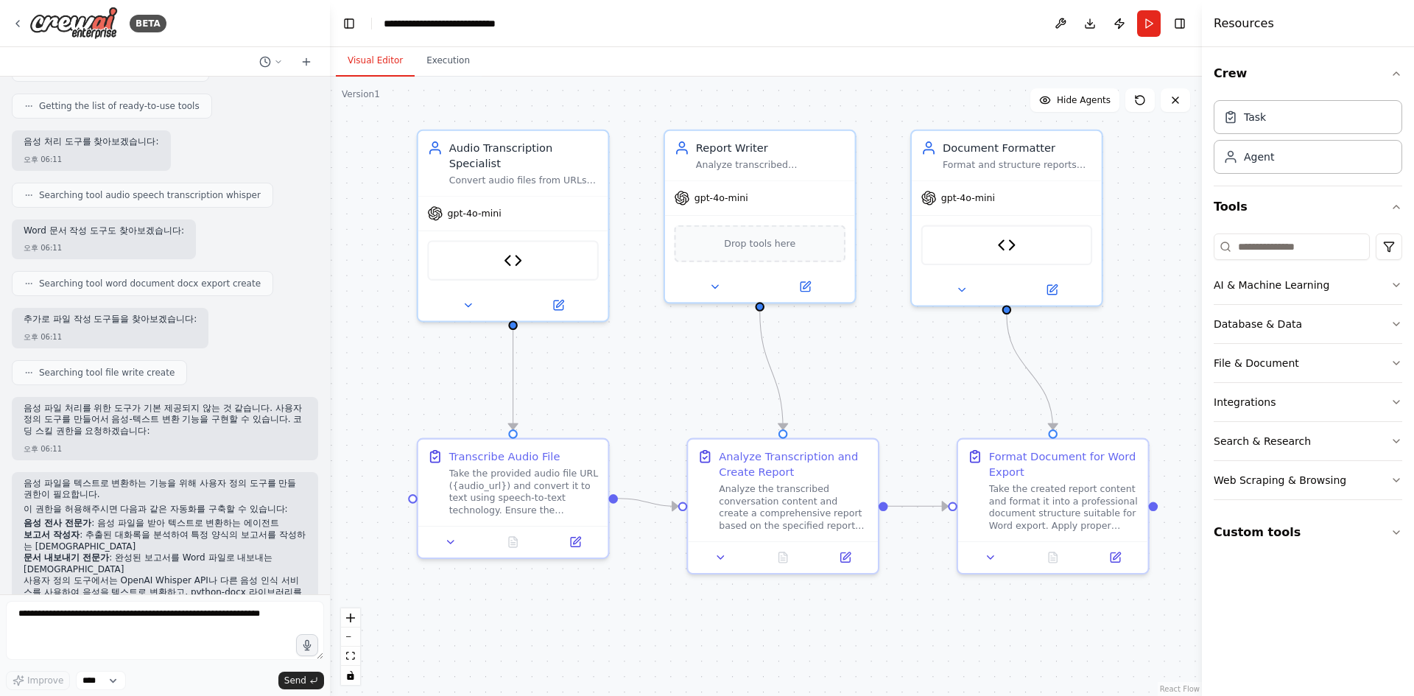
click at [1154, 19] on button "Run" at bounding box center [1149, 23] width 24 height 27
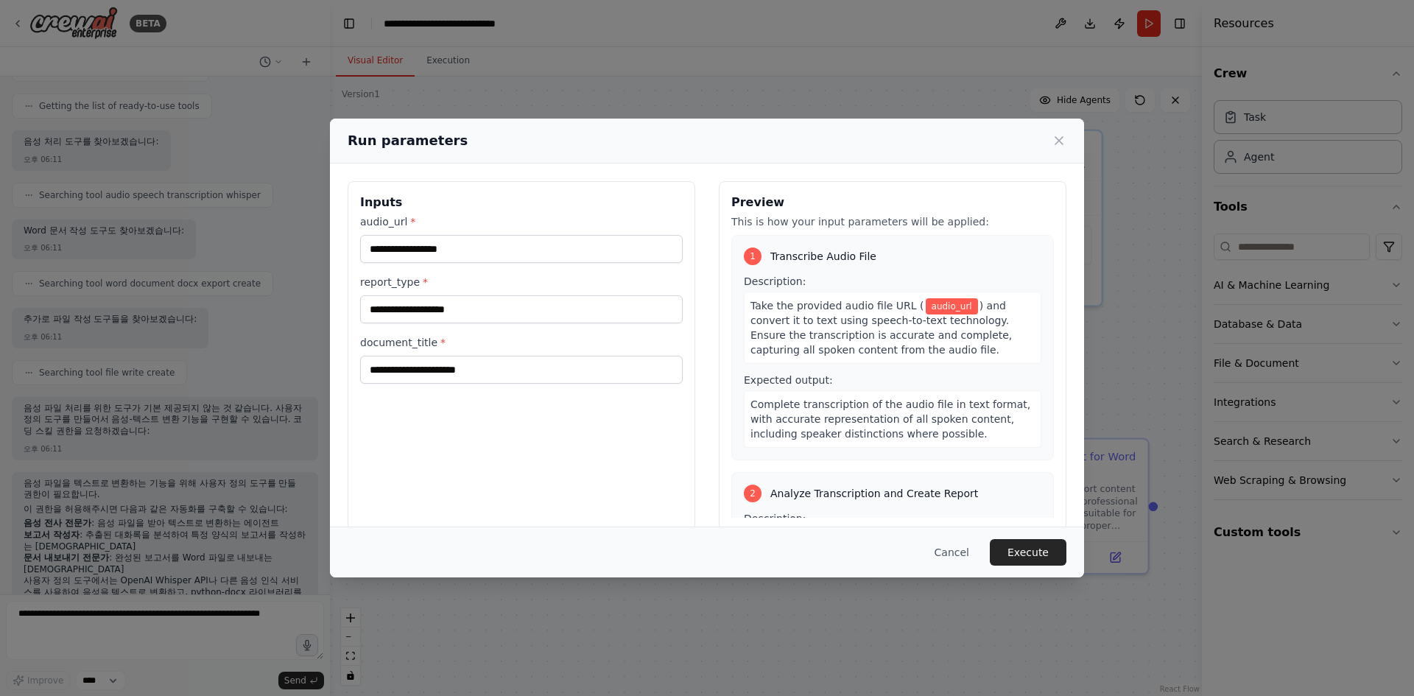
click at [267, 38] on div "Run parameters Inputs audio_url * report_type * document_title * Preview This i…" at bounding box center [707, 348] width 1414 height 696
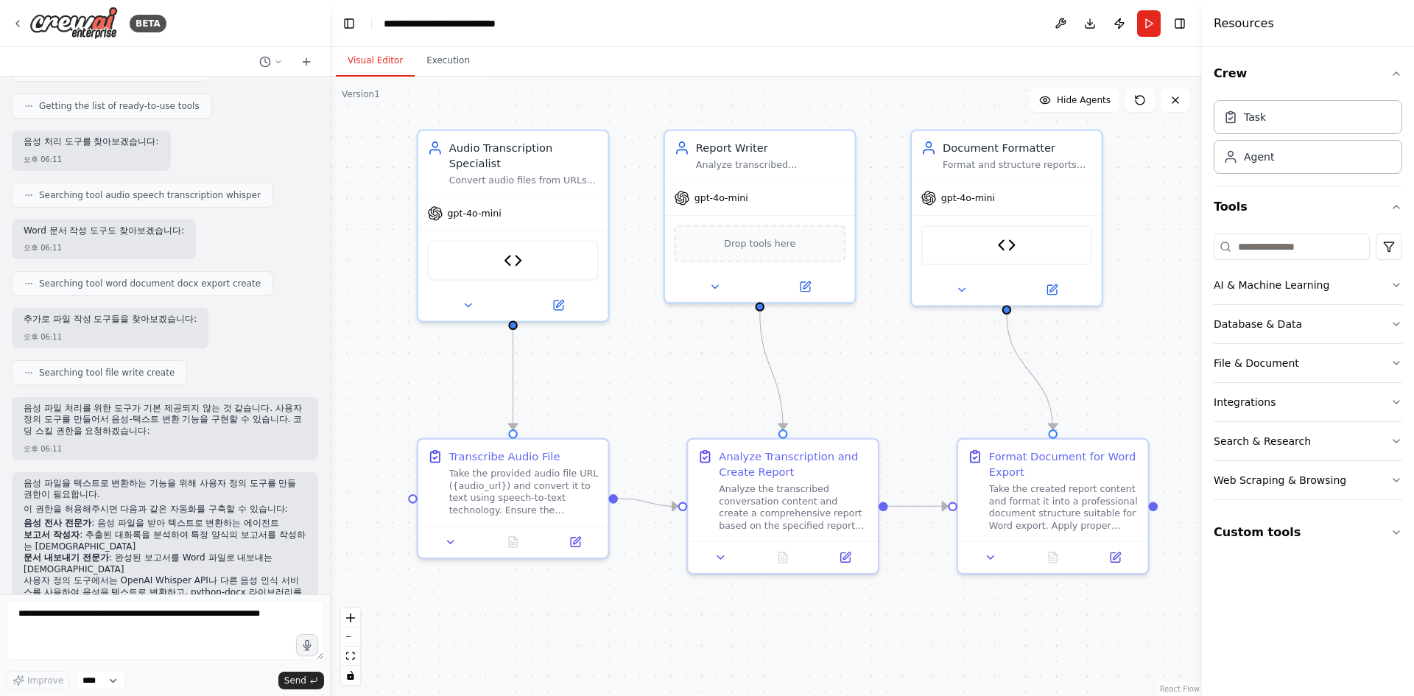
click at [13, 19] on icon at bounding box center [18, 24] width 12 height 12
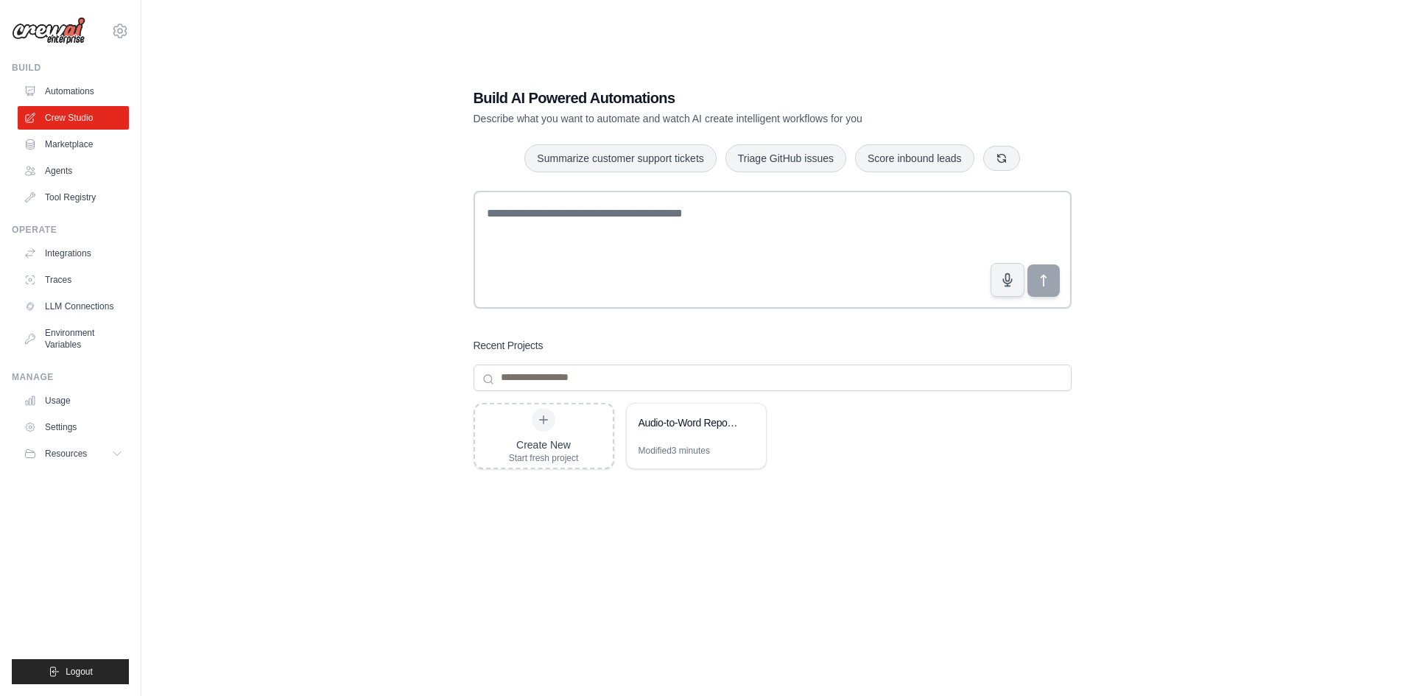
click at [287, 127] on div "Build AI Powered Automations Describe what you want to automate and watch AI cr…" at bounding box center [772, 363] width 1215 height 696
click at [64, 89] on link "Automations" at bounding box center [73, 92] width 111 height 24
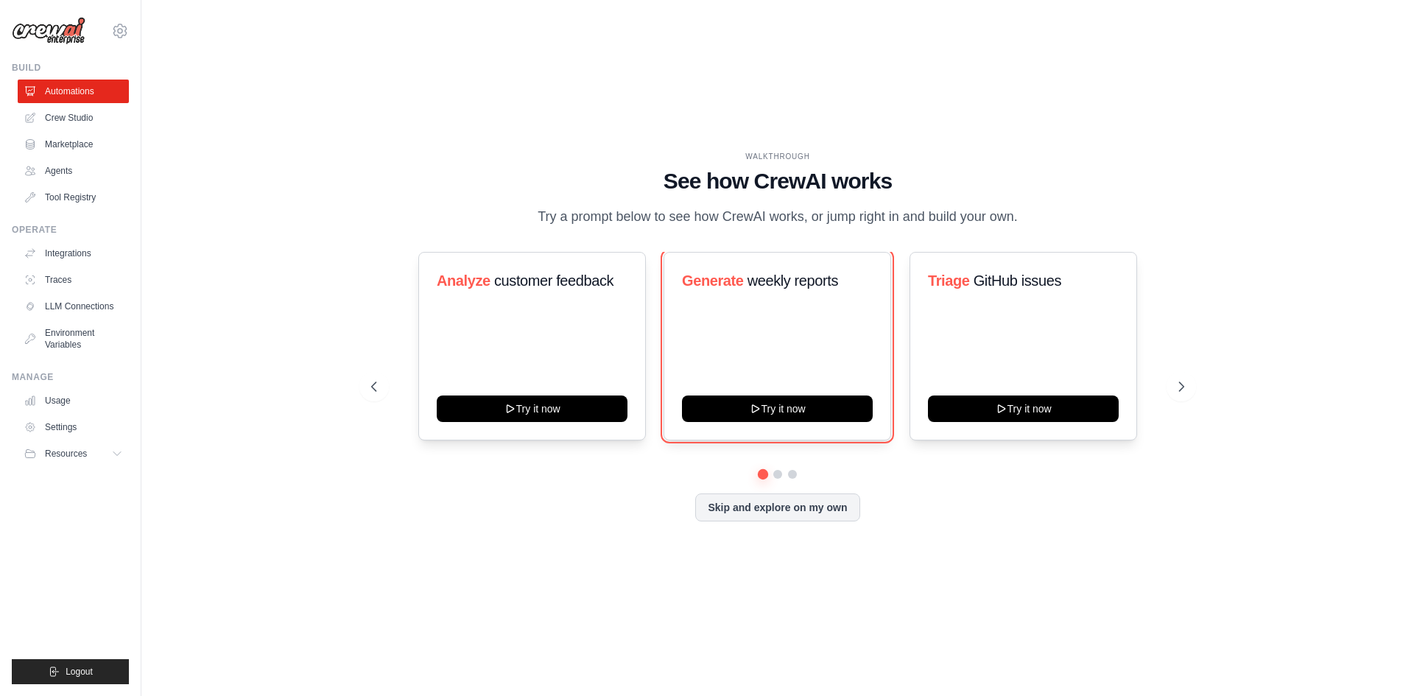
click at [790, 422] on button "Try it now" at bounding box center [777, 409] width 191 height 27
click at [63, 120] on link "Crew Studio" at bounding box center [73, 118] width 111 height 24
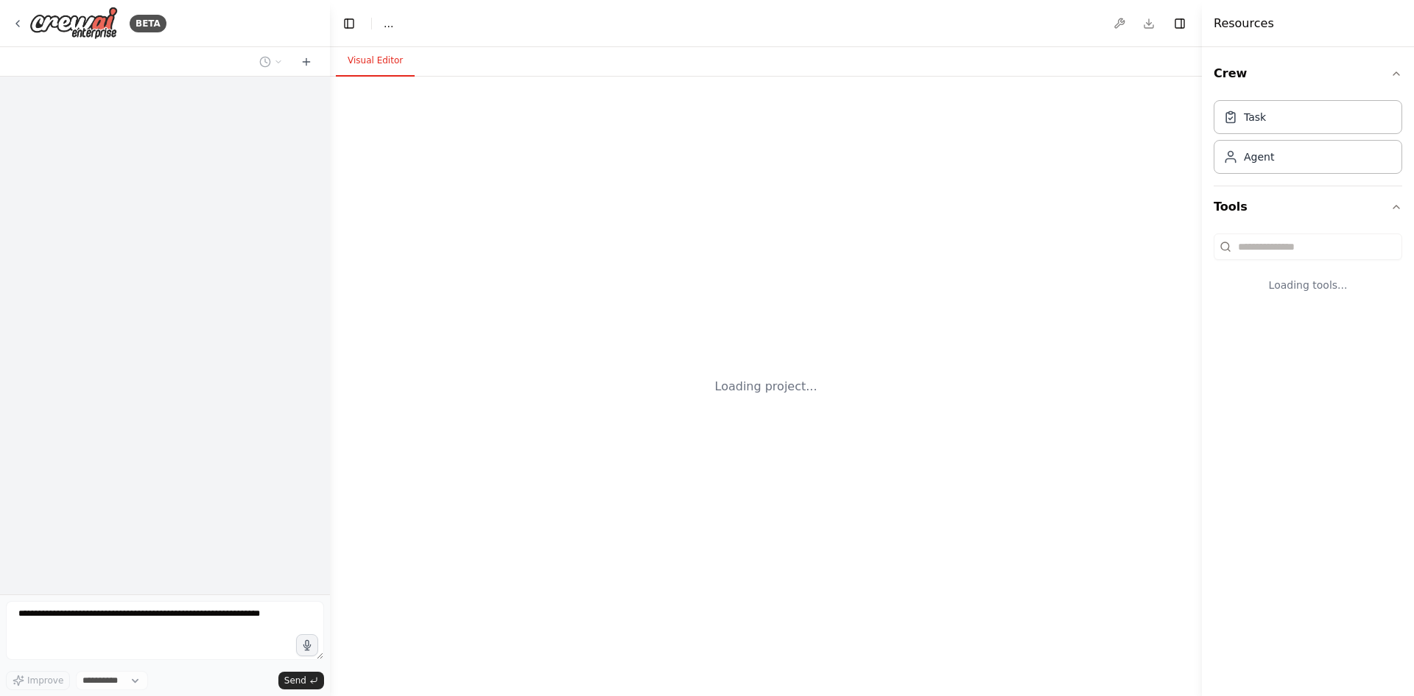
select select "****"
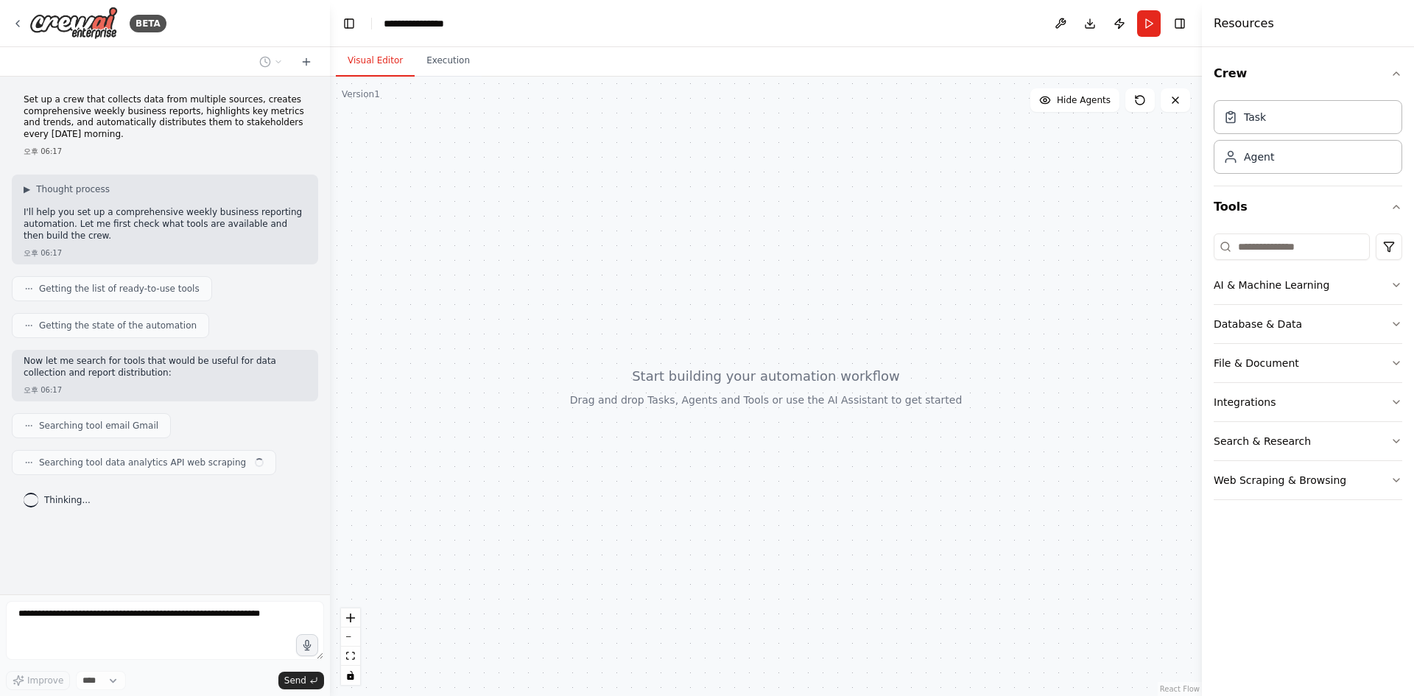
click at [20, 12] on div "BETA" at bounding box center [89, 23] width 155 height 33
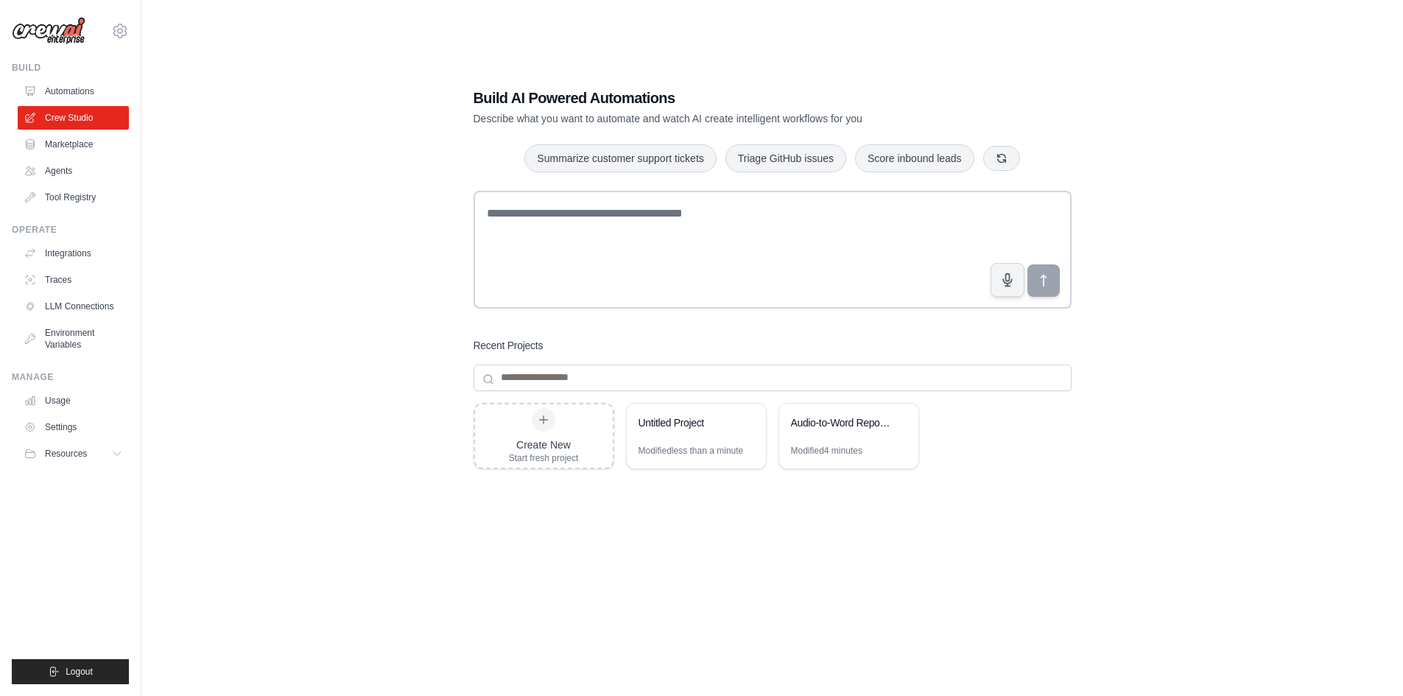
click at [930, 570] on div "Create New Start fresh project Untitled Project Modified less than a minute Aud…" at bounding box center [773, 521] width 598 height 236
click at [875, 452] on div "Modified 4 minutes" at bounding box center [848, 457] width 139 height 24
click at [282, 60] on div "Build AI Powered Automations Describe what you want to automate and watch AI cr…" at bounding box center [772, 363] width 1215 height 696
click at [54, 254] on link "Integrations" at bounding box center [73, 254] width 111 height 24
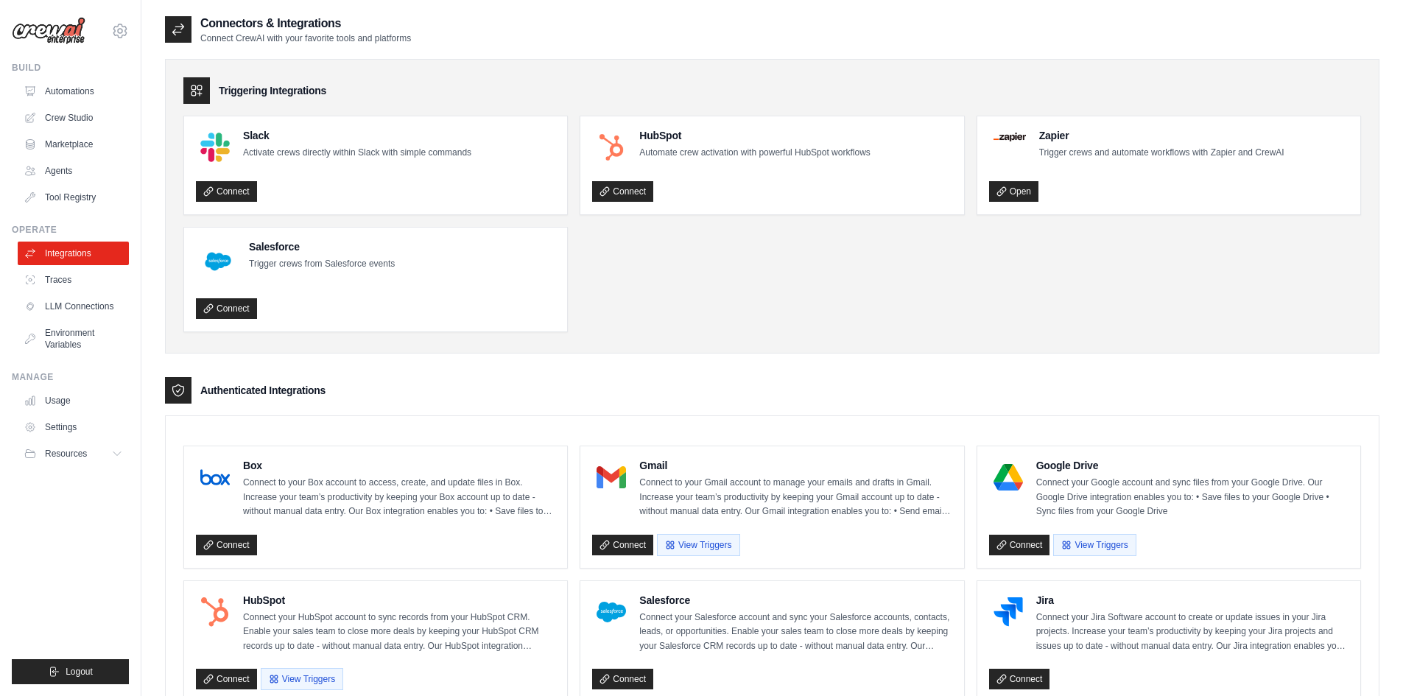
click at [83, 273] on link "Traces" at bounding box center [73, 280] width 111 height 24
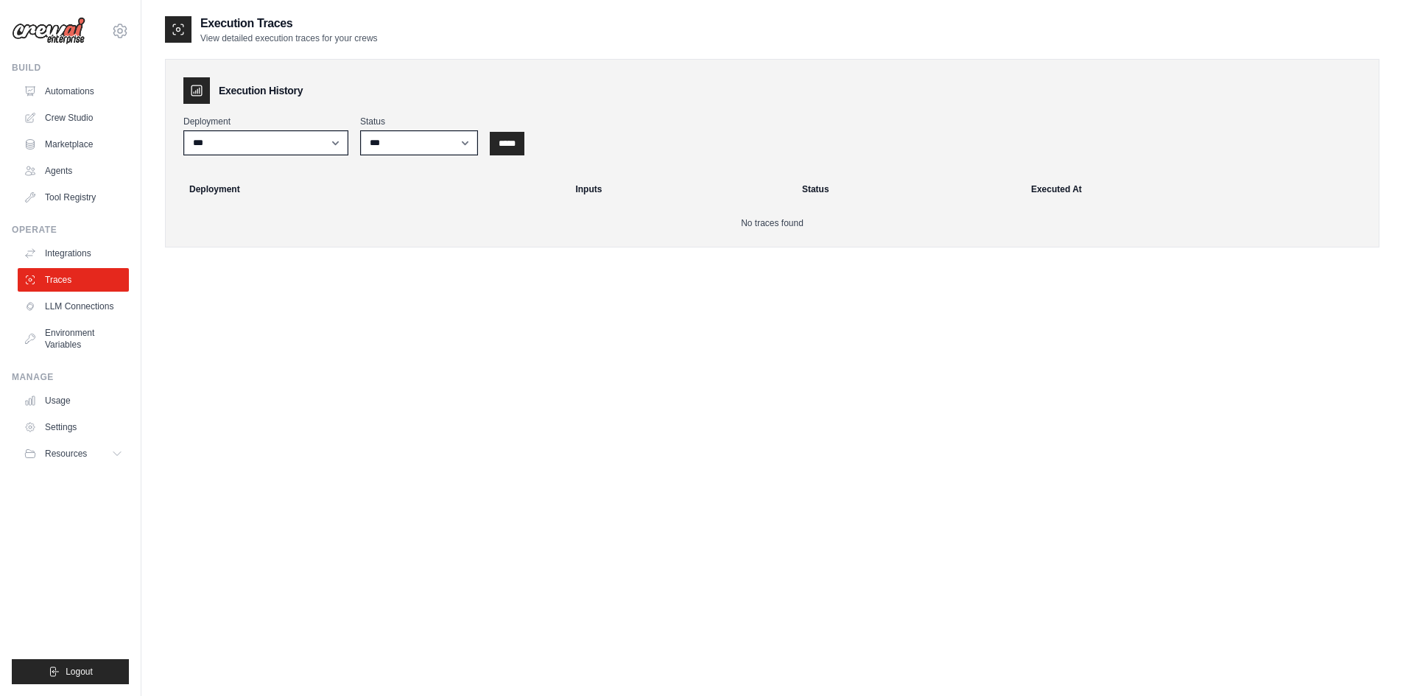
click at [95, 309] on link "LLM Connections" at bounding box center [73, 307] width 111 height 24
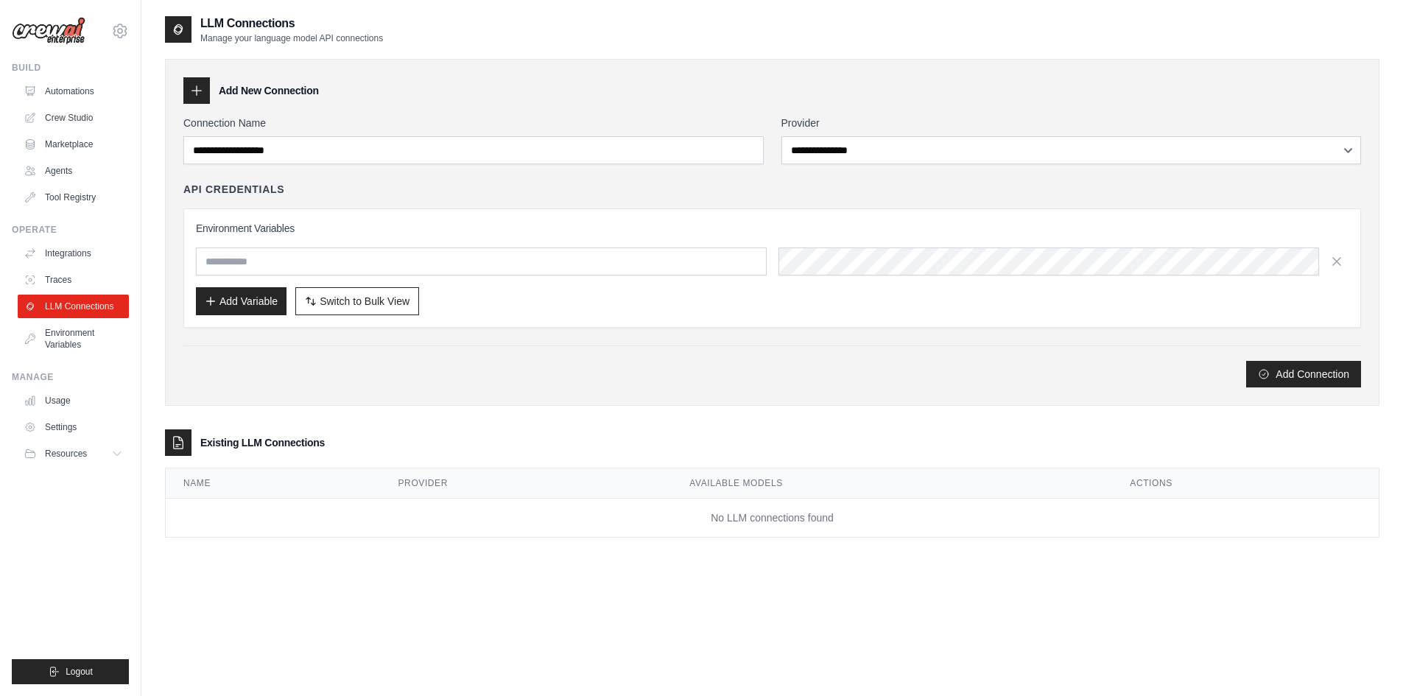
click at [71, 287] on link "Traces" at bounding box center [73, 280] width 111 height 24
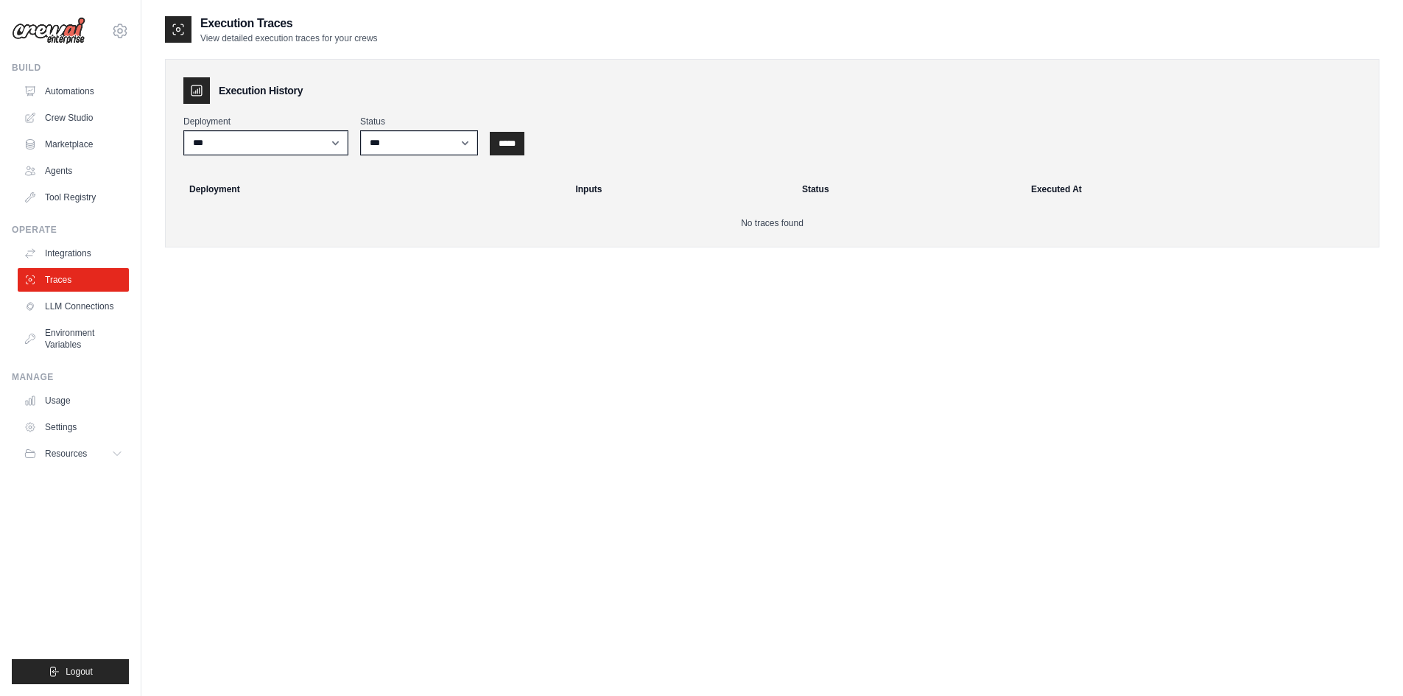
click at [98, 260] on link "Integrations" at bounding box center [73, 254] width 111 height 24
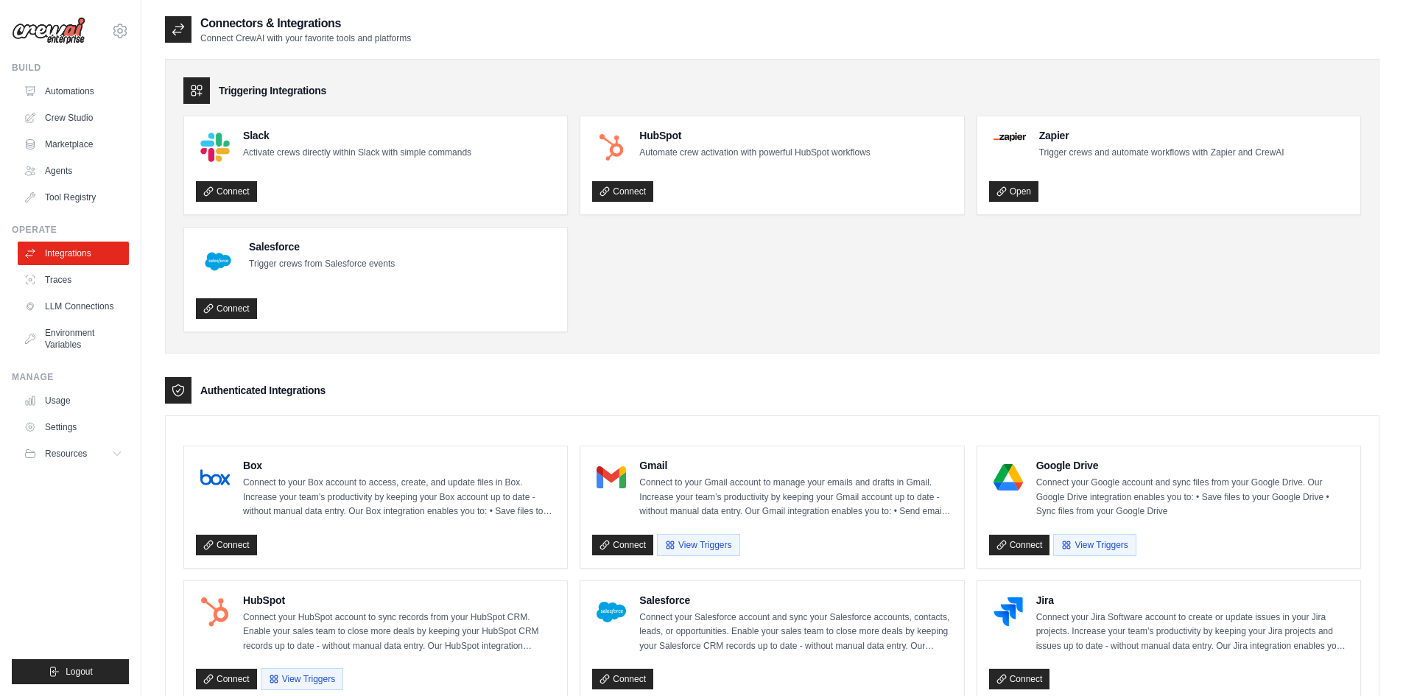
click at [995, 258] on ul "Slack Activate crews directly within Slack with simple commands Connect HubSpot…" at bounding box center [772, 224] width 1178 height 217
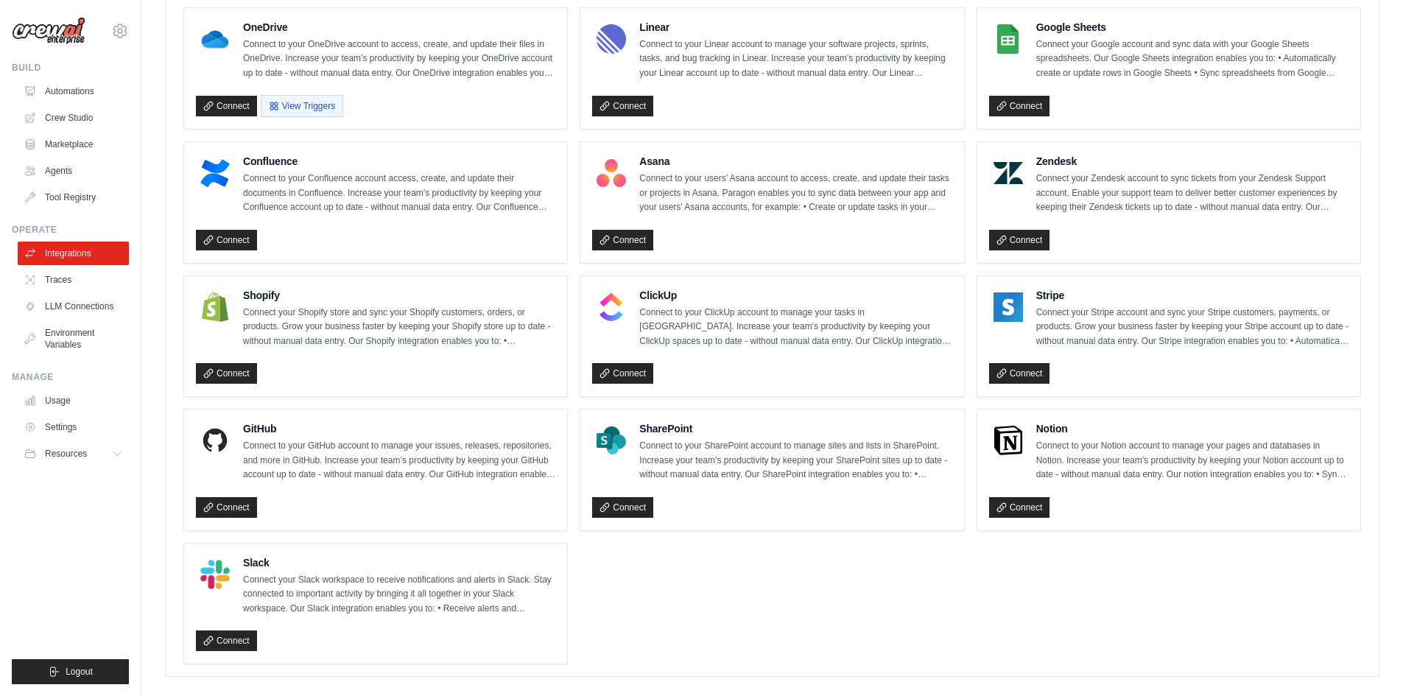
scroll to position [857, 0]
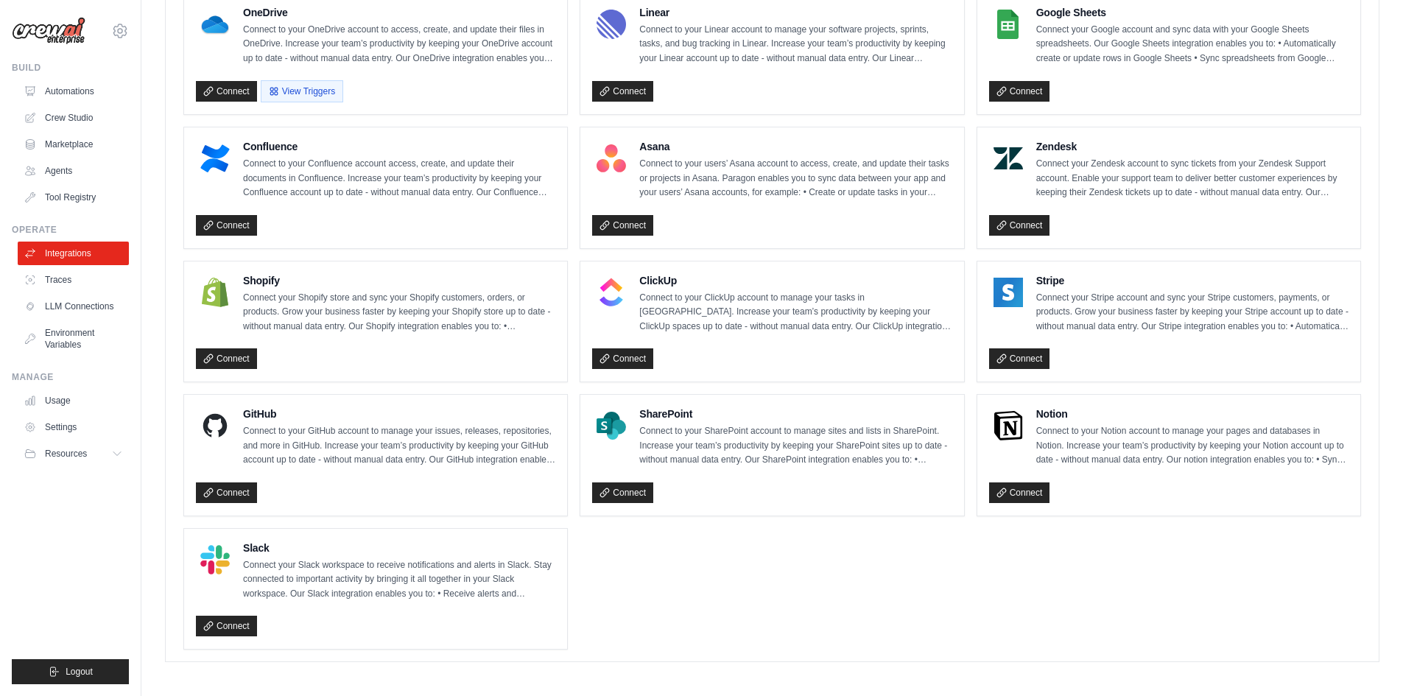
click at [61, 395] on link "Usage" at bounding box center [73, 401] width 111 height 24
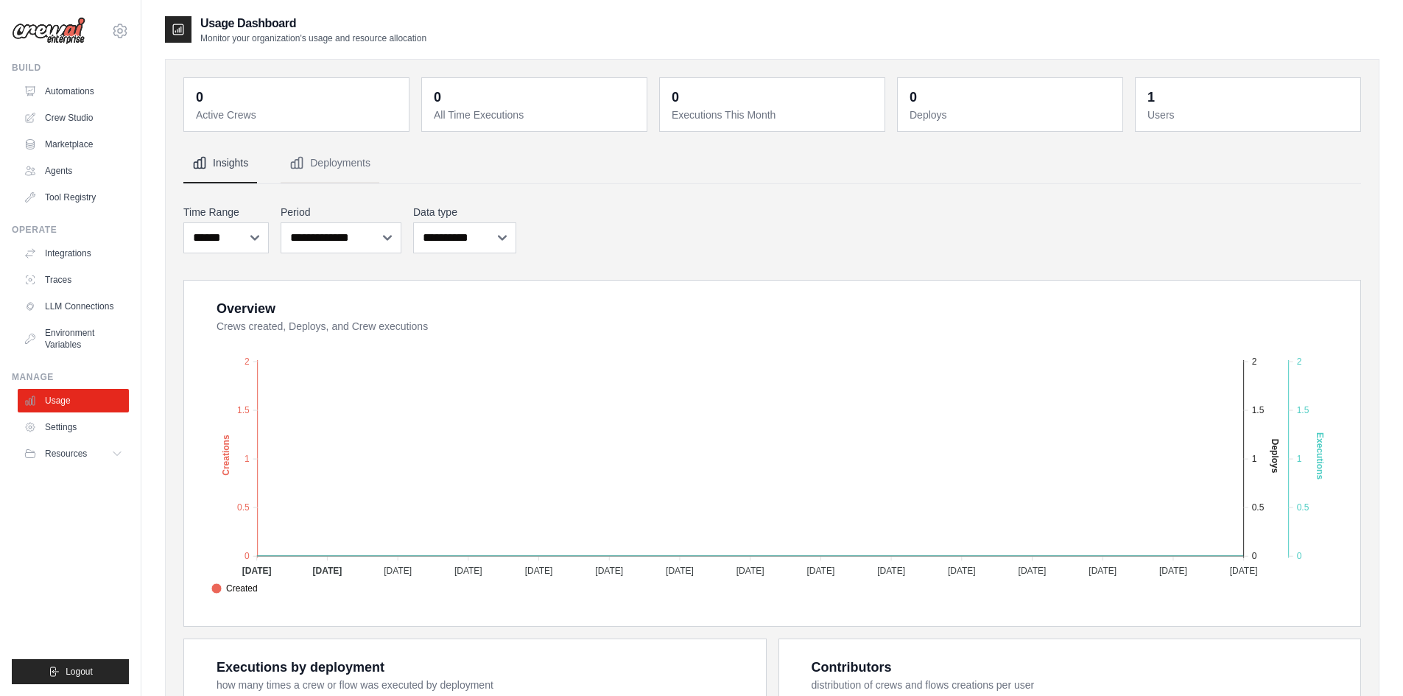
click at [66, 431] on link "Settings" at bounding box center [73, 427] width 111 height 24
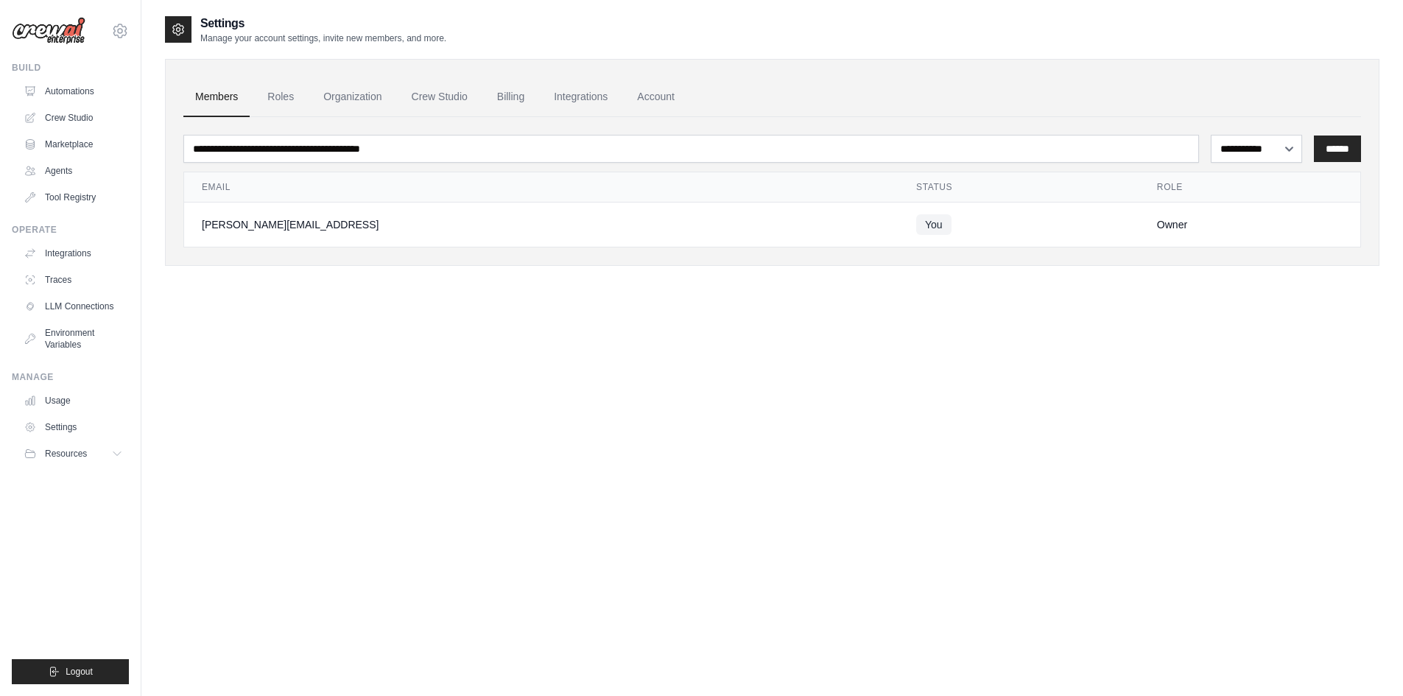
click at [85, 449] on span "Resources" at bounding box center [66, 454] width 42 height 12
drag, startPoint x: 715, startPoint y: 361, endPoint x: 138, endPoint y: 71, distance: 645.0
click at [709, 352] on div "**********" at bounding box center [772, 363] width 1215 height 696
click at [556, 376] on div "**********" at bounding box center [772, 363] width 1215 height 696
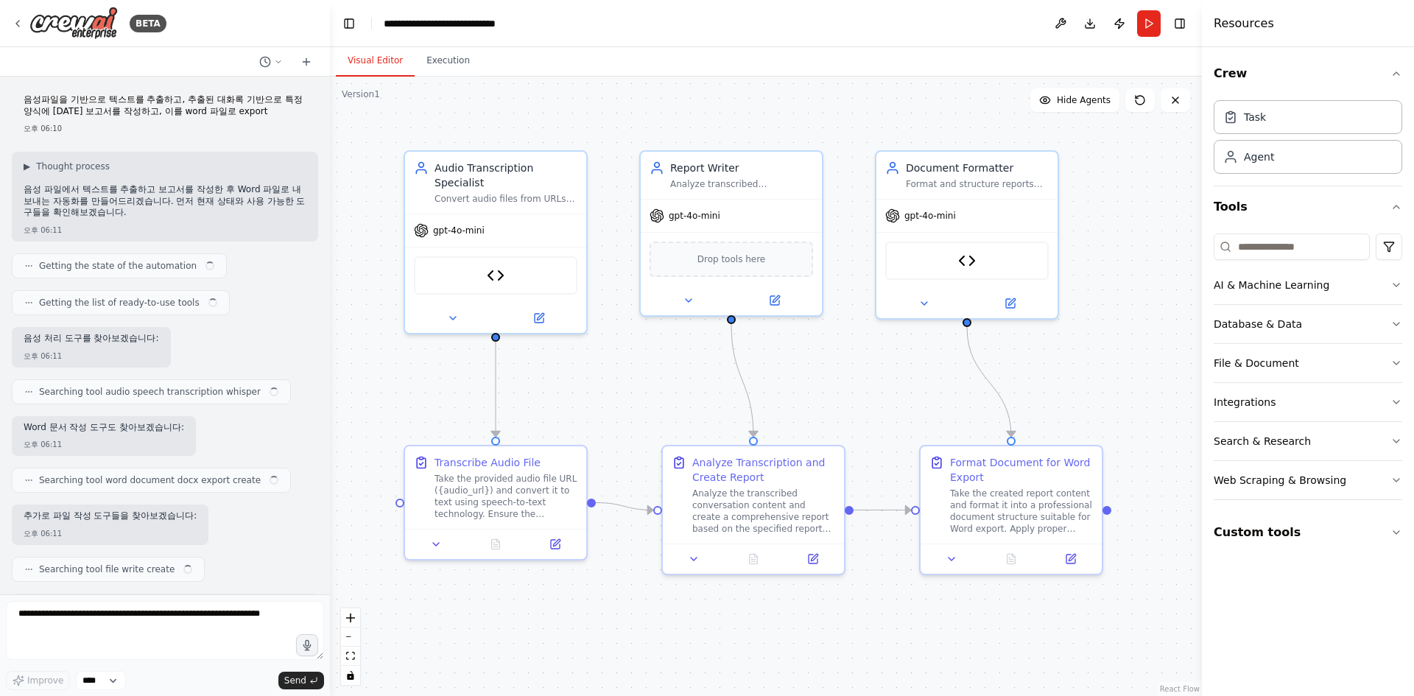
scroll to position [3030, 0]
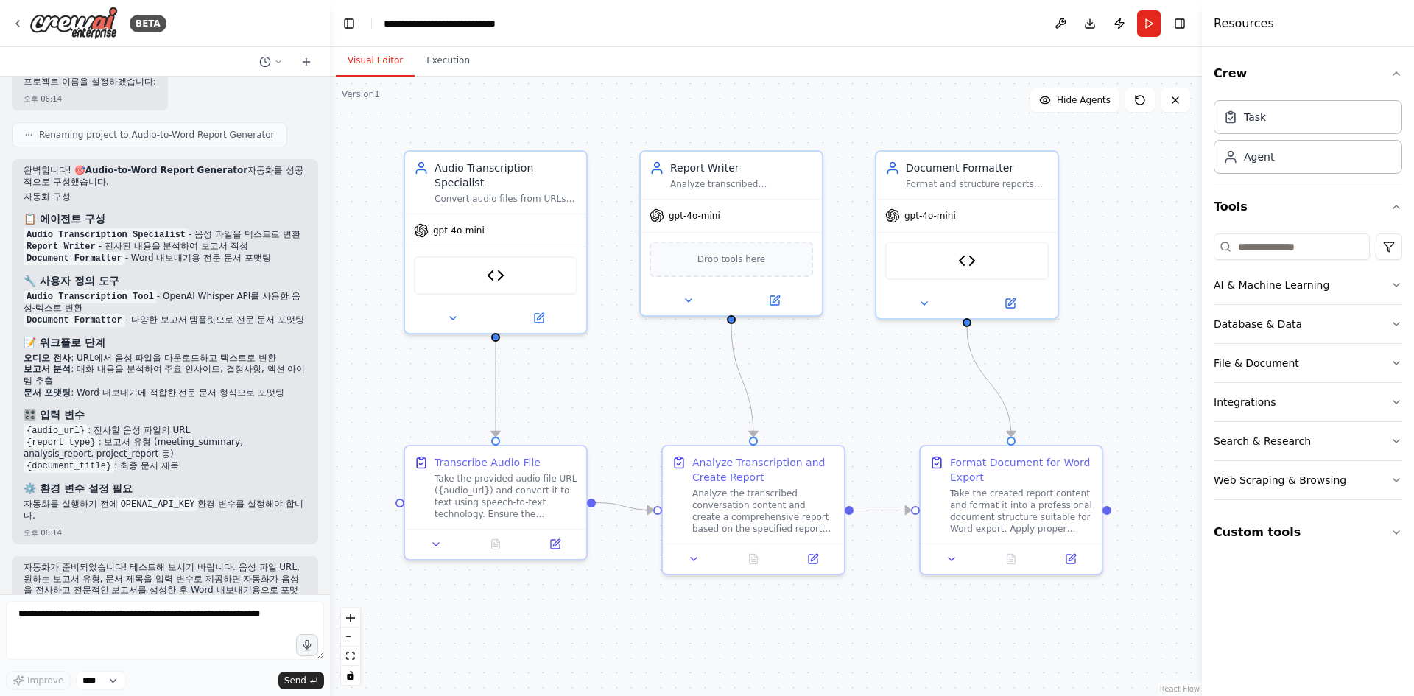
click at [812, 560] on icon at bounding box center [813, 559] width 9 height 9
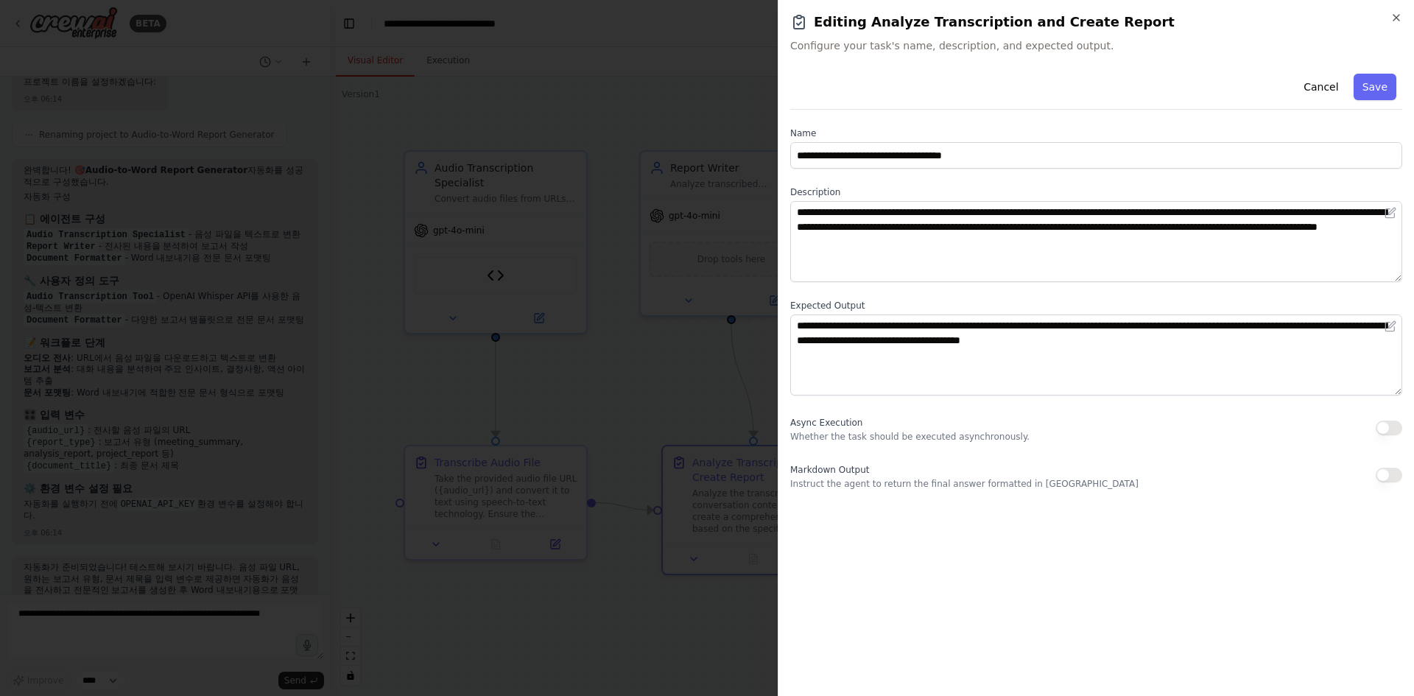
click at [275, 56] on div at bounding box center [707, 348] width 1414 height 696
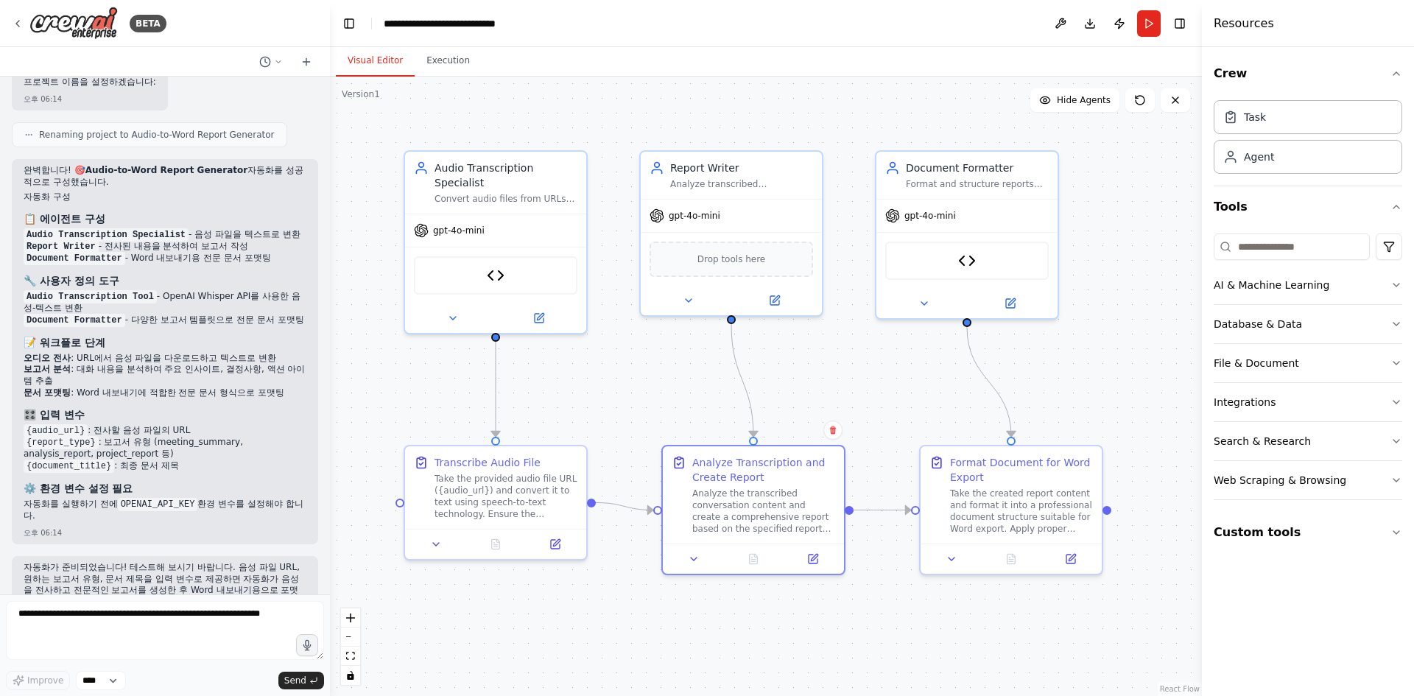
click at [20, 15] on div "BETA" at bounding box center [89, 23] width 155 height 33
